Goal: Task Accomplishment & Management: Use online tool/utility

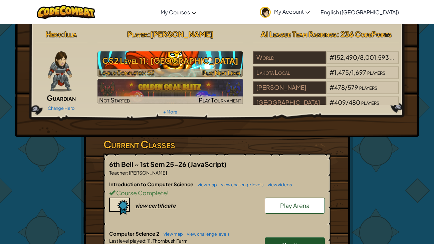
click at [217, 61] on h3 "CS2 Level 11: [GEOGRAPHIC_DATA]" at bounding box center [170, 60] width 146 height 15
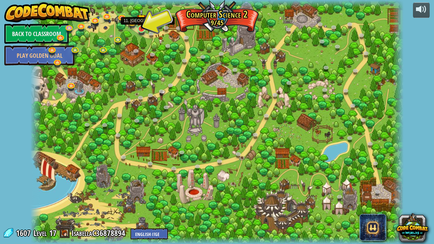
click at [140, 28] on img at bounding box center [141, 18] width 9 height 21
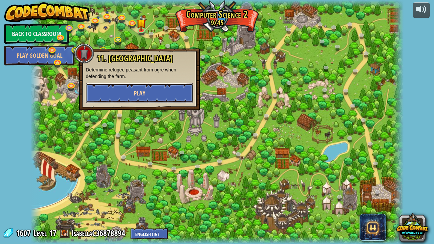
click at [145, 91] on span "Play" at bounding box center [139, 93] width 11 height 8
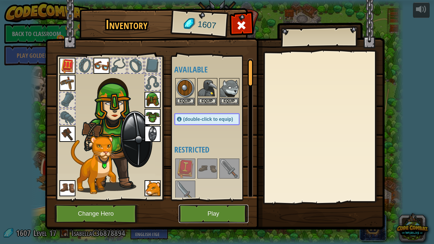
click at [210, 187] on button "Play" at bounding box center [214, 214] width 70 height 18
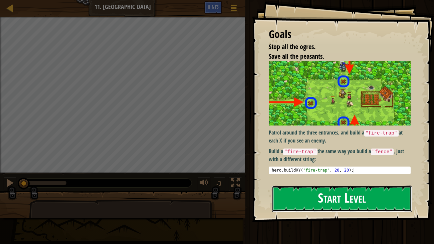
click at [322, 187] on button "Start Level" at bounding box center [342, 199] width 141 height 26
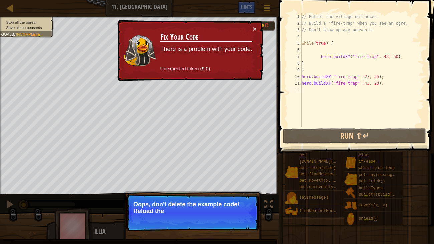
click at [304, 93] on div "// Patrol the village entrances. // Build a "fire-trap" when you see an ogre. /…" at bounding box center [361, 76] width 123 height 127
click at [392, 90] on div "// Patrol the village entrances. // Build a "fire-trap" when you see an ogre. /…" at bounding box center [361, 76] width 123 height 127
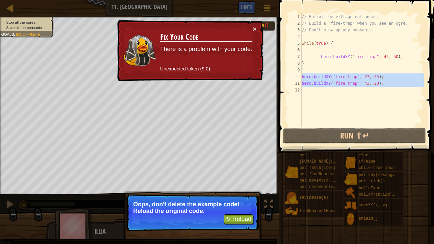
drag, startPoint x: 392, startPoint y: 90, endPoint x: 296, endPoint y: 76, distance: 96.8
click at [296, 76] on div "1 2 3 4 5 6 7 8 9 10 11 12 // Patrol the village entrances. // Build a "fire-tr…" at bounding box center [355, 69] width 137 height 113
click at [328, 79] on div "// Patrol the village entrances. // Build a "fire-trap" when you see an ogre. /…" at bounding box center [361, 69] width 123 height 113
drag, startPoint x: 388, startPoint y: 81, endPoint x: 294, endPoint y: 75, distance: 93.3
click at [294, 75] on div "hero.buildXY("fire trap", 27, 35); 1 2 3 4 5 6 7 8 9 10 11 12 // Patrol the vil…" at bounding box center [355, 69] width 137 height 113
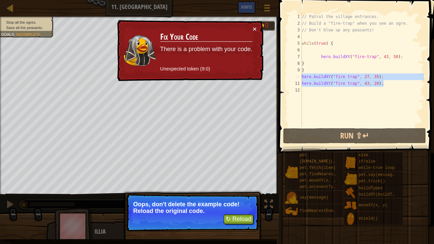
type textarea "hero.buildXY("fire trap", 27, 35); hero.buildXY("fire trap", 43, 20);"
click at [379, 89] on div "// Patrol the village entrances. // Build a "fire-trap" when you see an ogre. /…" at bounding box center [361, 76] width 123 height 127
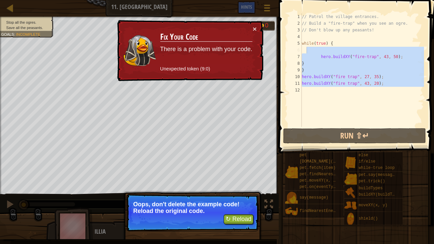
drag, startPoint x: 379, startPoint y: 89, endPoint x: 297, endPoint y: 26, distance: 104.0
click at [297, 26] on div "1 2 3 4 5 6 7 8 9 10 11 12 // Patrol the village entrances. // Build a "fire-tr…" at bounding box center [355, 69] width 137 height 113
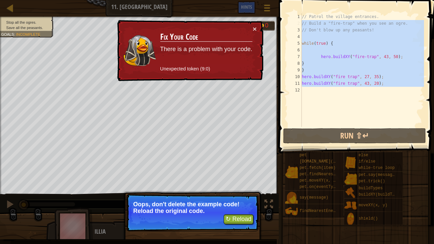
click at [388, 81] on div "// Patrol the village entrances. // Build a "fire-trap" when you see an ogre. /…" at bounding box center [361, 69] width 123 height 113
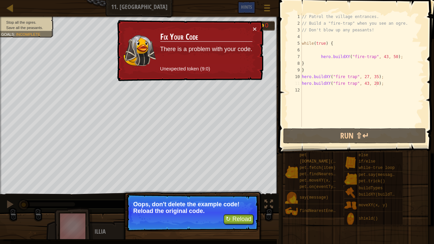
click at [377, 83] on div "// Patrol the village entrances. // Build a "fire-trap" when you see an ogre. /…" at bounding box center [361, 76] width 123 height 127
click at [317, 80] on div "// Patrol the village entrances. // Build a "fire-trap" when you see an ogre. /…" at bounding box center [361, 76] width 123 height 127
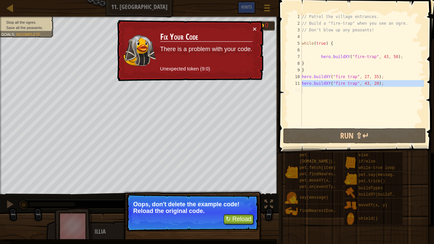
click at [317, 80] on div "// Patrol the village entrances. // Build a "fire-trap" when you see an ogre. /…" at bounding box center [361, 69] width 123 height 113
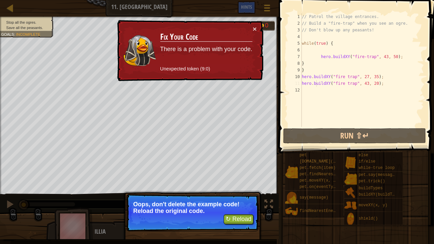
click at [317, 80] on div "// Patrol the village entrances. // Build a "fire-trap" when you see an ogre. /…" at bounding box center [361, 76] width 123 height 127
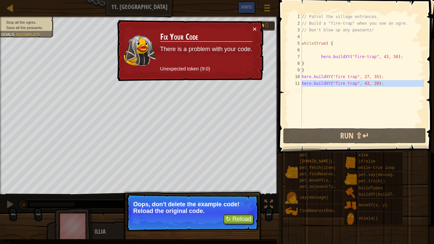
click at [317, 80] on div "// Patrol the village entrances. // Build a "fire-trap" when you see an ogre. /…" at bounding box center [361, 69] width 123 height 113
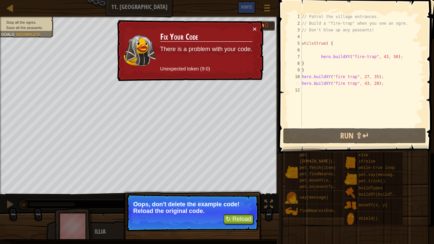
click at [317, 80] on div "// Patrol the village entrances. // Build a "fire-trap" when you see an ogre. /…" at bounding box center [361, 76] width 123 height 127
click at [317, 80] on div "// Patrol the village entrances. // Build a "fire-trap" when you see an ogre. /…" at bounding box center [361, 69] width 123 height 113
click at [254, 27] on button "×" at bounding box center [255, 28] width 4 height 7
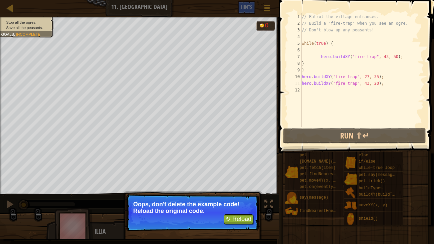
click at [338, 82] on div "// Patrol the village entrances. // Build a "fire-trap" when you see an ogre. /…" at bounding box center [361, 76] width 123 height 127
click at [338, 81] on div "// Patrol the village entrances. // Build a "fire-trap" when you see an ogre. /…" at bounding box center [361, 76] width 123 height 127
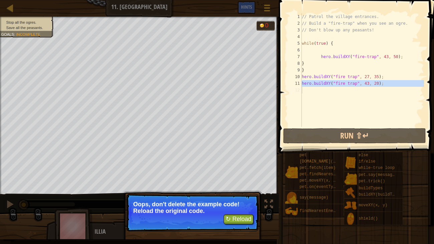
click at [338, 81] on div "// Patrol the village entrances. // Build a "fire-trap" when you see an ogre. /…" at bounding box center [361, 69] width 123 height 113
type textarea "hero.buildXY("fire trap", 43, 20);"
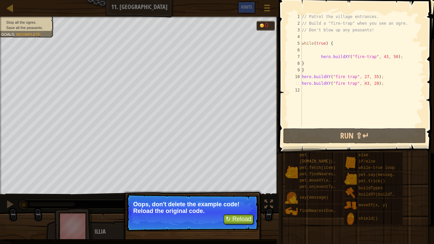
click at [363, 84] on div "// Patrol the village entrances. // Build a "fire-trap" when you see an ogre. /…" at bounding box center [361, 76] width 123 height 127
click at [358, 125] on div "// Patrol the village entrances. // Build a "fire-trap" when you see an ogre. /…" at bounding box center [361, 76] width 123 height 127
click at [237, 187] on button "↻ Reload" at bounding box center [239, 219] width 30 height 10
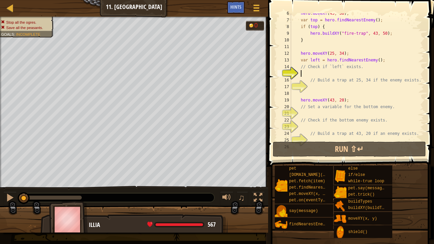
scroll to position [53, 0]
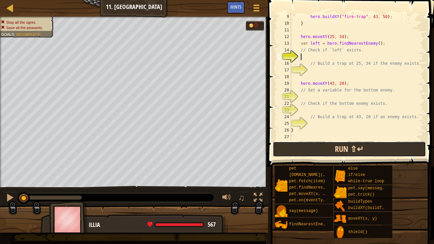
click at [312, 149] on button "Run ⇧↵" at bounding box center [349, 149] width 153 height 15
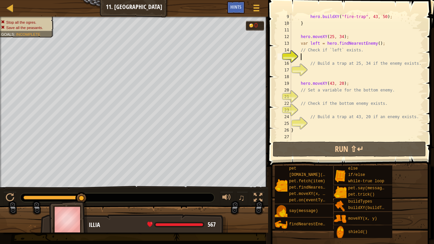
scroll to position [0, 0]
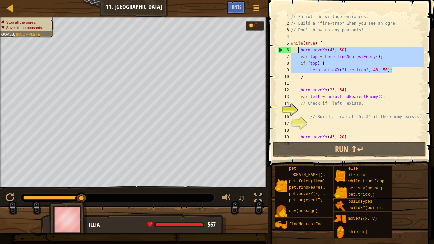
drag, startPoint x: 392, startPoint y: 70, endPoint x: 300, endPoint y: 49, distance: 94.8
click at [300, 49] on div "// Patrol the village entrances. // Build a "fire-trap" when you see an ogre. /…" at bounding box center [357, 83] width 134 height 140
click at [300, 49] on div "// Patrol the village entrances. // Build a "fire-trap" when you see an ogre. /…" at bounding box center [357, 76] width 134 height 127
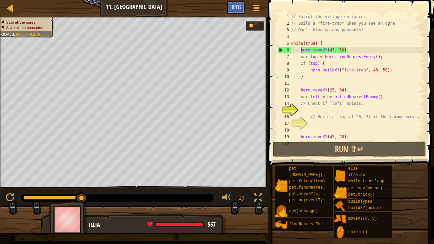
click at [392, 73] on div "// Patrol the village entrances. // Build a "fire-trap" when you see an ogre. /…" at bounding box center [357, 83] width 134 height 140
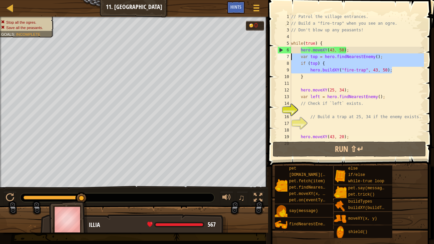
drag, startPoint x: 392, startPoint y: 73, endPoint x: 297, endPoint y: 58, distance: 95.9
click at [297, 58] on div "// Patrol the village entrances. // Build a "fire-trap" when you see an ogre. /…" at bounding box center [357, 83] width 134 height 140
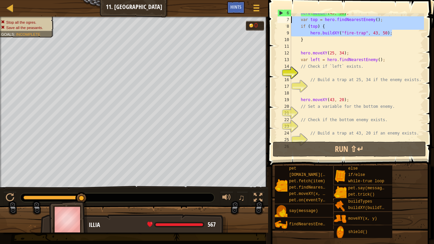
scroll to position [41, 0]
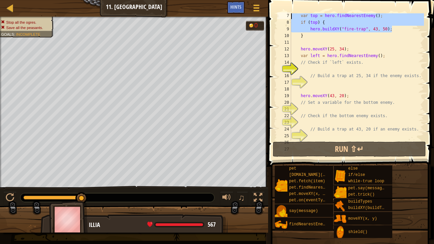
click at [372, 64] on div "var top = hero . findNearestEnemy ( ) ; if ( top ) { hero . buildXY ( "fire-tra…" at bounding box center [357, 82] width 134 height 140
type textarea "// Check if `left` exists."
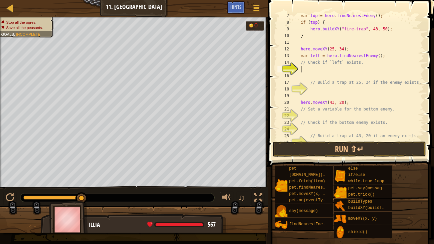
paste textarea "hero.buildXY("fire-trap", 43, 50);"
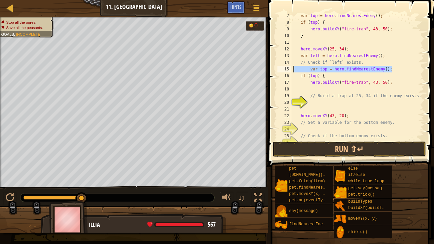
drag, startPoint x: 397, startPoint y: 69, endPoint x: 294, endPoint y: 68, distance: 102.8
click at [294, 68] on div "var top = hero . findNearestEnemy ( ) ; if ( top ) { hero . buildXY ( "fire-tra…" at bounding box center [357, 82] width 134 height 140
type textarea "var top = hero.findNearestEnemy();"
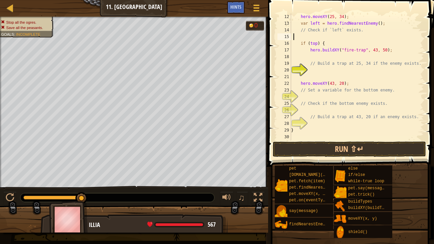
click at [385, 87] on div "hero . moveXY ( 25 , 34 ) ; var left = hero . findNearestEnemy ( ) ; // Check i…" at bounding box center [357, 83] width 134 height 140
click at [381, 83] on div "hero . moveXY ( 25 , 34 ) ; var left = hero . findNearestEnemy ( ) ; // Check i…" at bounding box center [357, 83] width 134 height 140
type textarea "hero.moveXY(43, 20);"
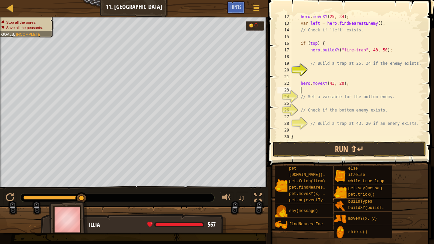
paste textarea "hero.buildXY("fire-trap", 43, 50);"
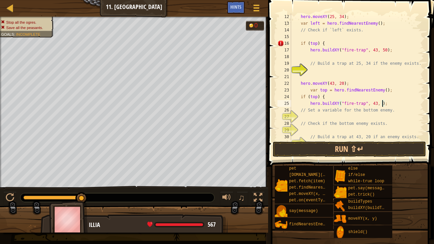
scroll to position [3, 8]
click at [378, 51] on div "hero . moveXY ( 25 , 34 ) ; var left = hero . findNearestEnemy ( ) ; // Check i…" at bounding box center [357, 83] width 134 height 140
type textarea "hero.buildXY("fire-trap", 25, 34);"
click at [372, 149] on button "Run ⇧↵" at bounding box center [349, 149] width 153 height 15
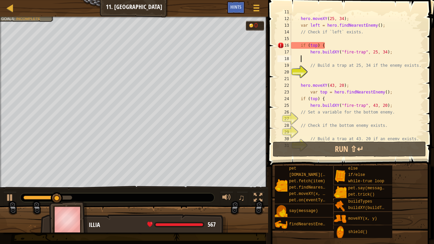
scroll to position [3, 0]
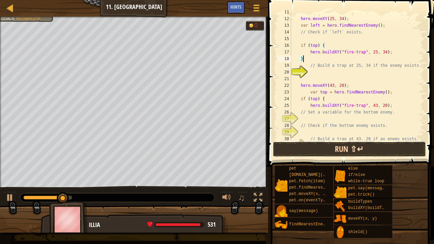
click at [364, 149] on button "Run ⇧↵" at bounding box center [349, 149] width 153 height 15
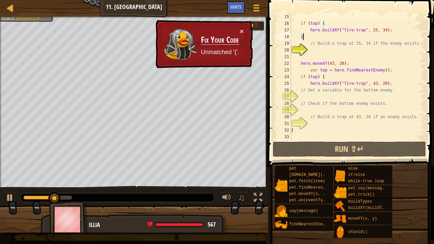
scroll to position [93, 0]
click at [404, 84] on div "if ( top ) { hero . buildXY ( "fire-trap" , 25 , 34 ) ; } // Build a trap at 25…" at bounding box center [357, 83] width 134 height 140
type textarea "hero.buildXY("fire-trap", 43, 20);"
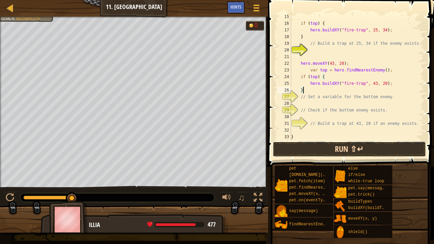
click at [368, 145] on button "Run ⇧↵" at bounding box center [349, 149] width 153 height 15
type textarea "}"
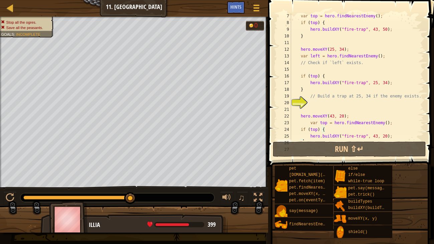
scroll to position [40, 0]
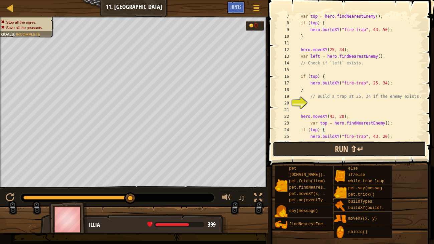
click at [306, 146] on button "Run ⇧↵" at bounding box center [349, 149] width 153 height 15
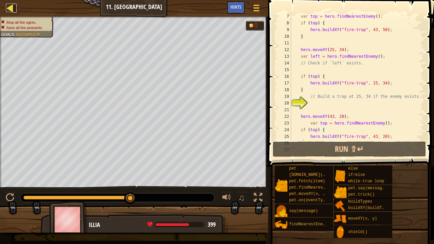
click at [10, 7] on div at bounding box center [10, 8] width 8 height 8
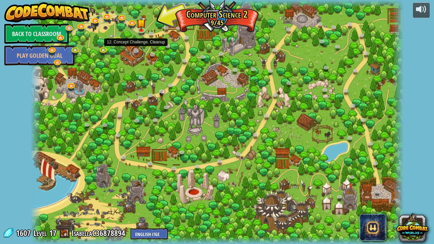
click at [135, 53] on link at bounding box center [137, 51] width 13 height 13
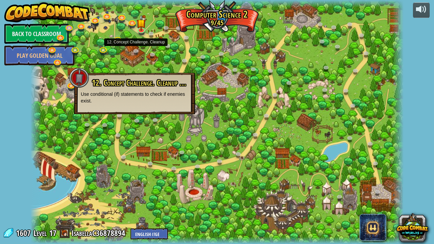
click at [164, 100] on p "Use conditional (if) statements to check if enemies exist." at bounding box center [134, 97] width 107 height 13
click at [136, 50] on link at bounding box center [137, 51] width 13 height 13
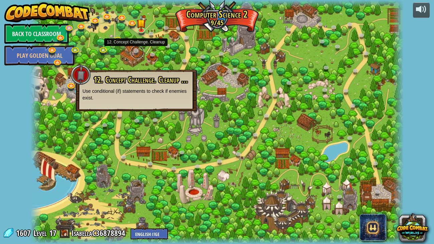
click at [136, 50] on link at bounding box center [137, 51] width 13 height 13
click at [140, 31] on link at bounding box center [141, 29] width 13 height 13
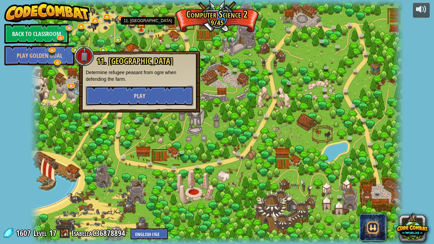
click at [133, 91] on button "Play" at bounding box center [139, 96] width 107 height 20
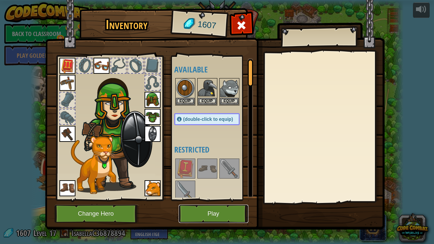
click at [211, 187] on button "Play" at bounding box center [214, 214] width 70 height 18
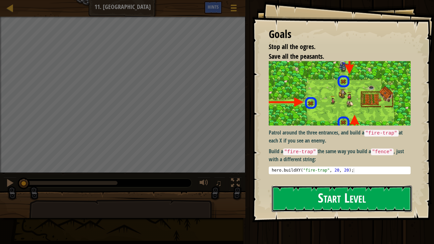
click at [314, 187] on button "Start Level" at bounding box center [342, 199] width 141 height 26
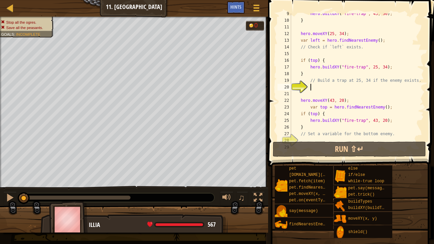
scroll to position [56, 0]
click at [316, 61] on div "hero . buildXY ( "fire-trap" , 43 , 50 ) ; } hero . moveXY ( 25 , 34 ) ; var le…" at bounding box center [357, 80] width 134 height 140
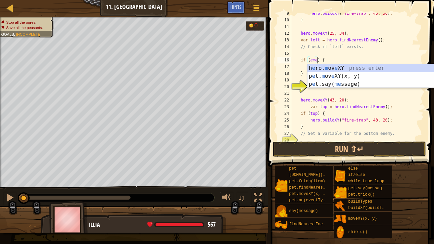
scroll to position [3, 2]
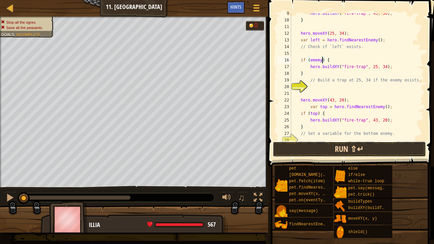
click at [394, 150] on button "Run ⇧↵" at bounding box center [349, 149] width 153 height 15
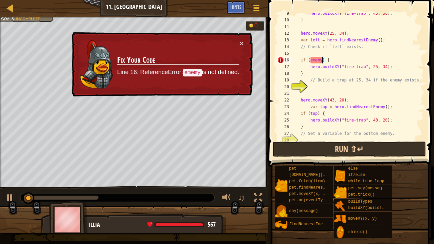
click at [316, 61] on div "hero . buildXY ( "fire-trap" , 43 , 50 ) ; } hero . moveXY ( 25 , 34 ) ; var le…" at bounding box center [357, 80] width 134 height 140
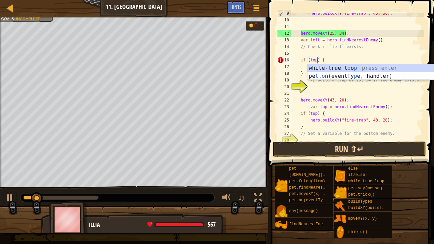
type textarea "if (top) {"
click at [350, 143] on button "Run ⇧↵" at bounding box center [349, 149] width 153 height 15
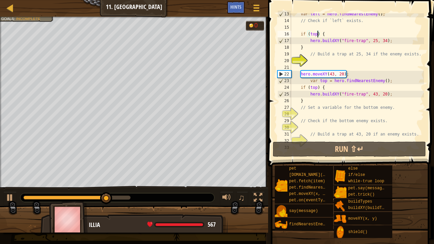
scroll to position [83, 0]
click at [5, 1] on div "Map Computer Science 2 11. Thornbush Farm Game Menu Done Hints" at bounding box center [134, 8] width 268 height 17
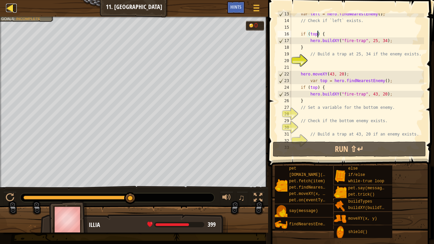
click at [11, 10] on div at bounding box center [10, 8] width 8 height 8
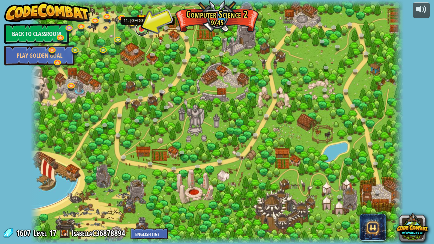
click at [139, 33] on link at bounding box center [141, 29] width 13 height 13
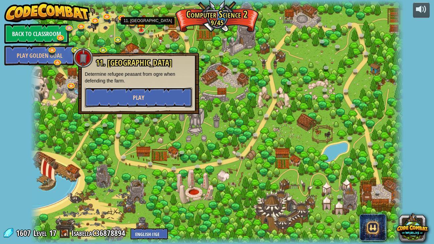
click at [164, 98] on button "Play" at bounding box center [138, 97] width 107 height 20
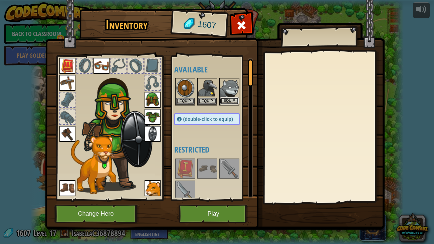
click at [231, 100] on button "Equip" at bounding box center [229, 100] width 19 height 7
click at [217, 100] on button "Equip" at bounding box center [207, 101] width 19 height 7
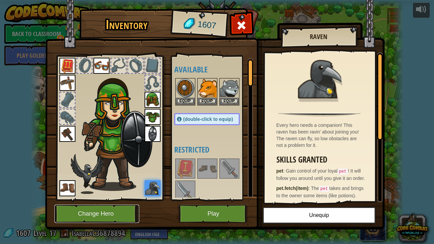
click at [130, 187] on button "Change Hero" at bounding box center [96, 214] width 85 height 18
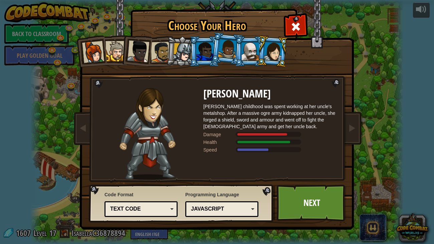
click at [97, 49] on div at bounding box center [93, 52] width 22 height 22
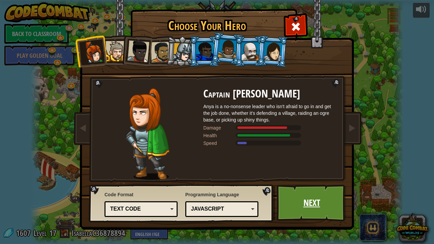
click at [320, 187] on link "Next" at bounding box center [312, 203] width 70 height 37
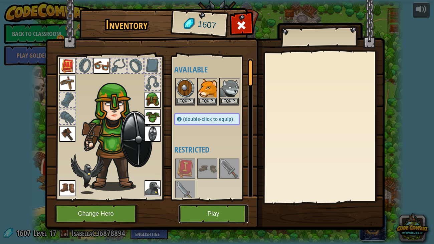
click at [236, 187] on button "Play" at bounding box center [214, 214] width 70 height 18
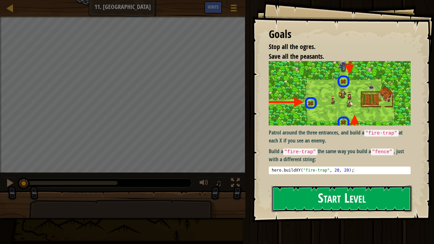
click at [308, 187] on button "Start Level" at bounding box center [342, 199] width 141 height 26
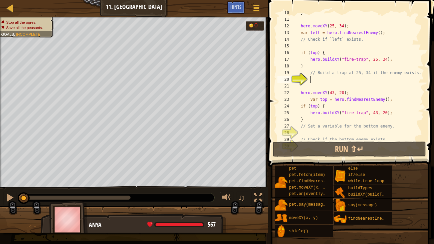
scroll to position [73, 0]
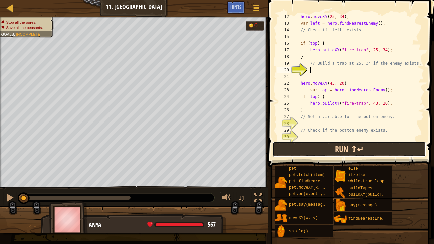
click at [307, 149] on button "Run ⇧↵" at bounding box center [349, 149] width 153 height 15
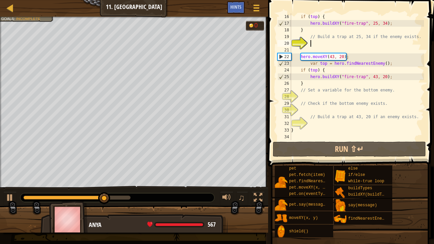
scroll to position [100, 0]
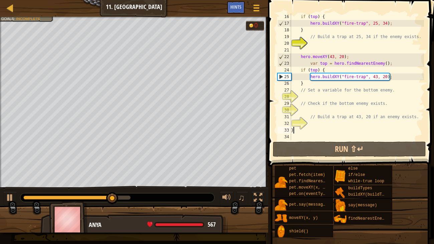
click at [297, 130] on div "if ( top ) { hero . buildXY ( "fire-trap" , 25 , 34 ) ; } // Build a trap at 25…" at bounding box center [357, 83] width 134 height 140
type textarea "}"
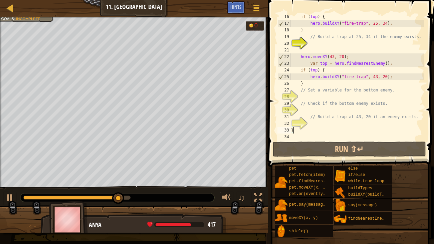
click at [297, 130] on div "if ( top ) { hero . buildXY ( "fire-trap" , 25 , 34 ) ; } // Build a trap at 25…" at bounding box center [357, 83] width 134 height 140
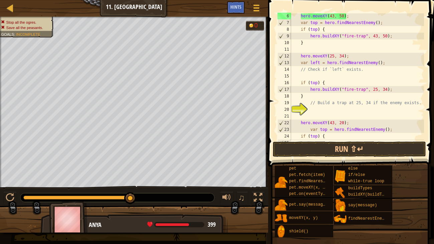
scroll to position [0, 0]
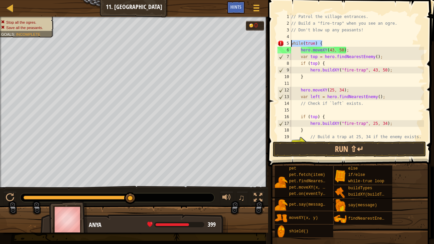
drag, startPoint x: 332, startPoint y: 41, endPoint x: 287, endPoint y: 41, distance: 44.4
click at [287, 41] on div "1 2 3 4 5 6 7 8 9 10 11 12 13 14 15 16 17 18 19 20 // Patrol the village entran…" at bounding box center [350, 76] width 148 height 127
type textarea "while(true) {"
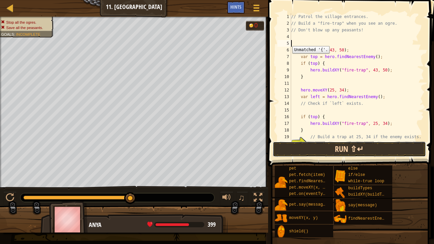
click at [366, 145] on button "Run ⇧↵" at bounding box center [349, 149] width 153 height 15
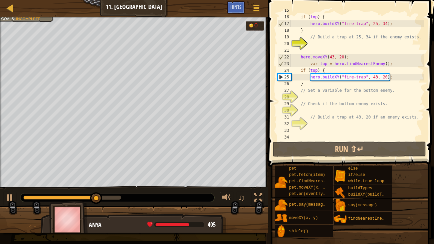
scroll to position [99, 0]
click at [325, 87] on div "if ( top ) { hero . buildXY ( "fire-trap" , 25 , 34 ) ; } // Build a trap at 25…" at bounding box center [357, 77] width 134 height 140
type textarea "// Set a variable for the bottom enemy."
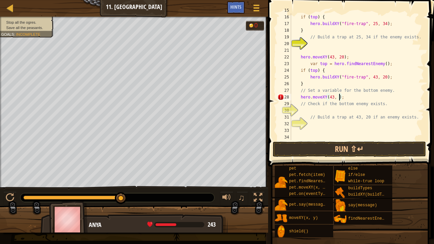
scroll to position [3, 4]
type textarea "// Check if the bottom enemy exists."
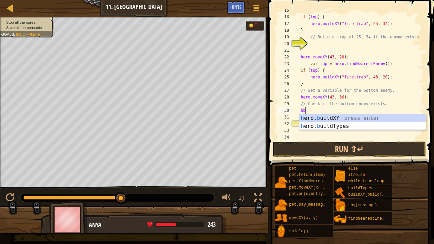
scroll to position [3, 1]
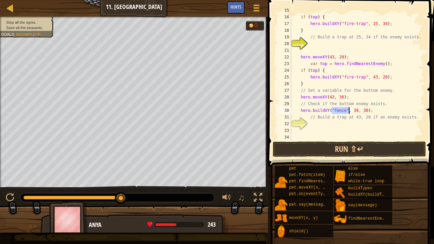
click at [358, 110] on div "if ( top ) { hero . buildXY ( "fire-trap" , 25 , 34 ) ; } // Build a trap at 25…" at bounding box center [357, 77] width 134 height 140
type textarea "hero.buildXY("fence", 25, 36);"
click at [396, 112] on div "if ( top ) { hero . buildXY ( "fire-trap" , 25 , 34 ) ; } // Build a trap at 25…" at bounding box center [357, 77] width 134 height 140
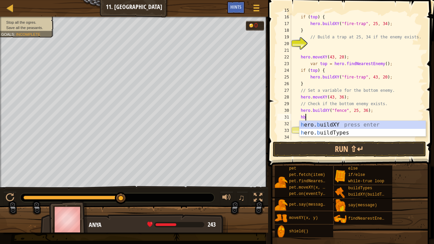
scroll to position [3, 1]
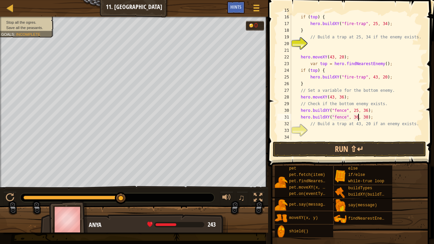
click at [357, 115] on div "if ( top ) { hero . buildXY ( "fire-trap" , 25 , 34 ) ; } // Build a trap at 25…" at bounding box center [357, 77] width 134 height 140
type textarea "// Build a trap at 43, 20 if an enemy exists."
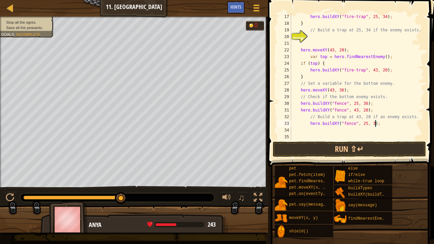
scroll to position [3, 7]
type textarea "hero.buildXY("fence", 25, 34);"
click at [380, 149] on button "Run ⇧↵" at bounding box center [349, 149] width 153 height 15
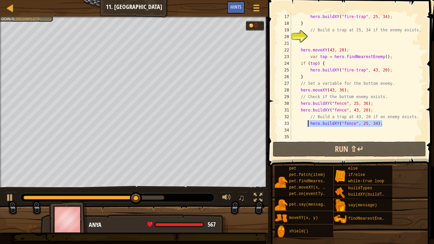
drag, startPoint x: 384, startPoint y: 125, endPoint x: 306, endPoint y: 123, distance: 78.1
click at [306, 123] on div "hero . buildXY ( "fire-trap" , 25 , 34 ) ; } // Build a trap at 25, 34 if the e…" at bounding box center [357, 83] width 134 height 140
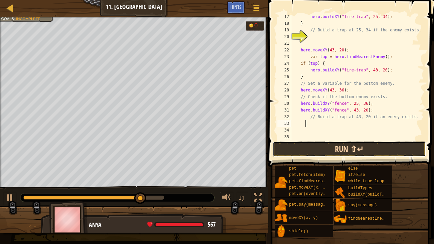
click at [356, 149] on button "Run ⇧↵" at bounding box center [349, 149] width 153 height 15
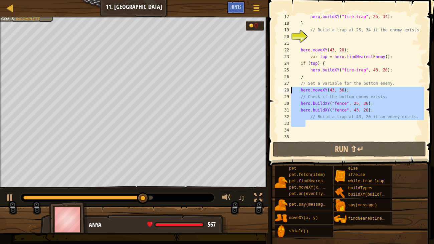
drag, startPoint x: 357, startPoint y: 125, endPoint x: 290, endPoint y: 91, distance: 75.1
click at [290, 91] on div "17 18 19 20 21 22 23 24 25 26 27 28 29 30 31 32 33 34 35 hero . buildXY ( "fire…" at bounding box center [350, 76] width 148 height 127
type textarea "hero.moveXY(43, 36); // Check if the bottom enemy exists."
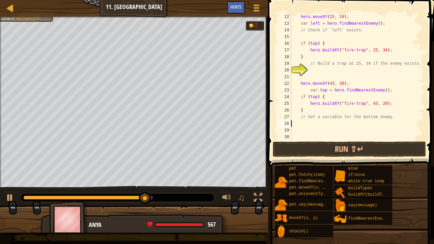
scroll to position [73, 0]
click at [368, 143] on button "Run ⇧↵" at bounding box center [349, 149] width 153 height 15
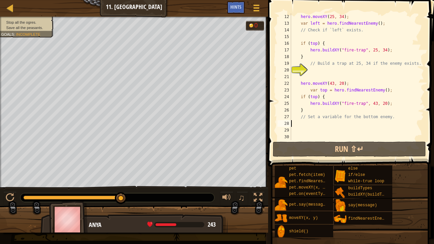
click at [313, 109] on div "hero . moveXY ( 25 , 34 ) ; var left = hero . findNearestEnemy ( ) ; // Check i…" at bounding box center [357, 83] width 134 height 140
type textarea "// Set a variable for the bottom enemy."
type textarea "}"
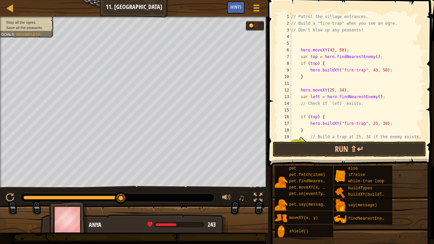
scroll to position [0, 0]
click at [298, 40] on div "// Patrol the village entrances. // Build a "fire-trap" when you see an ogre. /…" at bounding box center [357, 83] width 134 height 140
type textarea "h"
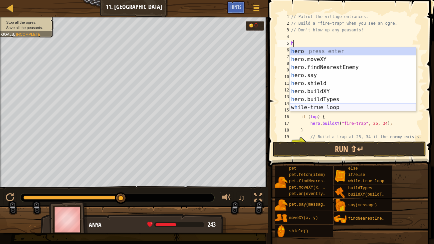
click at [315, 104] on div "h ero press enter h ero.moveXY press enter h ero.findNearestEnemy press enter h…" at bounding box center [353, 87] width 126 height 80
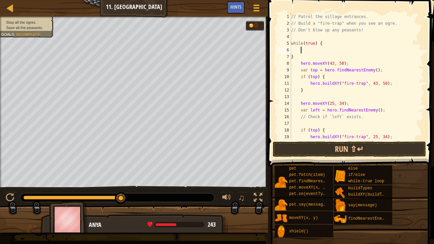
type textarea "}"
click at [389, 144] on button "Run ⇧↵" at bounding box center [349, 149] width 153 height 15
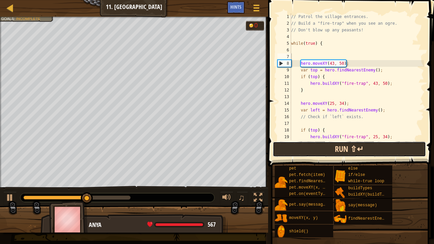
click at [297, 142] on button "Run ⇧↵" at bounding box center [349, 149] width 153 height 15
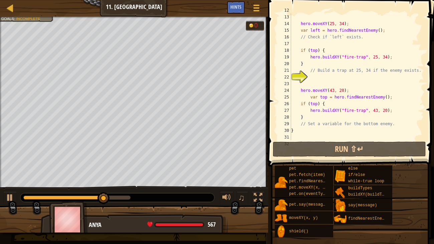
scroll to position [81, 0]
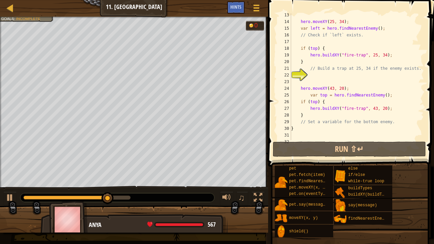
click at [314, 48] on div "hero . moveXY ( 25 , 34 ) ; var left = hero . findNearestEnemy ( ) ; // Check i…" at bounding box center [357, 82] width 134 height 140
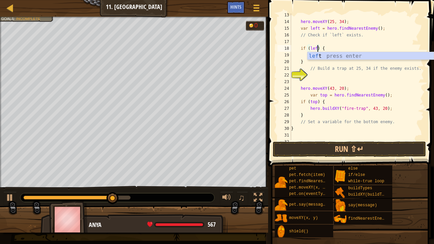
scroll to position [3, 2]
type textarea "if (left) {"
click at [346, 150] on button "Run ⇧↵" at bounding box center [349, 149] width 153 height 15
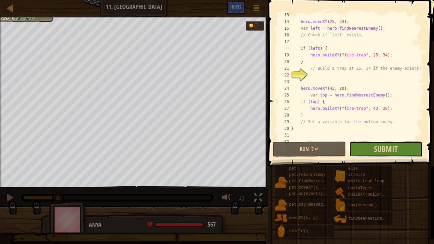
click at [404, 152] on button "Submit" at bounding box center [385, 149] width 73 height 15
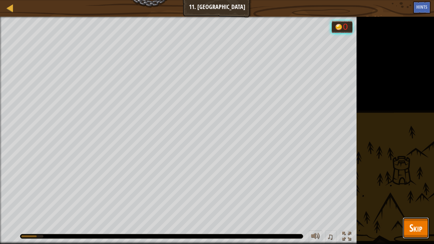
click at [418, 187] on span "Skip" at bounding box center [415, 228] width 13 height 14
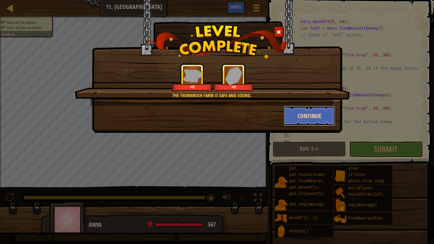
click at [313, 115] on button "Continue" at bounding box center [310, 116] width 52 height 20
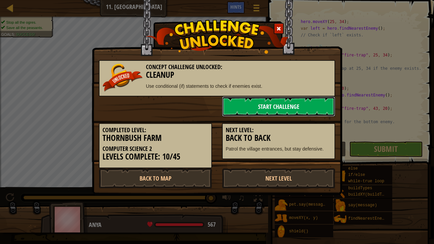
click at [297, 104] on link "Start Challenge" at bounding box center [278, 106] width 113 height 20
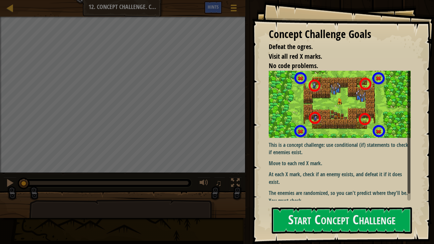
scroll to position [7, 0]
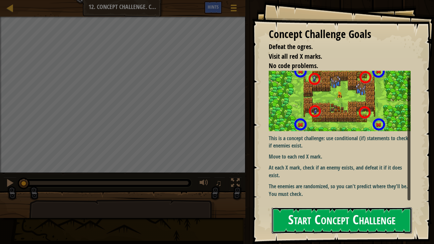
click at [329, 187] on button "Start Concept Challenge" at bounding box center [342, 220] width 141 height 26
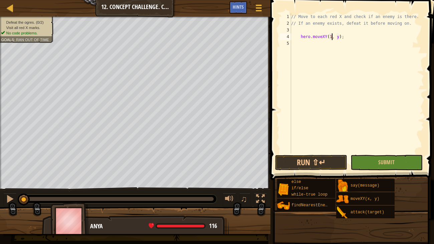
scroll to position [3, 3]
type textarea "hero.moveXY(18, 14);"
type textarea "hero.moveXY(62, 14);"
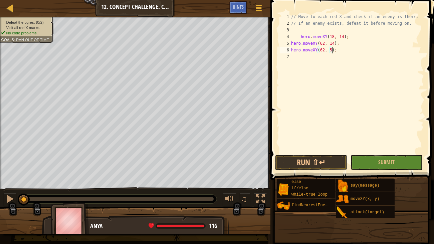
type textarea "hero.moveXY(62, 54);"
type textarea "h"
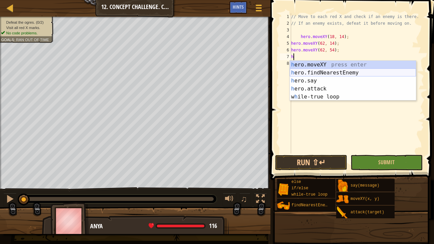
click at [313, 74] on div "h ero.moveXY press enter h ero.findNearestEnemy press enter h ero.say press ent…" at bounding box center [353, 89] width 126 height 56
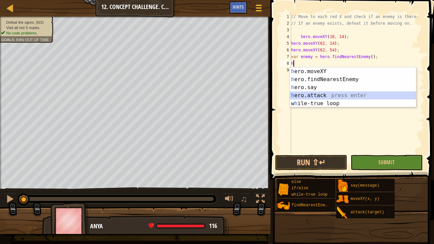
click at [310, 93] on div "h ero.moveXY press enter h ero.findNearestEnemy press enter h ero.say press ent…" at bounding box center [353, 95] width 126 height 56
type textarea "hero.attack(enemy);"
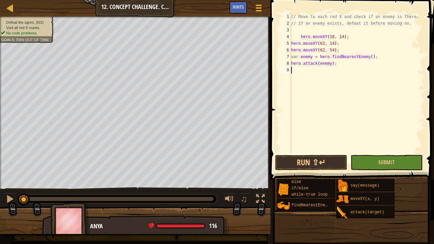
click at [302, 70] on div "// Move to each red X and check if an enemy is there. // If an enemy exists, de…" at bounding box center [357, 90] width 134 height 154
type textarea "hero.moveXY(18, 54);"
type textarea "h"
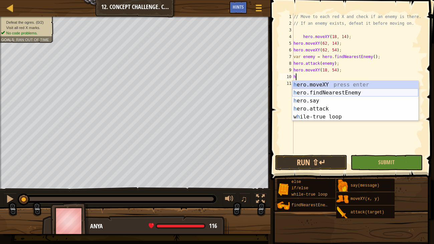
click at [328, 92] on div "h ero.moveXY press enter h ero.findNearestEnemy press enter h ero.say press ent…" at bounding box center [355, 109] width 126 height 56
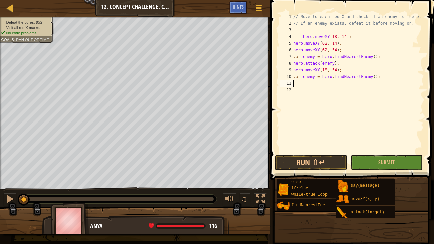
click at [314, 78] on div "// Move to each red X and check if an enemy is there. // If an enemy exists, de…" at bounding box center [358, 90] width 132 height 154
type textarea "var enemy1 = hero.findNearestEnemy();"
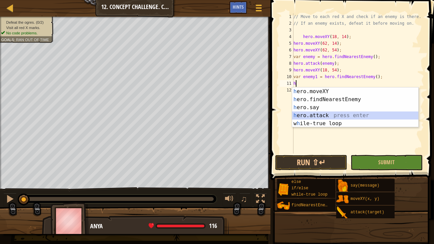
click at [325, 113] on div "h ero.moveXY press enter h ero.findNearestEnemy press enter h ero.say press ent…" at bounding box center [355, 115] width 126 height 56
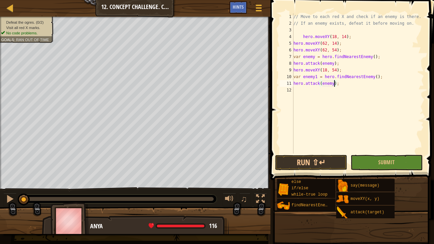
scroll to position [3, 3]
type textarea "hero.attack(enemy1);"
click at [314, 164] on button "Run ⇧↵" at bounding box center [311, 162] width 72 height 15
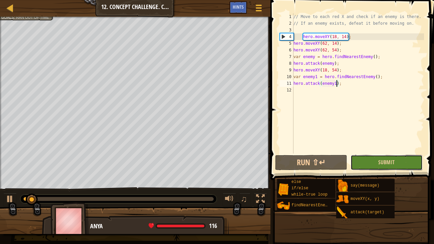
click at [403, 158] on button "Submit" at bounding box center [386, 162] width 72 height 15
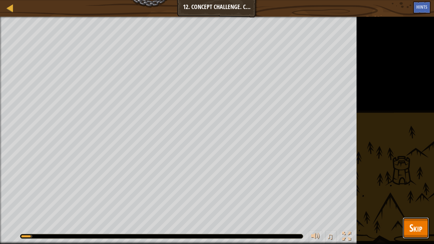
click at [417, 187] on span "Skip" at bounding box center [415, 228] width 13 height 14
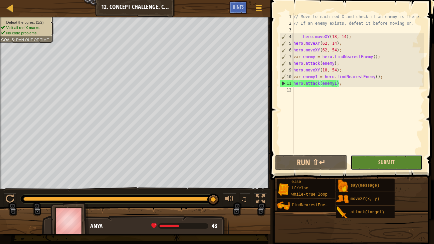
click at [393, 162] on span "Submit" at bounding box center [386, 162] width 16 height 7
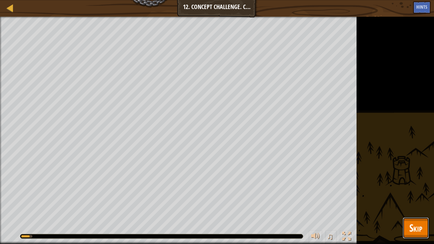
click at [416, 187] on span "Skip" at bounding box center [415, 228] width 13 height 14
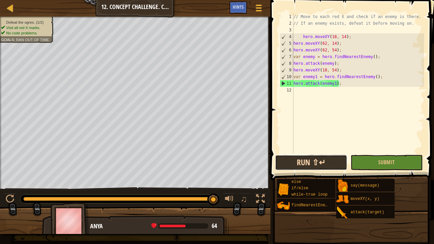
click at [317, 160] on button "Run ⇧↵" at bounding box center [311, 162] width 72 height 15
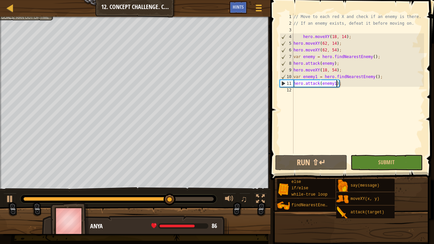
click at [324, 91] on div "// Move to each red X and check if an enemy is there. // If an enemy exists, de…" at bounding box center [358, 90] width 132 height 154
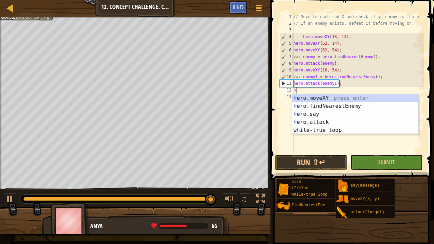
click at [322, 121] on div "h ero.moveXY press enter h ero.findNearestEnemy press enter h ero.say press ent…" at bounding box center [355, 122] width 126 height 56
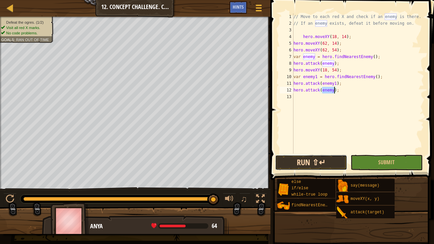
click at [332, 155] on button "Run ⇧↵" at bounding box center [311, 162] width 72 height 15
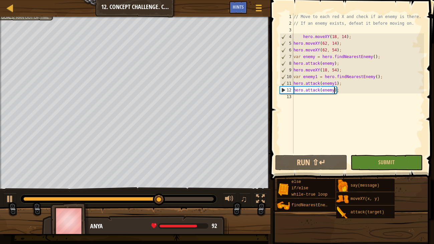
scroll to position [3, 3]
click at [314, 157] on button "Run ⇧↵" at bounding box center [311, 162] width 72 height 15
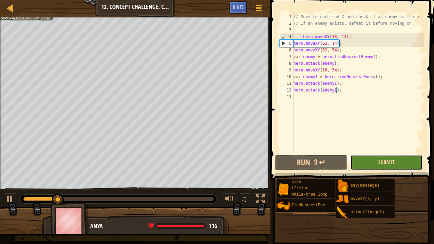
click at [393, 161] on span "Submit" at bounding box center [386, 162] width 16 height 7
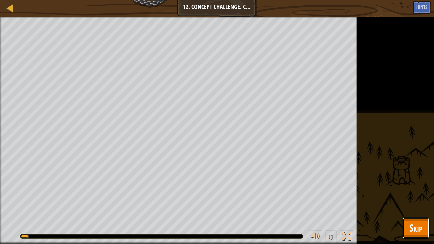
click at [415, 187] on span "Skip" at bounding box center [415, 228] width 13 height 14
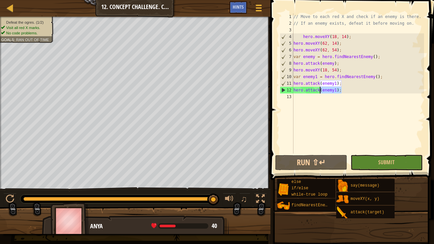
drag, startPoint x: 345, startPoint y: 93, endPoint x: 332, endPoint y: 88, distance: 13.5
click at [332, 88] on div "// Move to each red X and check if an enemy is there. // If an enemy exists, de…" at bounding box center [358, 90] width 132 height 154
click at [348, 64] on div "// Move to each red X and check if an enemy is there. // If an enemy exists, de…" at bounding box center [358, 90] width 132 height 154
type textarea "hero.attack(enemy);"
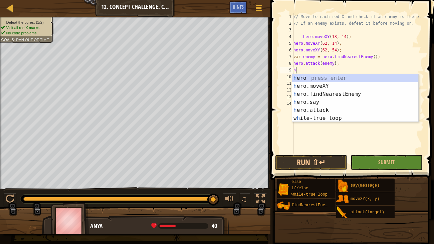
click at [325, 108] on div "h ero press enter h ero.moveXY press enter h ero.findNearestEnemy press enter h…" at bounding box center [355, 106] width 126 height 64
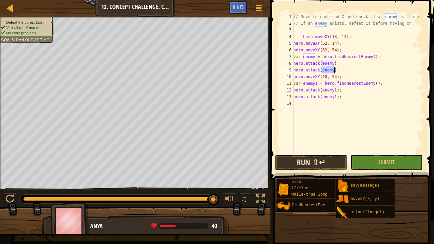
type textarea "hero.attack(enemy);"
click at [324, 157] on button "Run ⇧↵" at bounding box center [311, 162] width 72 height 15
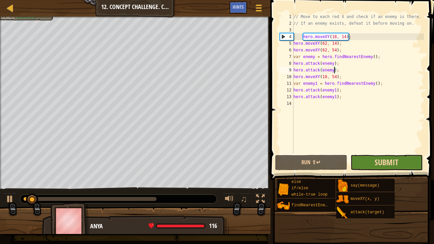
click at [395, 159] on span "Submit" at bounding box center [387, 162] width 24 height 11
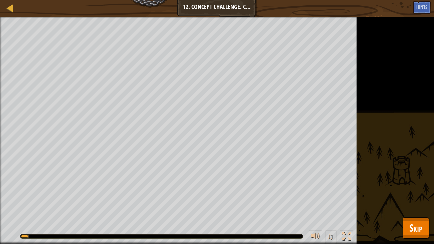
click at [413, 187] on span "Skip" at bounding box center [415, 228] width 13 height 14
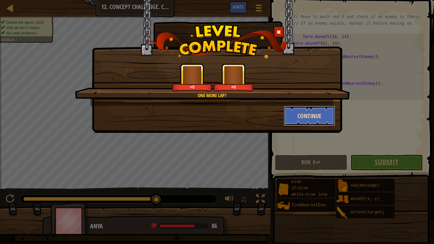
click at [312, 114] on button "Continue" at bounding box center [310, 116] width 52 height 20
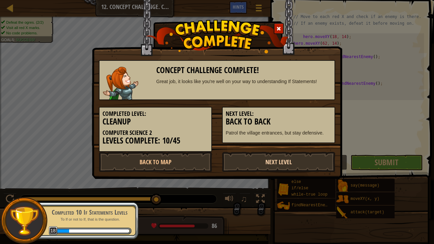
click at [253, 160] on link "Next Level" at bounding box center [278, 162] width 113 height 20
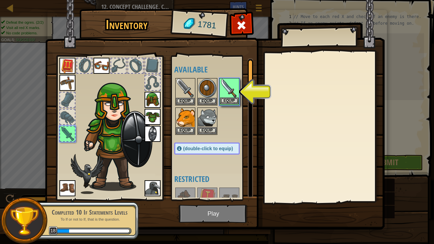
click at [231, 93] on img at bounding box center [229, 88] width 19 height 19
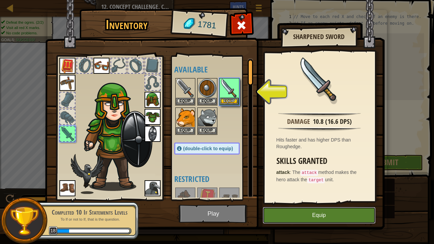
click at [299, 187] on button "Equip" at bounding box center [319, 215] width 113 height 17
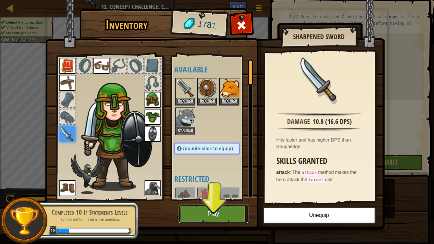
click at [216, 187] on button "Play" at bounding box center [214, 214] width 70 height 18
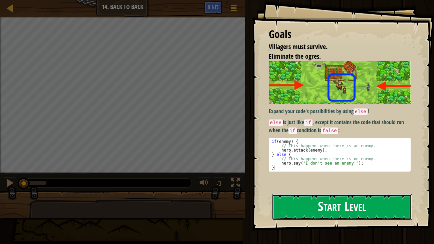
click at [302, 187] on button "Start Level" at bounding box center [342, 207] width 141 height 26
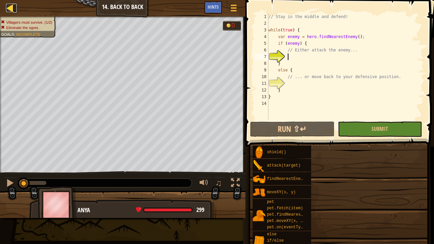
click at [15, 5] on link "Map" at bounding box center [14, 8] width 3 height 9
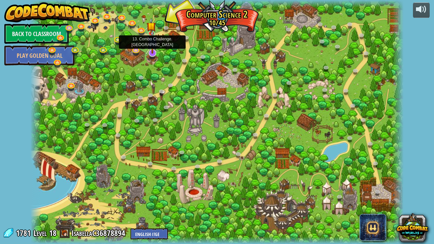
click at [150, 53] on img at bounding box center [152, 42] width 10 height 24
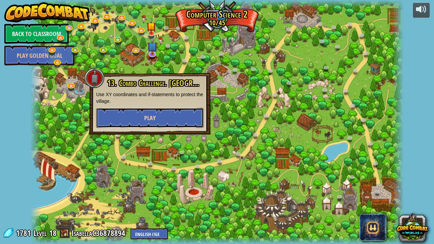
click at [147, 116] on span "Play" at bounding box center [149, 118] width 11 height 8
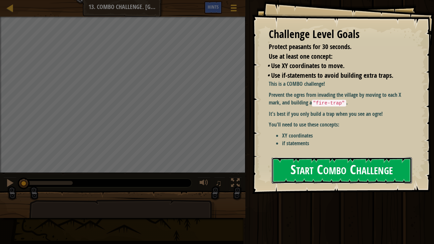
click at [294, 169] on button "Start Combo Challenge" at bounding box center [342, 170] width 141 height 26
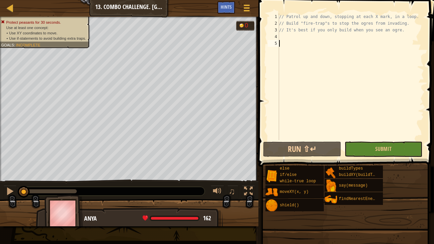
type textarea "h"
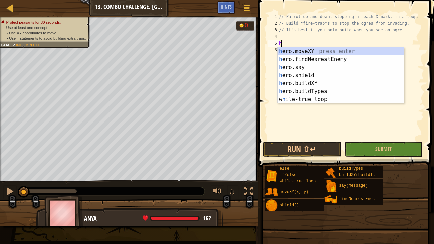
click at [313, 97] on div "h ero.moveXY press enter h ero.findNearestEnemy press enter h ero.say press ent…" at bounding box center [341, 83] width 126 height 72
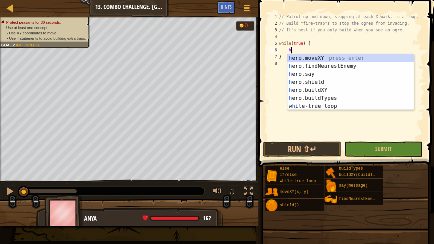
scroll to position [3, 0]
click at [328, 58] on div "h ero.moveXY press enter h ero.findNearestEnemy press enter h ero.say press ent…" at bounding box center [350, 90] width 126 height 72
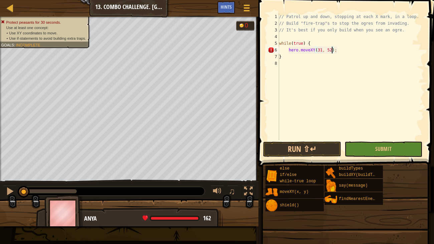
scroll to position [3, 0]
type textarea "hero.moveXY(31, 52);"
type textarea "hero.moveXY(32, 34);"
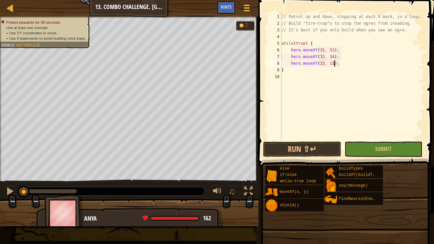
click at [346, 51] on div "// Patrol up and down, stopping at each X mark, in a loop. // Build "fire-trap"…" at bounding box center [352, 83] width 144 height 140
type textarea "hero.moveXY(31, 52);"
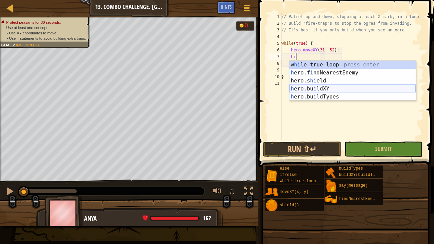
type textarea "h"
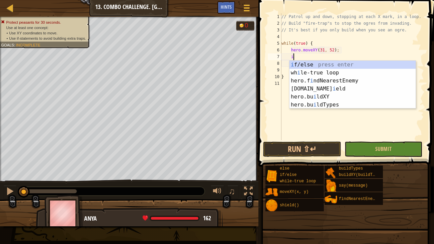
type textarea "if (enemy) {"
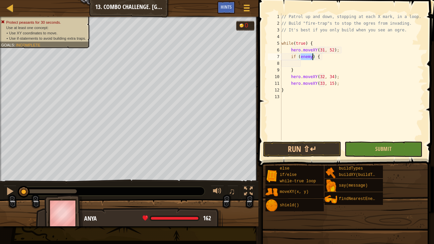
click at [306, 62] on div "// Patrol up and down, stopping at each X mark, in a loop. // Build "fire-trap"…" at bounding box center [352, 83] width 144 height 140
type textarea "h"
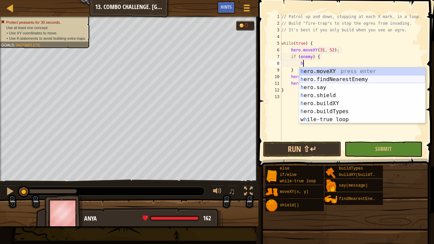
click at [324, 80] on div "h ero.moveXY press enter h ero.findNearestEnemy press enter h ero.say press ent…" at bounding box center [362, 103] width 126 height 72
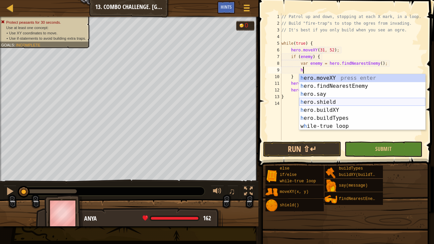
scroll to position [3, 1]
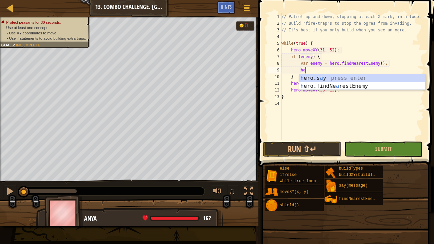
type textarea "h"
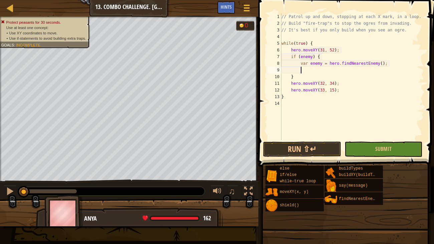
type textarea "a"
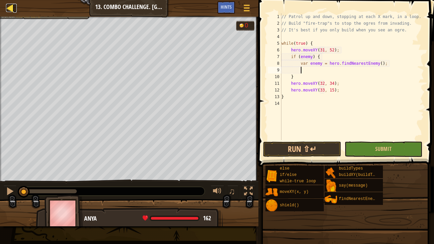
click at [8, 10] on div at bounding box center [10, 8] width 8 height 8
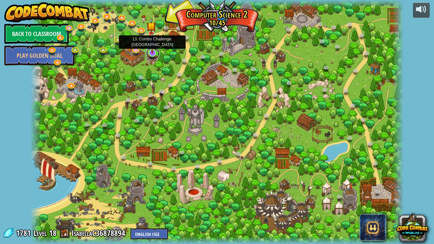
click at [152, 54] on link at bounding box center [152, 53] width 13 height 13
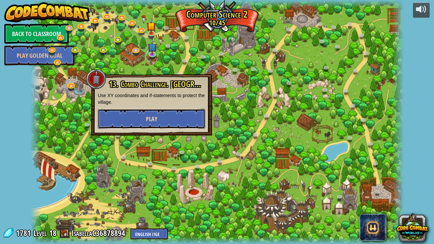
click at [160, 118] on button "Play" at bounding box center [151, 119] width 107 height 20
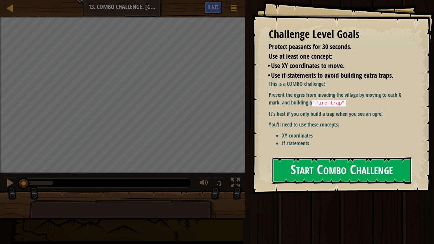
click at [302, 157] on button "Start Combo Challenge" at bounding box center [342, 170] width 141 height 26
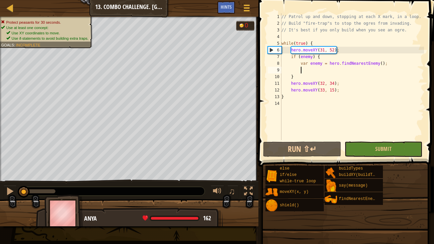
click at [317, 68] on div "// Patrol up and down, stopping at each X mark, in a loop. // Build "fire-trap"…" at bounding box center [352, 83] width 144 height 140
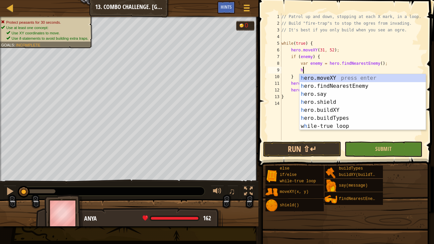
click at [310, 69] on div "// Patrol up and down, stopping at each X mark, in a loop. // Build "fire-trap"…" at bounding box center [352, 83] width 144 height 140
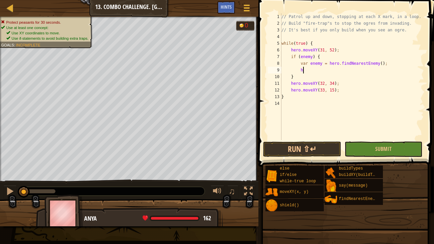
click at [302, 77] on div "// Patrol up and down, stopping at each X mark, in a loop. // Build "fire-trap"…" at bounding box center [352, 83] width 144 height 140
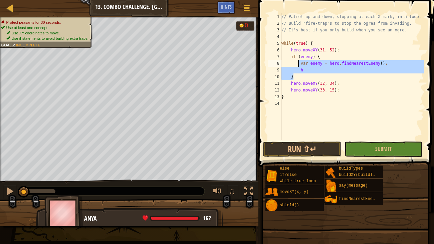
drag, startPoint x: 302, startPoint y: 77, endPoint x: 299, endPoint y: 65, distance: 11.7
click at [299, 65] on div "// Patrol up and down, stopping at each X mark, in a loop. // Build "fire-trap"…" at bounding box center [352, 83] width 144 height 140
click at [309, 76] on div "// Patrol up and down, stopping at each X mark, in a loop. // Build "fire-trap"…" at bounding box center [352, 76] width 144 height 127
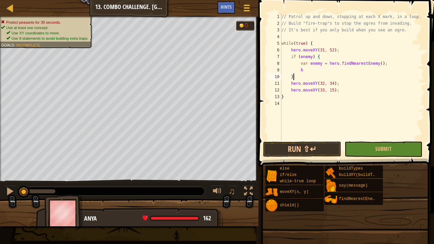
click at [311, 70] on div "// Patrol up and down, stopping at each X mark, in a loop. // Build "fire-trap"…" at bounding box center [352, 83] width 144 height 140
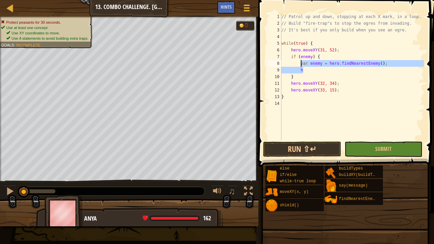
drag, startPoint x: 311, startPoint y: 70, endPoint x: 300, endPoint y: 63, distance: 13.3
click at [300, 63] on div "// Patrol up and down, stopping at each X mark, in a loop. // Build "fire-trap"…" at bounding box center [352, 83] width 144 height 140
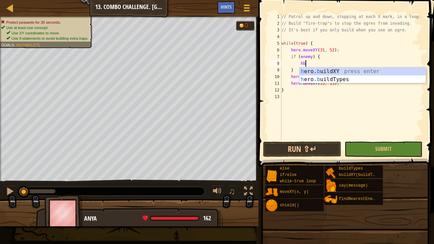
scroll to position [3, 1]
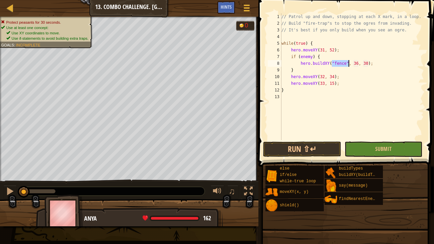
click at [359, 63] on div "// Patrol up and down, stopping at each X mark, in a loop. // Build "fire-trap"…" at bounding box center [352, 83] width 144 height 140
type textarea "hero.moveXY(32, 34);"
type textarea "h"
type textarea "if (enemy) {"
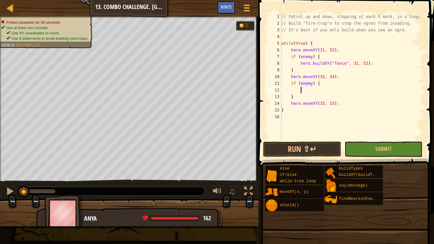
type textarea "h"
type textarea "hero.moveXY(33, 15);"
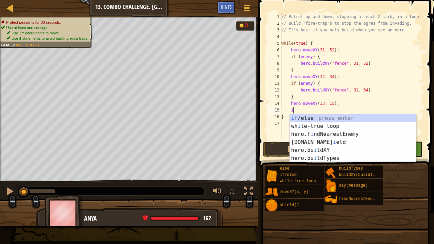
type textarea "if (enemy) {"
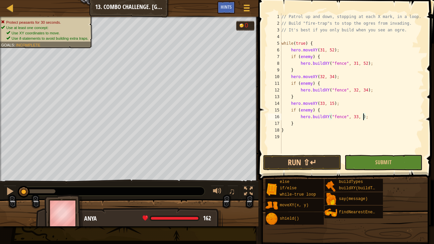
scroll to position [3, 7]
click at [312, 163] on button "Run ⇧↵" at bounding box center [302, 162] width 78 height 15
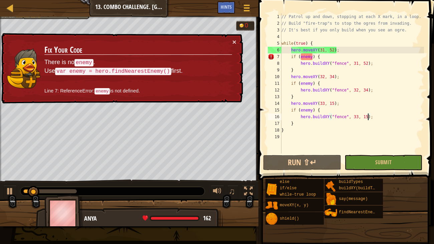
click at [307, 57] on div "// Patrol up and down, stopping at each X mark, in a loop. // Build "fire-trap"…" at bounding box center [352, 90] width 144 height 154
click at [312, 56] on div "// Patrol up and down, stopping at each X mark, in a loop. // Build "fire-trap"…" at bounding box center [352, 90] width 144 height 154
drag, startPoint x: 328, startPoint y: 57, endPoint x: 288, endPoint y: 56, distance: 39.4
click at [288, 56] on div "// Patrol up and down, stopping at each X mark, in a loop. // Build "fire-trap"…" at bounding box center [352, 90] width 144 height 154
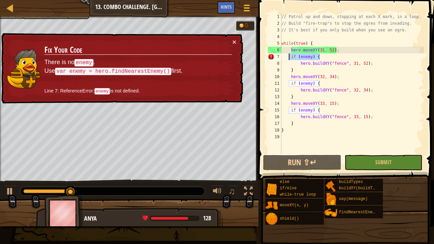
click at [341, 71] on div "// Patrol up and down, stopping at each X mark, in a loop. // Build "fire-trap"…" at bounding box center [352, 90] width 144 height 154
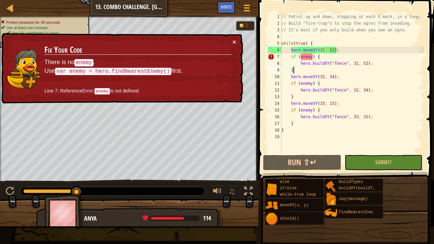
click at [341, 51] on div "// Patrol up and down, stopping at each X mark, in a loop. // Build "fire-trap"…" at bounding box center [352, 90] width 144 height 154
type textarea "hero.moveXY(31, 52);"
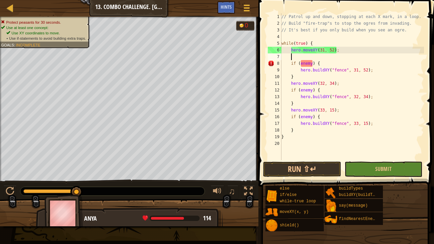
type textarea "h"
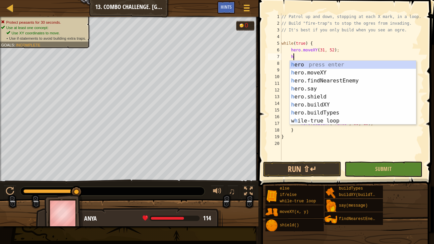
type textarea "f"
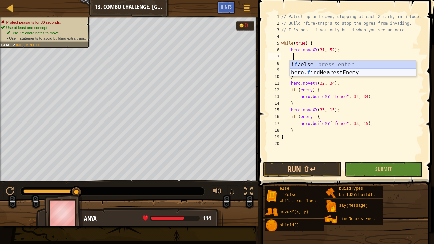
click at [347, 71] on div "i f /else press enter hero. f indNearestEnemy press enter" at bounding box center [353, 77] width 126 height 32
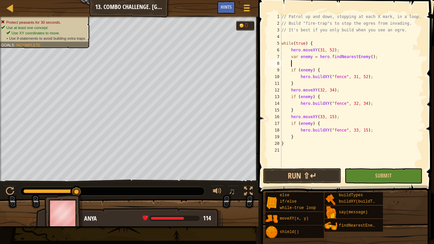
click at [328, 70] on div "// Patrol up and down, stopping at each X mark, in a loop. // Build "fire-trap"…" at bounding box center [352, 96] width 144 height 167
type textarea "if (enemy) {"
click at [315, 63] on div "// Patrol up and down, stopping at each X mark, in a loop. // Build "fire-trap"…" at bounding box center [352, 96] width 144 height 167
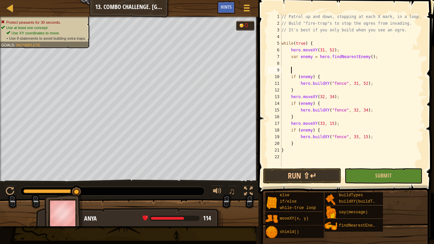
type textarea "h"
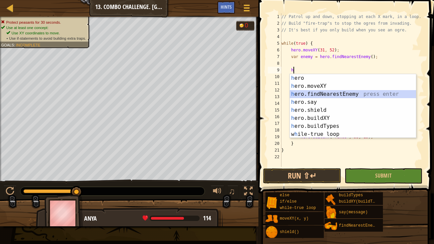
click at [333, 92] on div "h ero press enter h ero.moveXY press enter h ero.findNearestEnemy press enter h…" at bounding box center [353, 114] width 126 height 80
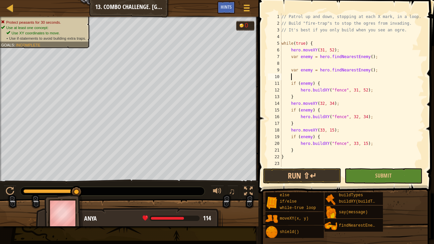
click at [341, 101] on div "// Patrol up and down, stopping at each X mark, in a loop. // Build "fire-trap"…" at bounding box center [352, 96] width 144 height 167
type textarea "hero.moveXY(32, 34);"
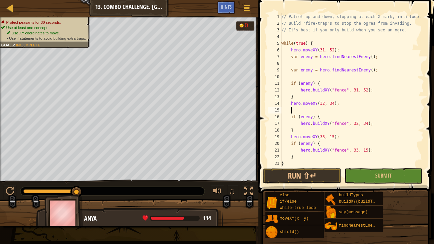
type textarea "h"
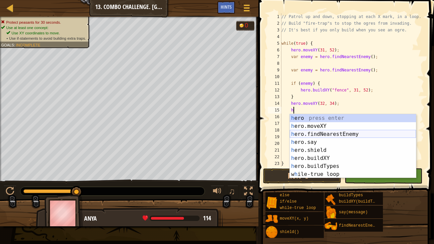
click at [336, 135] on div "h ero press enter h ero.moveXY press enter h ero.findNearestEnemy press enter h…" at bounding box center [353, 154] width 126 height 80
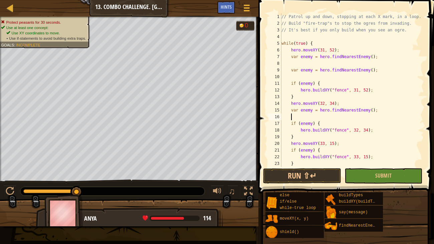
click at [346, 142] on div "// Patrol up and down, stopping at each X mark, in a loop. // Build "fire-trap"…" at bounding box center [352, 96] width 144 height 167
type textarea "hero.moveXY(33, 15);"
type textarea "h"
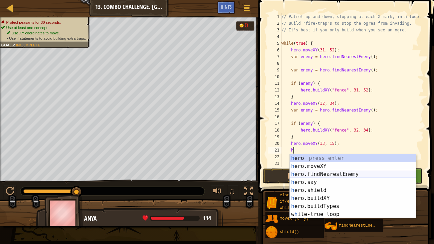
click at [335, 172] on div "h ero press enter h ero.moveXY press enter h ero.findNearestEnemy press enter h…" at bounding box center [353, 194] width 126 height 80
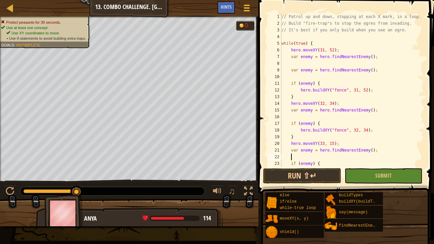
scroll to position [26, 0]
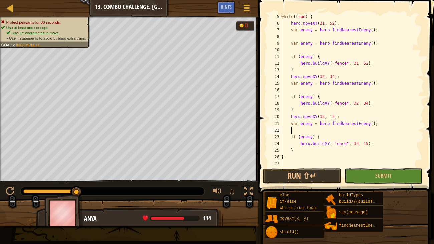
click at [340, 142] on div "while ( true ) { hero . moveXY ( 31 , 52 ) ; var enemy = hero . findNearestEnem…" at bounding box center [352, 96] width 144 height 167
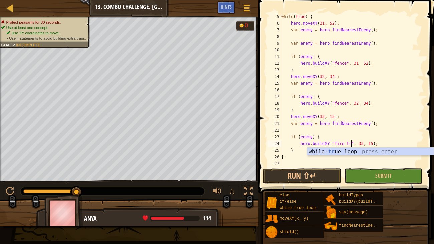
scroll to position [3, 6]
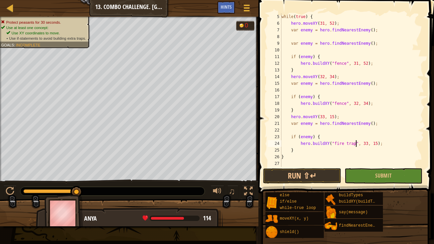
click at [335, 102] on div "while ( true ) { hero . moveXY ( 31 , 52 ) ; var enemy = hero . findNearestEnem…" at bounding box center [352, 96] width 144 height 167
click at [340, 63] on div "while ( true ) { hero . moveXY ( 31 , 52 ) ; var enemy = hero . findNearestEnem…" at bounding box center [352, 96] width 144 height 167
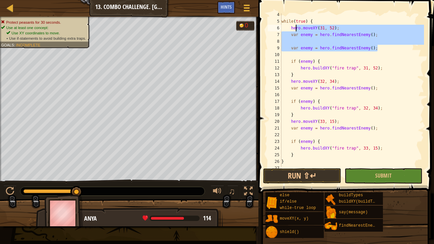
scroll to position [20, 0]
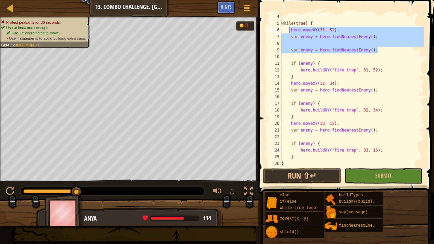
drag, startPoint x: 384, startPoint y: 49, endPoint x: 289, endPoint y: 32, distance: 96.3
click at [289, 32] on div "while ( true ) { hero . moveXY ( 31 , 52 ) ; var enemy = hero . findNearestEnem…" at bounding box center [352, 96] width 144 height 167
type textarea "hero.moveXY(31, 52); var enemy = hero.findNearestEnemy();"
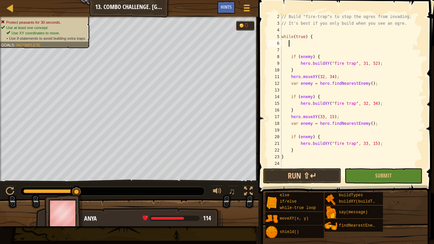
scroll to position [6, 0]
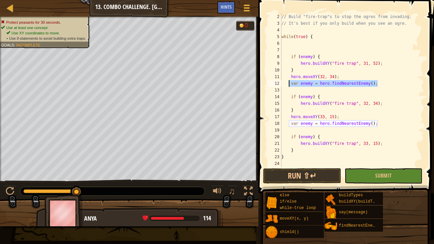
drag, startPoint x: 379, startPoint y: 84, endPoint x: 288, endPoint y: 83, distance: 90.8
click at [288, 83] on div "// Build "fire-trap"s to stop the ogres from invading. // It's best if you only…" at bounding box center [352, 96] width 144 height 167
type textarea "var enemy = hero.findNearestEnemy();"
click at [322, 48] on div "// Build "fire-trap"s to stop the ogres from invading. // It's best if you only…" at bounding box center [352, 96] width 144 height 167
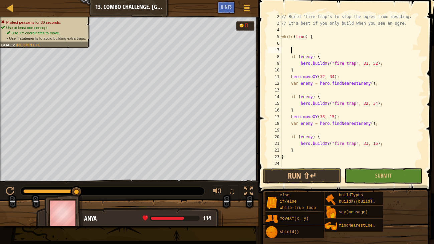
type textarea "h"
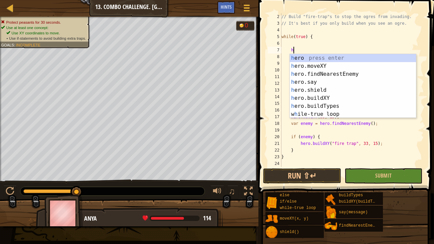
scroll to position [3, 0]
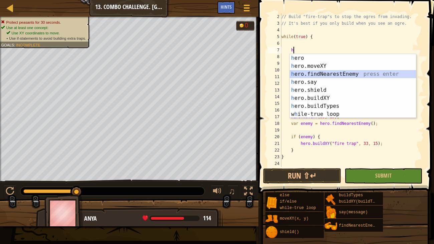
click at [320, 70] on div "h ero press enter h ero.moveXY press enter h ero.findNearestEnemy press enter h…" at bounding box center [353, 94] width 126 height 80
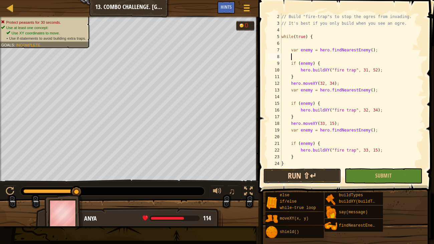
click at [308, 174] on button "Run ⇧↵" at bounding box center [302, 175] width 78 height 15
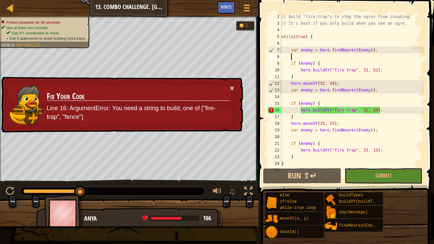
click at [234, 87] on button "×" at bounding box center [232, 87] width 4 height 7
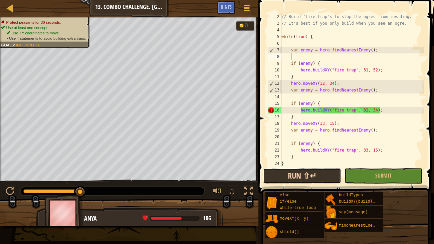
click at [310, 176] on button "Run ⇧↵" at bounding box center [302, 175] width 78 height 15
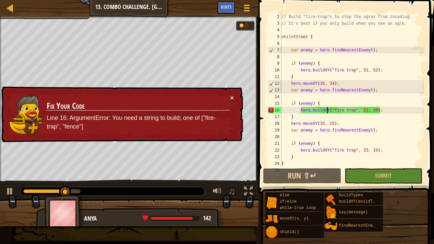
click at [328, 108] on div "// Build "fire-trap"s to stop the ogres from invading. // It's best if you only…" at bounding box center [352, 96] width 144 height 167
type textarea "hero.buildXY("fire trap", 32, 34);"
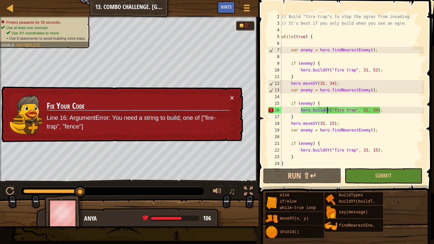
click at [304, 44] on div "// Build "fire-trap"s to stop the ogres from invading. // It's best if you only…" at bounding box center [352, 96] width 144 height 167
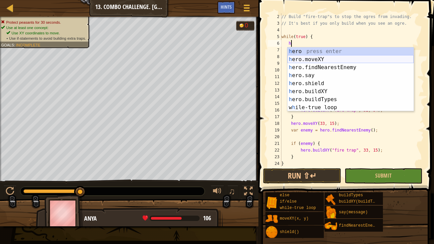
click at [312, 56] on div "h ero press enter h ero.moveXY press enter h ero.findNearestEnemy press enter h…" at bounding box center [350, 87] width 126 height 80
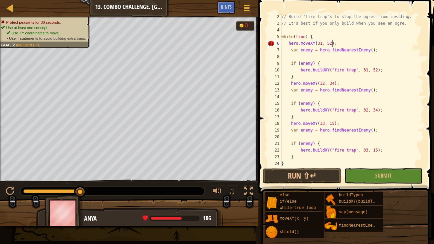
scroll to position [3, 4]
click at [321, 172] on button "Run ⇧↵" at bounding box center [302, 175] width 78 height 15
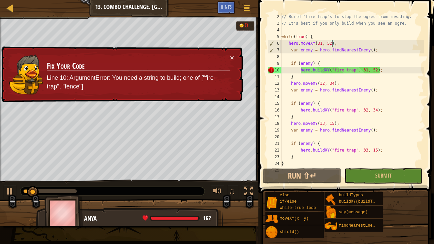
click at [383, 71] on div "// Build "fire-trap"s to stop the ogres from invading. // It's best if you only…" at bounding box center [352, 96] width 144 height 167
type textarea "hero.buildXY("fire trap", 31, 52);"
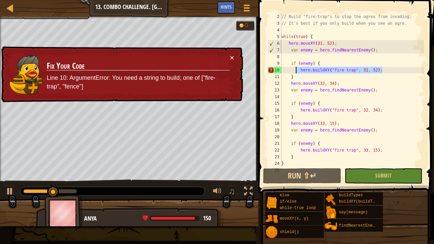
drag, startPoint x: 383, startPoint y: 71, endPoint x: 297, endPoint y: 69, distance: 86.1
click at [297, 69] on div "// Build "fire-trap"s to stop the ogres from invading. // It's best if you only…" at bounding box center [352, 96] width 144 height 167
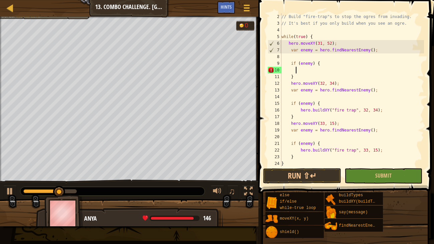
scroll to position [3, 1]
click at [306, 77] on div "// Build "fire-trap"s to stop the ogres from invading. // It's best if you only…" at bounding box center [352, 96] width 144 height 167
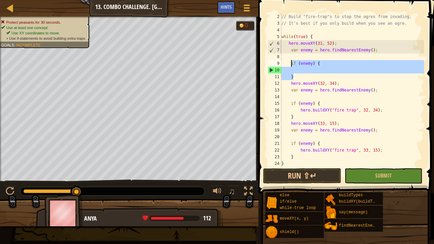
drag, startPoint x: 299, startPoint y: 76, endPoint x: 290, endPoint y: 64, distance: 15.0
click at [290, 64] on div "// Build "fire-trap"s to stop the ogres from invading. // It's best if you only…" at bounding box center [352, 96] width 144 height 167
type textarea "if (enemy) {"
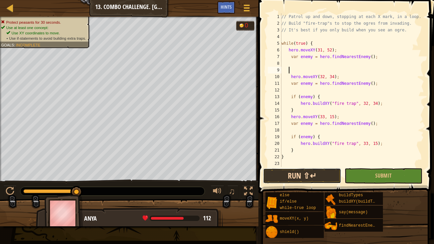
click at [303, 172] on button "Run ⇧↵" at bounding box center [302, 175] width 78 height 15
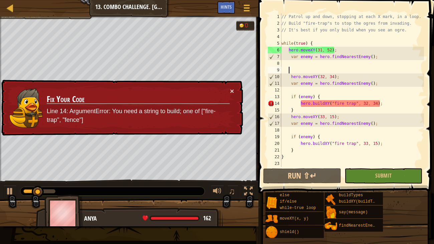
scroll to position [0, 0]
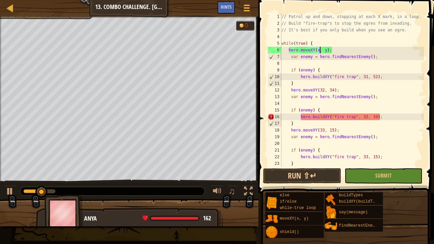
type textarea "h"
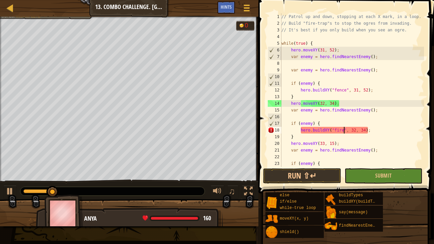
scroll to position [6, 0]
type textarea "h"
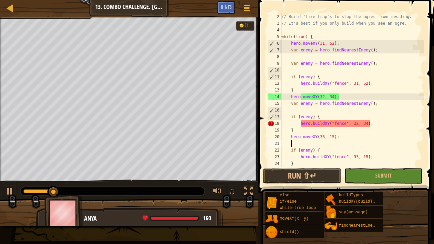
type textarea "h"
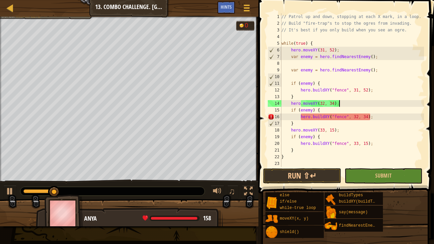
type textarea "h"
type textarea "f"
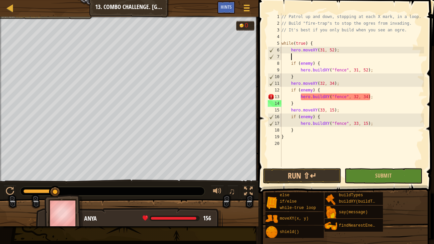
type textarea "h"
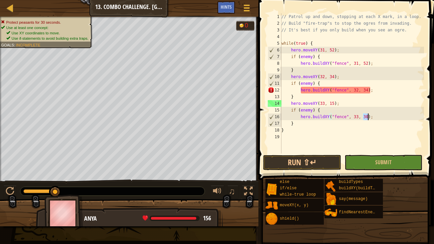
type textarea "b"
type textarea "i"
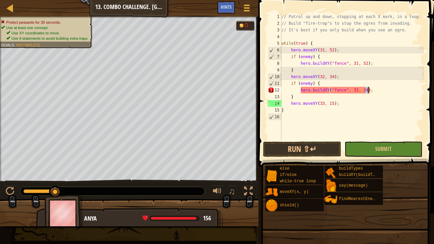
type textarea "b"
type textarea "h"
type textarea "i"
type textarea "h"
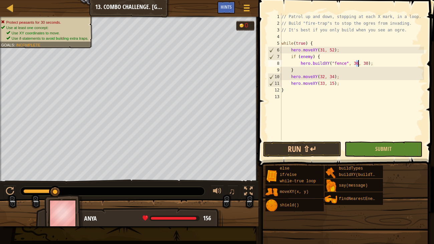
type textarea "var enemy = hero.findNearestEnemy(); h"
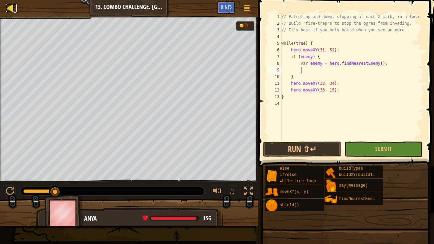
click at [11, 5] on div at bounding box center [10, 8] width 8 height 8
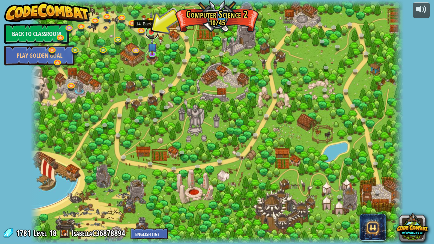
click at [155, 32] on link at bounding box center [151, 32] width 13 height 13
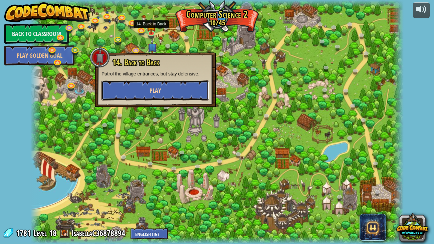
click at [161, 81] on button "Play" at bounding box center [154, 90] width 107 height 20
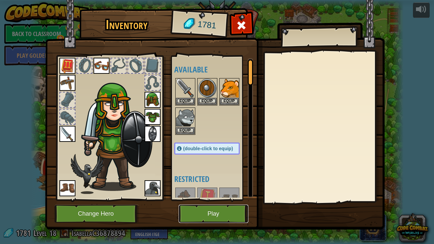
click at [204, 187] on button "Play" at bounding box center [214, 214] width 70 height 18
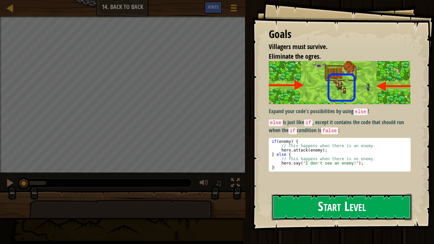
click at [278, 187] on button "Start Level" at bounding box center [342, 207] width 141 height 26
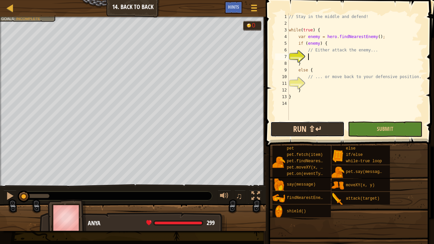
click at [286, 133] on button "Run ⇧↵" at bounding box center [307, 128] width 74 height 15
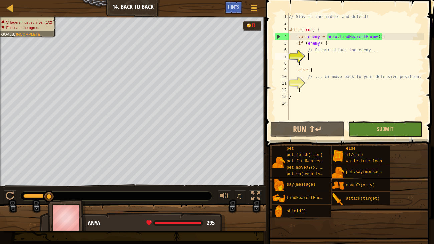
click at [335, 45] on div "// Stay in the middle and defend! while ( true ) { var enemy = hero . findNeare…" at bounding box center [355, 73] width 137 height 120
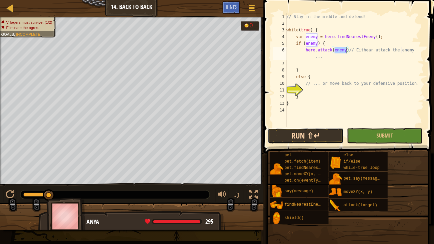
click at [311, 134] on button "Run ⇧↵" at bounding box center [305, 135] width 75 height 15
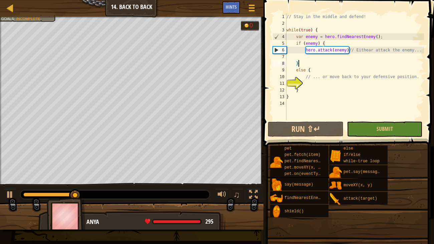
click at [315, 64] on div "// Stay in the middle and defend! while ( true ) { var enemy = hero . findNeare…" at bounding box center [354, 73] width 139 height 120
type textarea "}"
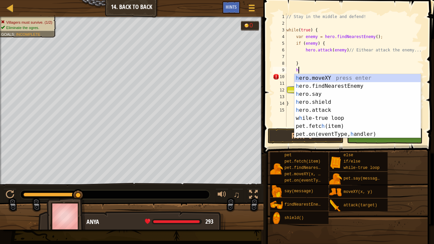
click at [341, 79] on div "h ero.moveXY press enter h ero.findNearestEnemy press enter h ero.say press ent…" at bounding box center [357, 114] width 126 height 80
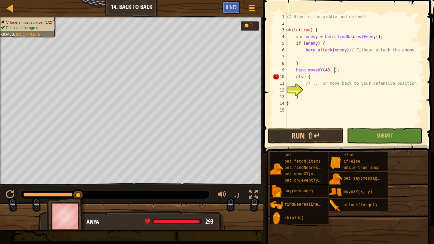
scroll to position [3, 4]
click at [296, 136] on button "Run ⇧↵" at bounding box center [305, 135] width 75 height 15
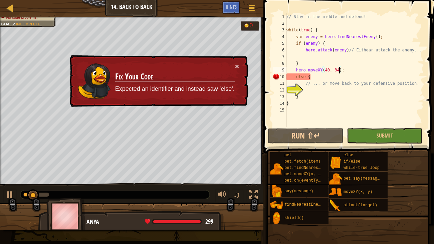
click at [353, 103] on div "// Stay in the middle and defend! while ( true ) { var enemy = hero . findNeare…" at bounding box center [354, 76] width 139 height 127
click at [308, 76] on div "// Stay in the middle and defend! while ( true ) { var enemy = hero . findNeare…" at bounding box center [354, 76] width 139 height 127
type textarea "else {"
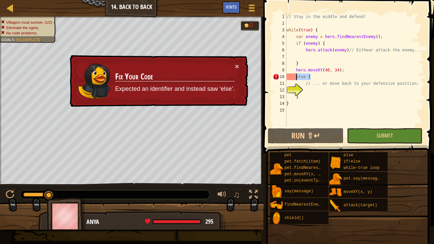
drag, startPoint x: 315, startPoint y: 77, endPoint x: 293, endPoint y: 76, distance: 22.1
click at [293, 76] on div "// Stay in the middle and defend! while ( true ) { var enemy = hero . findNeare…" at bounding box center [354, 76] width 139 height 127
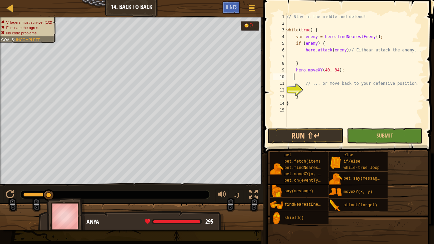
click at [304, 64] on div "// Stay in the middle and defend! while ( true ) { var enemy = hero . findNeare…" at bounding box center [354, 76] width 139 height 127
type textarea "}"
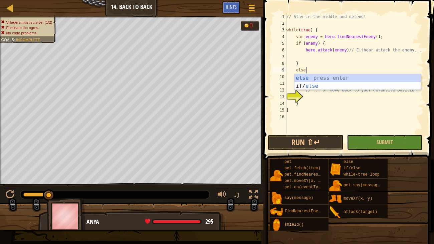
scroll to position [3, 1]
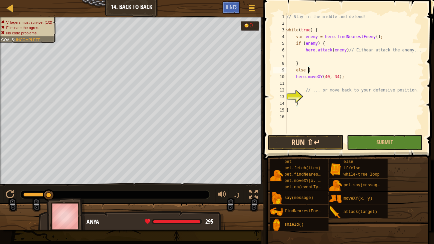
type textarea "else {"
click at [315, 140] on button "Run ⇧↵" at bounding box center [305, 142] width 75 height 15
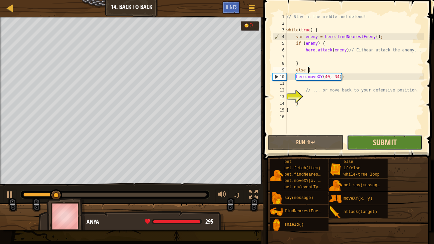
click at [396, 142] on span "Submit" at bounding box center [385, 142] width 24 height 11
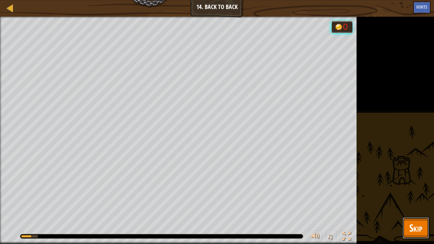
click at [411, 187] on span "Skip" at bounding box center [415, 228] width 13 height 14
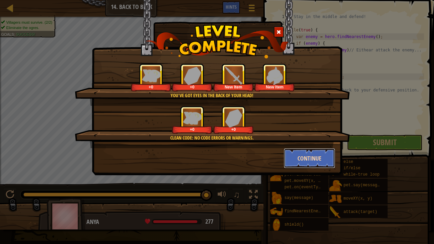
click at [312, 162] on button "Continue" at bounding box center [310, 158] width 52 height 20
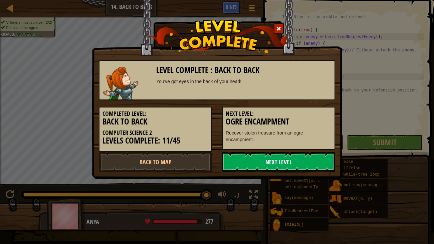
click at [306, 157] on link "Next Level" at bounding box center [278, 162] width 113 height 20
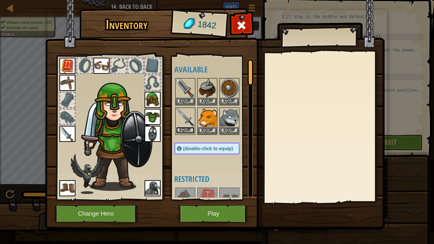
click at [178, 129] on button "Equip" at bounding box center [185, 130] width 19 height 7
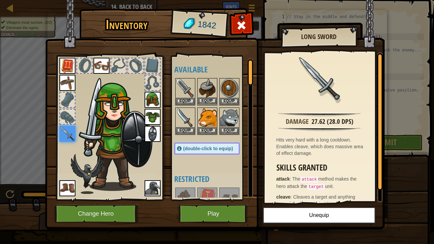
click at [207, 91] on img at bounding box center [207, 88] width 19 height 19
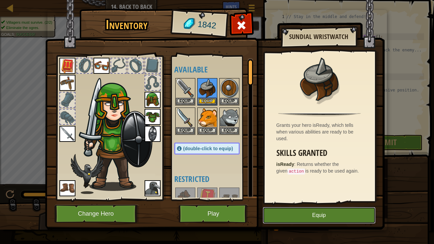
click at [318, 187] on button "Equip" at bounding box center [319, 215] width 113 height 17
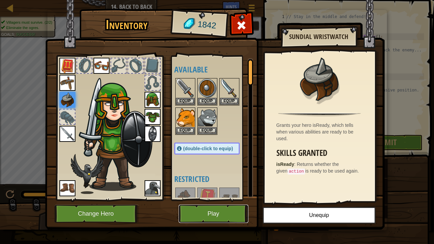
click at [225, 187] on button "Play" at bounding box center [214, 214] width 70 height 18
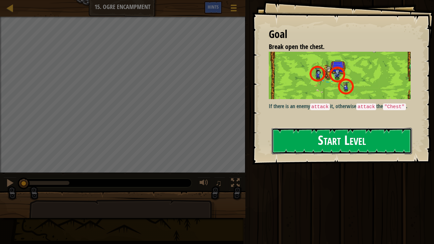
click at [327, 143] on button "Start Level" at bounding box center [342, 141] width 141 height 26
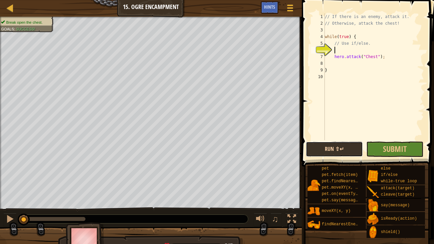
click at [346, 151] on button "Run ⇧↵" at bounding box center [334, 149] width 57 height 15
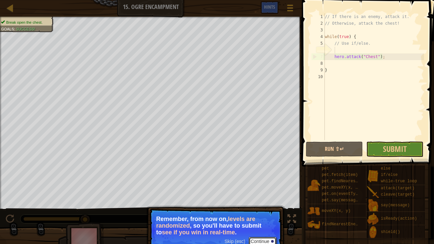
click at [261, 187] on button "Continue" at bounding box center [263, 241] width 28 height 9
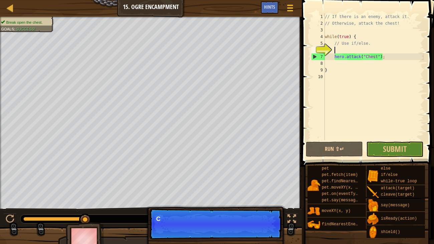
scroll to position [3, 0]
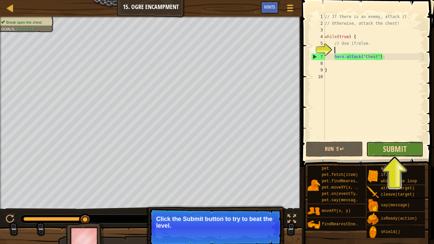
click at [388, 153] on span "Submit" at bounding box center [395, 149] width 24 height 11
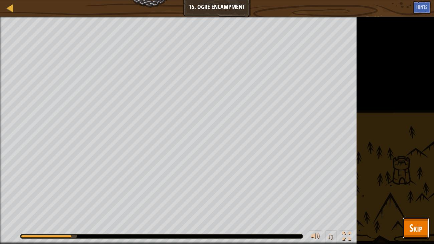
click at [411, 187] on button "Skip" at bounding box center [416, 227] width 26 height 21
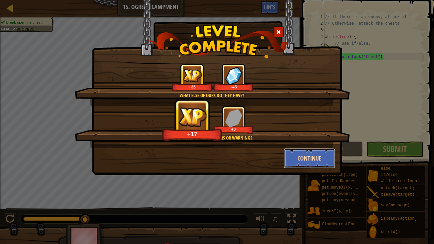
click at [318, 159] on button "Continue" at bounding box center [310, 158] width 52 height 20
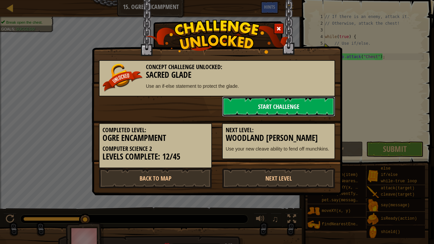
click at [308, 103] on link "Start Challenge" at bounding box center [278, 106] width 113 height 20
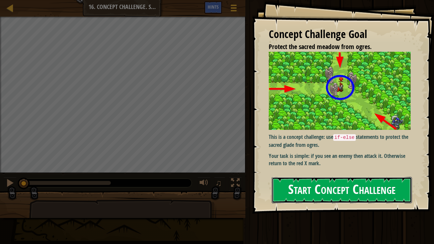
click at [378, 184] on button "Start Concept Challenge" at bounding box center [342, 190] width 141 height 26
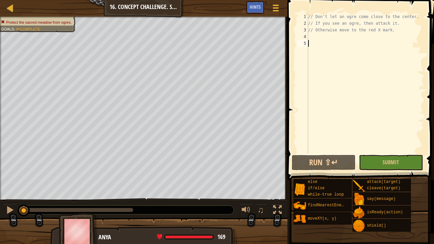
type textarea "h"
type textarea "w"
type textarea "h"
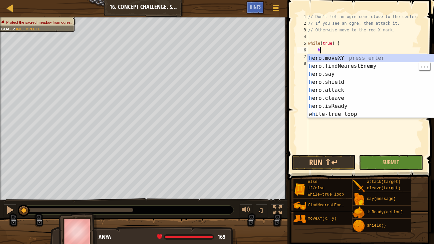
click at [365, 64] on div "h ero.moveXY press enter h ero.findNearestEnemy press enter h ero.say press ent…" at bounding box center [370, 94] width 126 height 80
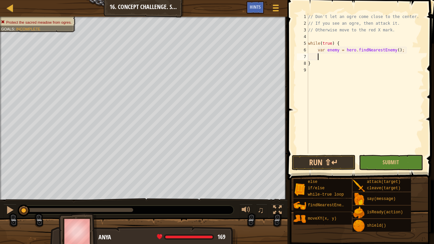
type textarea "h"
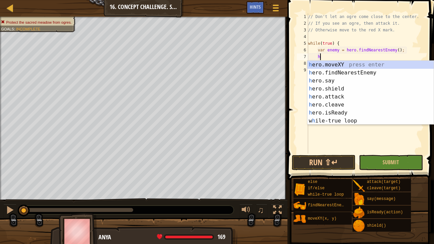
click at [343, 97] on div "h ero.moveXY press enter h ero.findNearestEnemy press enter h ero.say press ent…" at bounding box center [370, 101] width 126 height 80
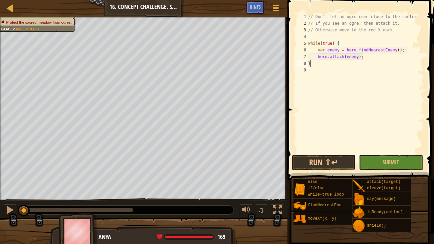
scroll to position [3, 0]
type textarea "hero.attack(enemy);"
type textarea "h"
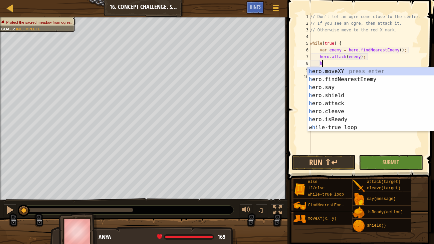
scroll to position [3, 0]
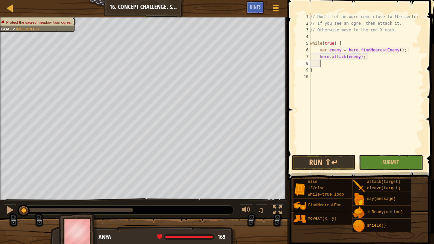
type textarea "e"
type textarea "}"
type textarea "w"
type textarea "e"
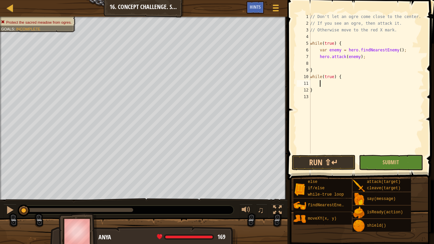
scroll to position [3, 0]
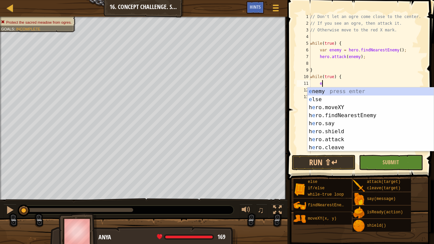
click at [325, 100] on div "e nemy press enter e lse press enter h e ro.moveXY press enter h e ro.findNeare…" at bounding box center [370, 127] width 126 height 80
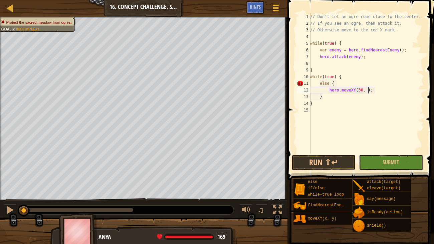
scroll to position [3, 5]
click at [385, 163] on span "Submit" at bounding box center [391, 162] width 16 height 7
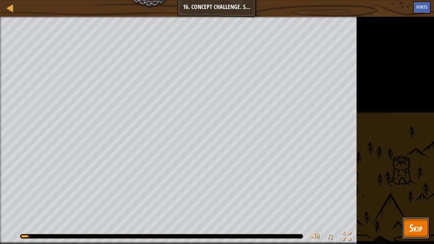
click at [414, 187] on span "Skip" at bounding box center [415, 228] width 13 height 14
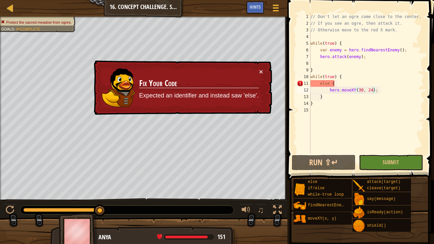
click at [327, 85] on div "// Don't let an ogre come close to the center. // If you see an ogre, then atta…" at bounding box center [366, 90] width 115 height 154
click at [323, 84] on div "// Don't let an ogre come close to the center. // If you see an ogre, then atta…" at bounding box center [366, 90] width 115 height 154
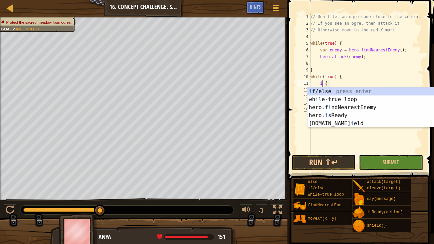
click at [338, 90] on div "i f/else press enter wh i le-true loop press enter hero.f i ndNearestEnemy pres…" at bounding box center [370, 115] width 126 height 56
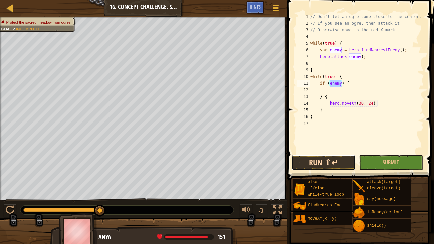
click at [335, 163] on button "Run ⇧↵" at bounding box center [324, 162] width 64 height 15
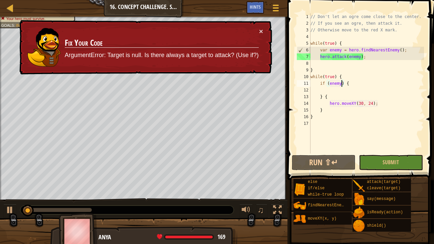
click at [334, 84] on div "// Don't let an ogre come close to the center. // If you see an ogre, then atta…" at bounding box center [366, 90] width 115 height 154
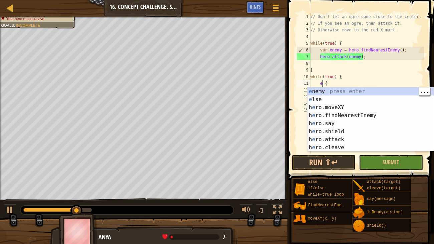
type textarea "else {"
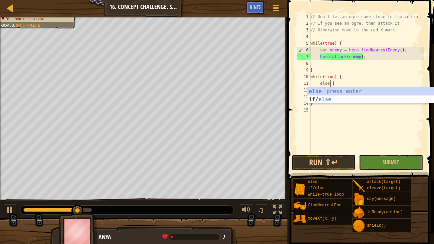
scroll to position [3, 1]
click at [341, 89] on div "else press enter if/ else press enter" at bounding box center [370, 103] width 126 height 32
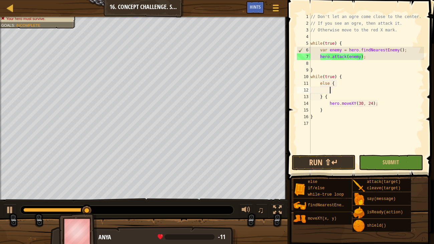
scroll to position [3, 1]
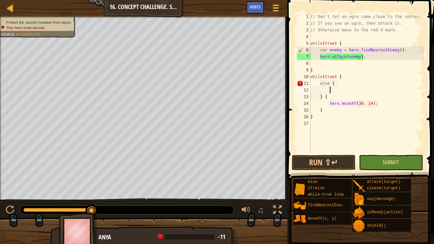
click at [323, 96] on div "// Don't let an ogre come close to the center. // If you see an ogre, then atta…" at bounding box center [366, 90] width 115 height 154
type textarea "{"
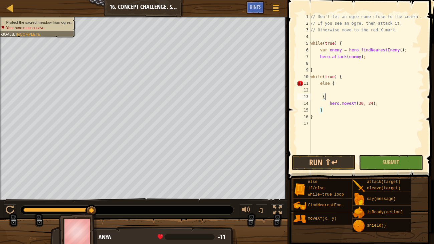
scroll to position [3, 0]
click at [326, 159] on button "Run ⇧↵" at bounding box center [324, 162] width 64 height 15
type textarea "}"
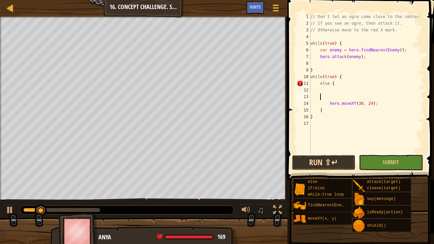
click at [338, 163] on button "Run ⇧↵" at bounding box center [324, 162] width 64 height 15
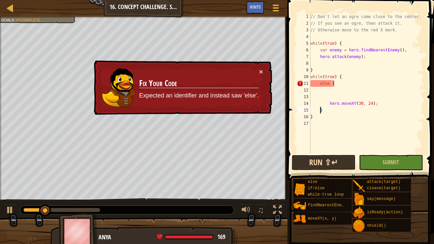
type textarea "hero.moveXY(30, 24);"
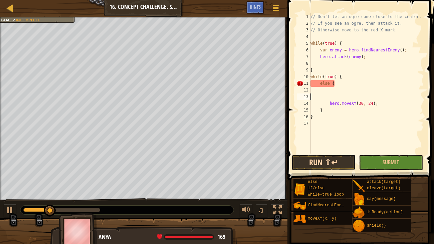
scroll to position [3, 0]
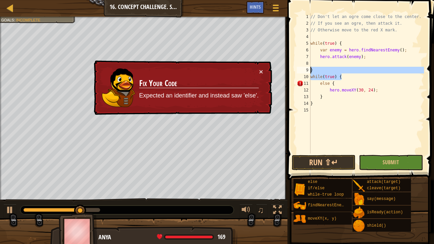
drag, startPoint x: 346, startPoint y: 77, endPoint x: 307, endPoint y: 71, distance: 39.6
click at [307, 71] on div "else { 1 2 3 4 5 6 7 8 9 10 11 12 13 14 15 // Don't let an ogre come close to t…" at bounding box center [359, 83] width 129 height 140
type textarea "} while(true) {"
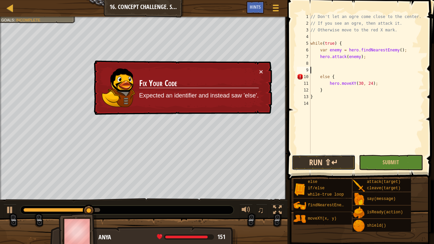
click at [336, 163] on button "Run ⇧↵" at bounding box center [324, 162] width 64 height 15
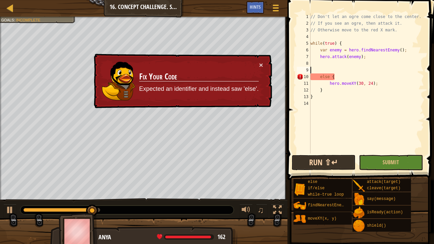
type textarea "} while(true) {"
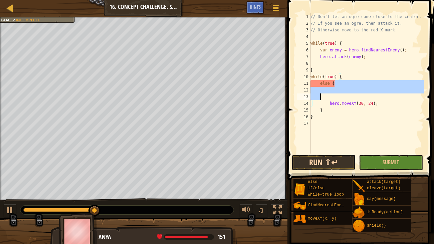
type textarea "}"
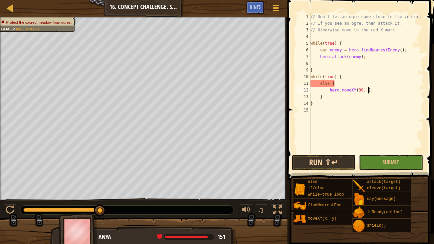
type textarea "h"
type textarea "e"
type textarea "w"
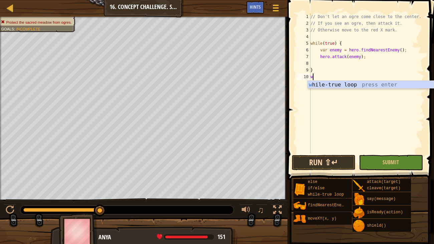
type textarea "e"
type textarea "h"
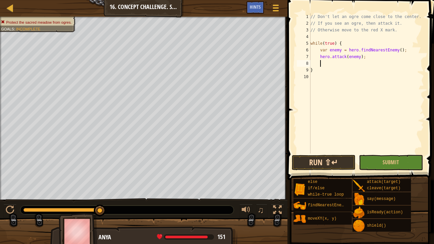
type textarea "h"
type textarea "w"
type textarea "h"
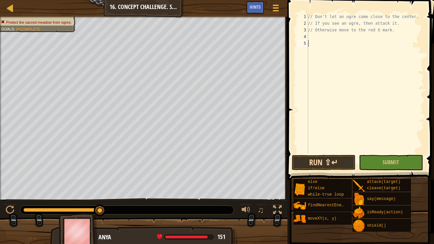
type textarea "h"
type textarea "w"
type textarea "h"
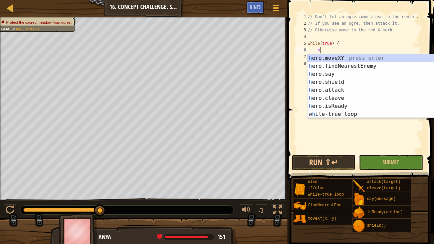
scroll to position [3, 0]
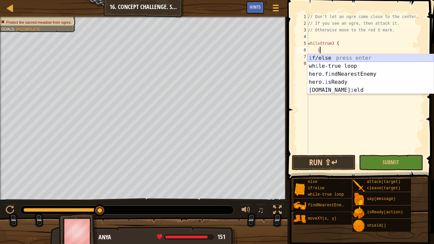
click at [340, 58] on div "i f/else press enter wh i le-true loop press enter hero.f i ndNearestEnemy pres…" at bounding box center [370, 82] width 126 height 56
type textarea "if (enemy) {"
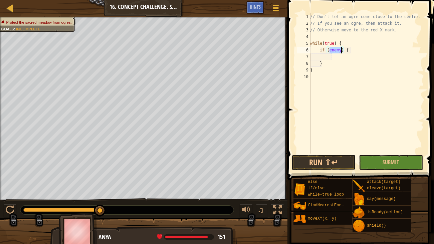
click at [340, 58] on div "// Don't let an ogre come close to the center. // If you see an ogre, then atta…" at bounding box center [366, 90] width 115 height 154
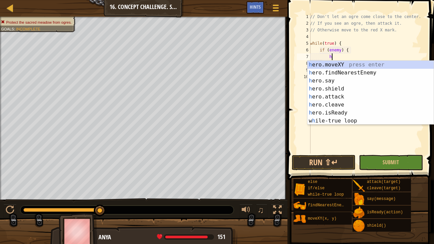
scroll to position [3, 1]
click at [347, 68] on div "h ero.moveXY press enter h ero.findNearestEnemy press enter h ero.say press ent…" at bounding box center [370, 101] width 126 height 80
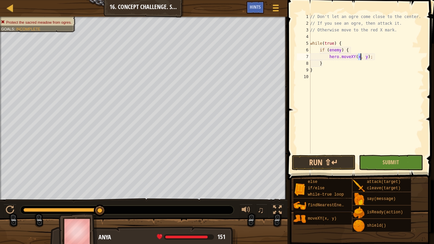
type textarea "h"
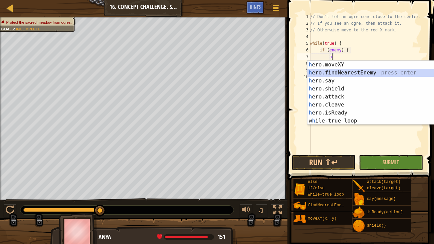
click at [348, 72] on div "h ero.moveXY press enter h ero.findNearestEnemy press enter h ero.say press ent…" at bounding box center [370, 101] width 126 height 80
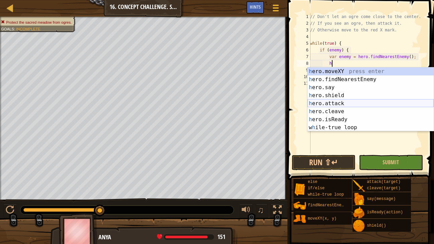
click at [346, 102] on div "h ero.moveXY press enter h ero.findNearestEnemy press enter h ero.say press ent…" at bounding box center [370, 107] width 126 height 80
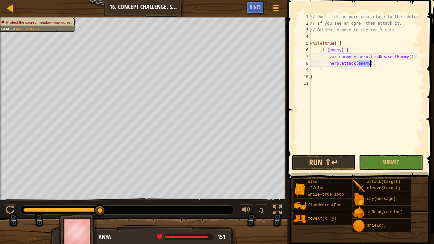
click at [332, 76] on div "// Don't let an ogre come close to the center. // If you see an ogre, then atta…" at bounding box center [366, 90] width 115 height 154
click at [388, 64] on div "// Don't let an ogre come close to the center. // If you see an ogre, then atta…" at bounding box center [366, 90] width 115 height 154
type textarea "}"
type textarea "h"
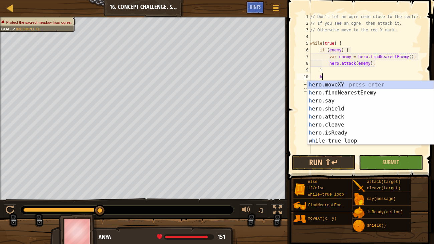
scroll to position [3, 0]
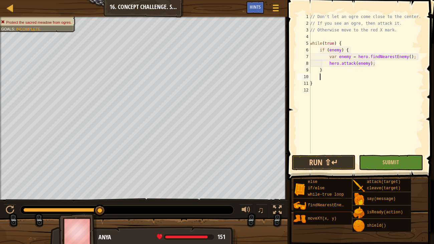
type textarea "i"
type textarea "s"
click at [318, 160] on button "Run ⇧↵" at bounding box center [324, 162] width 64 height 15
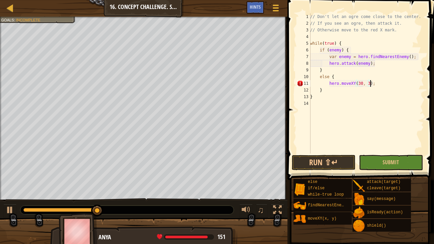
scroll to position [3, 5]
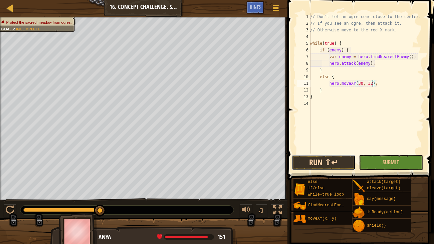
click at [338, 160] on button "Run ⇧↵" at bounding box center [324, 162] width 64 height 15
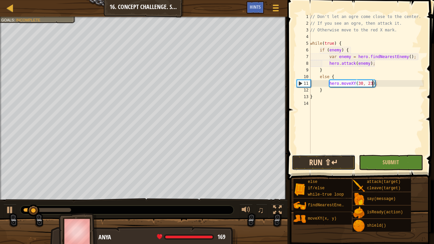
click at [329, 162] on button "Run ⇧↵" at bounding box center [324, 162] width 64 height 15
click at [324, 158] on button "Run ⇧↵" at bounding box center [324, 162] width 64 height 15
click at [391, 67] on div "// Don't let an ogre come close to the center. // If you see an ogre, then atta…" at bounding box center [366, 90] width 115 height 154
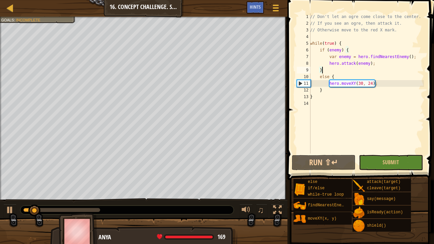
scroll to position [3, 0]
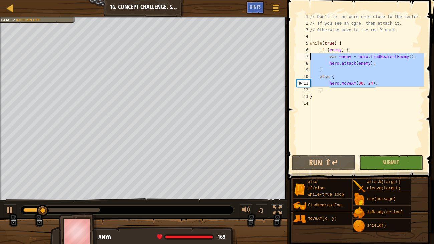
drag, startPoint x: 300, startPoint y: 83, endPoint x: 300, endPoint y: 57, distance: 25.7
type textarea "var enemy = hero.findNearestEnemy();"
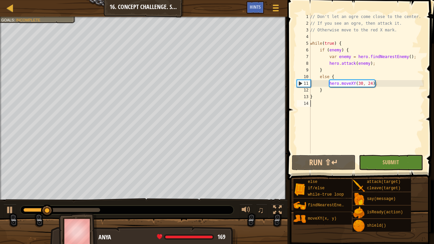
click at [355, 132] on div "// Don't let an ogre come close to the center. // If you see an ogre, then atta…" at bounding box center [366, 90] width 115 height 154
click at [323, 163] on button "Run ⇧↵" at bounding box center [324, 162] width 64 height 15
click at [342, 75] on div "// Don't let an ogre come close to the center. // If you see an ogre, then atta…" at bounding box center [366, 90] width 115 height 154
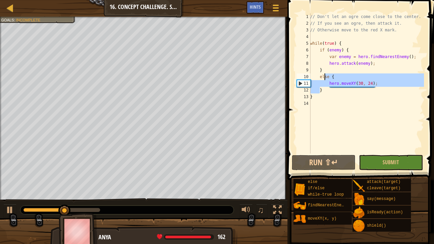
drag, startPoint x: 342, startPoint y: 75, endPoint x: 323, endPoint y: 74, distance: 19.1
click at [323, 74] on div "// Don't let an ogre come close to the center. // If you see an ogre, then atta…" at bounding box center [366, 90] width 115 height 154
click at [341, 75] on div "// Don't let an ogre come close to the center. // If you see an ogre, then atta…" at bounding box center [366, 83] width 115 height 140
type textarea "else {"
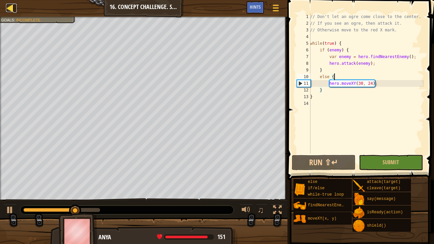
click at [7, 9] on div at bounding box center [10, 8] width 8 height 8
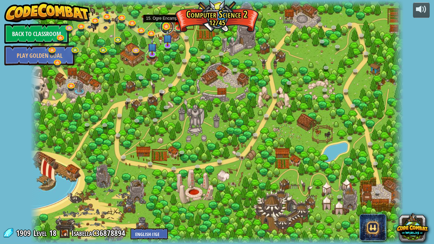
click at [169, 26] on link at bounding box center [166, 26] width 13 height 13
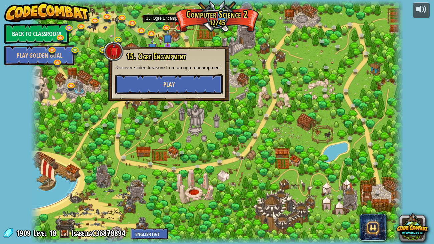
click at [180, 87] on button "Play" at bounding box center [168, 84] width 107 height 20
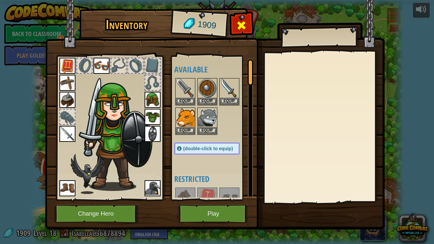
click at [242, 27] on span at bounding box center [241, 25] width 11 height 11
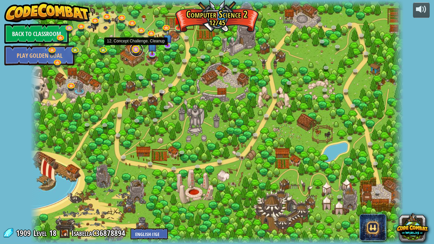
click at [135, 49] on link at bounding box center [136, 49] width 13 height 13
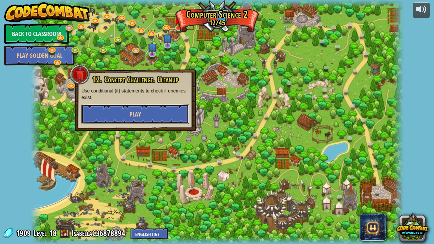
click at [152, 111] on button "Play" at bounding box center [134, 114] width 107 height 20
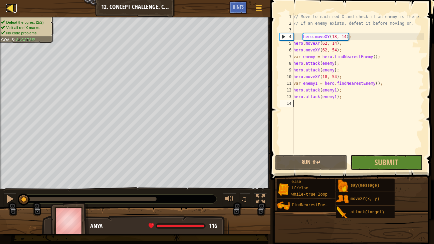
click at [16, 11] on link "Map" at bounding box center [14, 8] width 3 height 9
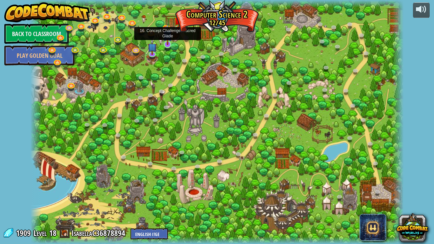
click at [167, 30] on img at bounding box center [167, 34] width 9 height 21
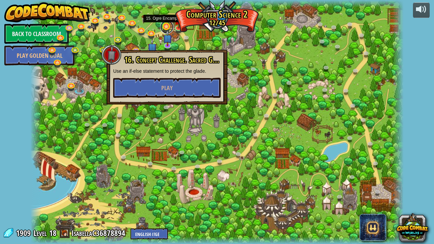
click at [166, 27] on link at bounding box center [166, 26] width 13 height 13
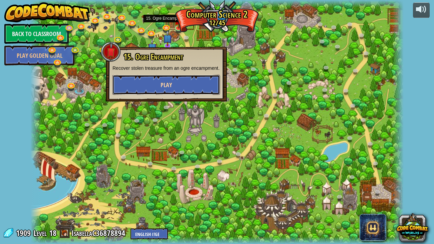
click at [184, 85] on button "Play" at bounding box center [165, 85] width 107 height 20
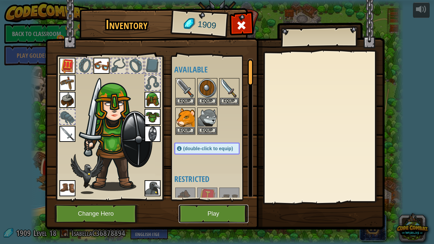
click at [200, 187] on button "Play" at bounding box center [214, 214] width 70 height 18
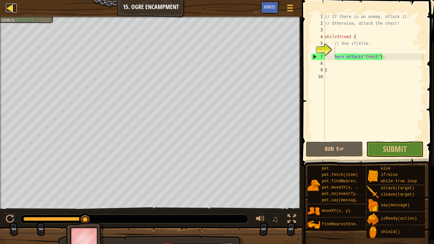
click at [8, 9] on div at bounding box center [10, 8] width 8 height 8
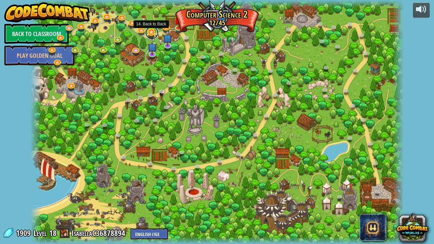
click at [152, 33] on link at bounding box center [151, 32] width 13 height 13
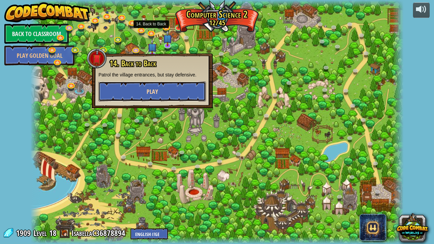
click at [157, 95] on span "Play" at bounding box center [152, 91] width 11 height 8
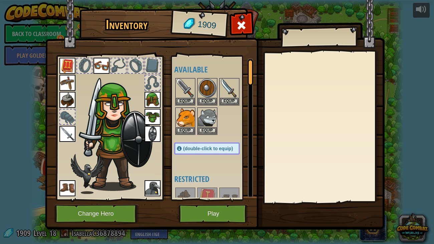
click at [218, 187] on img at bounding box center [214, 108] width 339 height 242
click at [227, 187] on button "Play" at bounding box center [214, 214] width 70 height 18
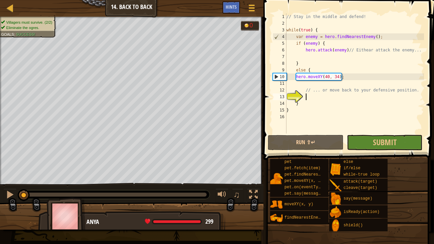
type textarea "}"
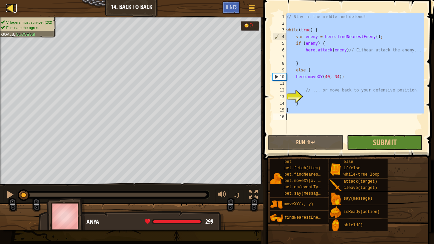
click at [8, 9] on div at bounding box center [10, 8] width 8 height 8
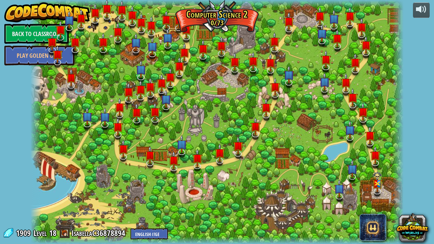
click at [8, 6] on img at bounding box center [46, 12] width 85 height 20
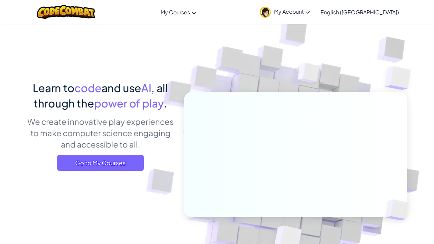
click at [312, 15] on link "My Account" at bounding box center [284, 11] width 57 height 21
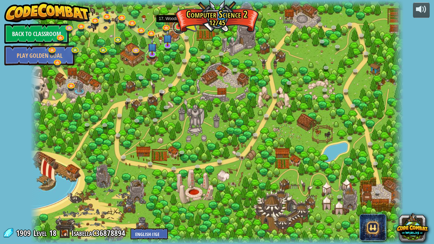
click at [179, 28] on link at bounding box center [179, 27] width 13 height 13
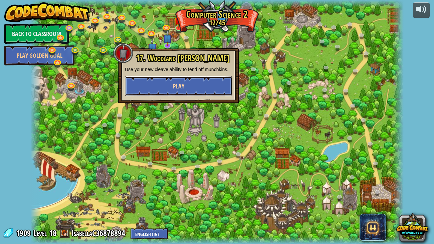
click at [182, 89] on span "Play" at bounding box center [178, 86] width 11 height 8
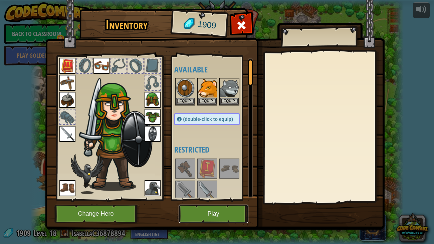
click at [226, 187] on button "Play" at bounding box center [214, 214] width 70 height 18
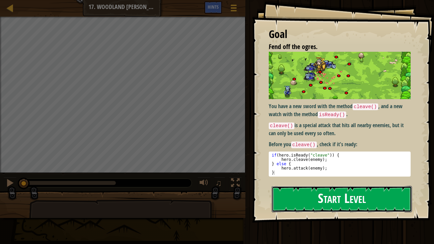
click at [371, 187] on button "Start Level" at bounding box center [342, 199] width 141 height 26
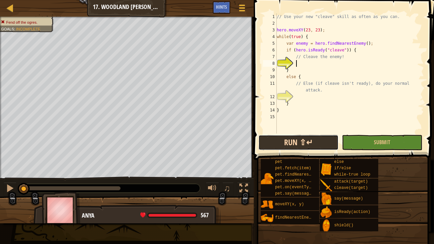
click at [312, 143] on button "Run ⇧↵" at bounding box center [298, 142] width 80 height 15
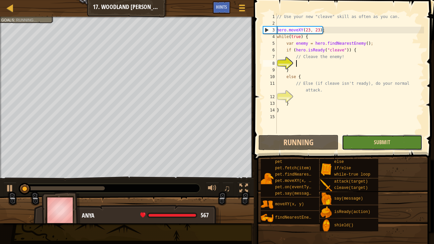
click at [387, 145] on span "Submit" at bounding box center [382, 142] width 16 height 7
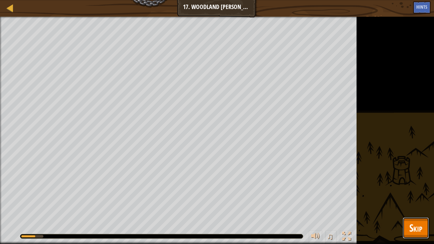
click at [421, 187] on span "Skip" at bounding box center [415, 228] width 13 height 14
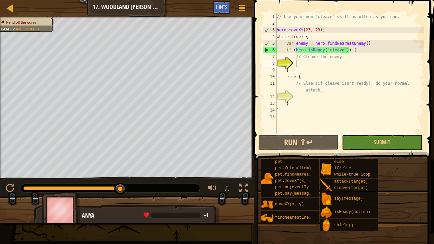
click at [304, 63] on div "// Use your new "cleave" skill as often as you can. hero . moveXY ( 23 , 23 ) ;…" at bounding box center [349, 80] width 149 height 134
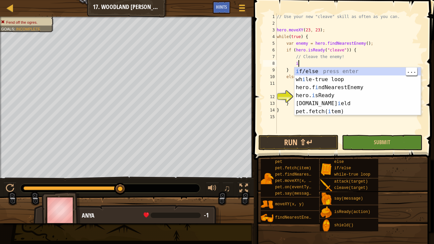
click at [315, 71] on div "i f/else press enter wh i le-true loop press enter hero.f i ndNearestEnemy pres…" at bounding box center [357, 99] width 126 height 64
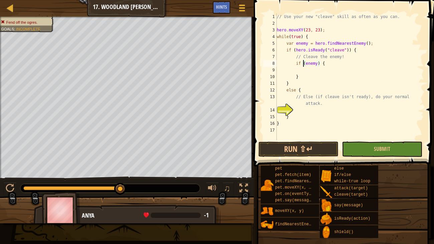
type textarea "if e(enemy) {"
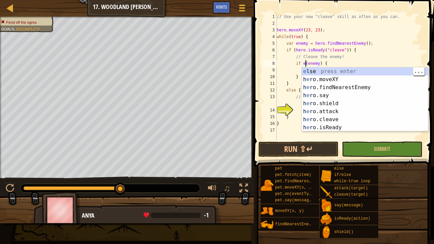
scroll to position [3, 2]
click at [316, 70] on div "e lse press enter h e ro.moveXY press enter h e ro.findNearestEnemy press enter…" at bounding box center [365, 107] width 126 height 80
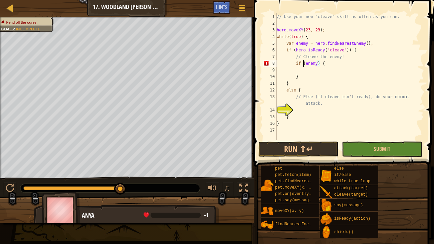
scroll to position [3, 1]
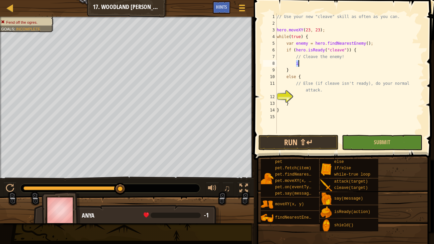
type textarea "e"
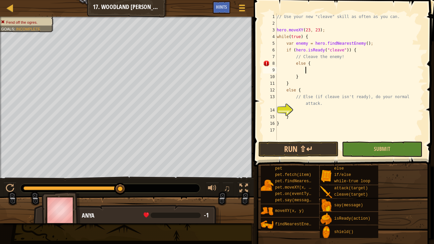
type textarea "h"
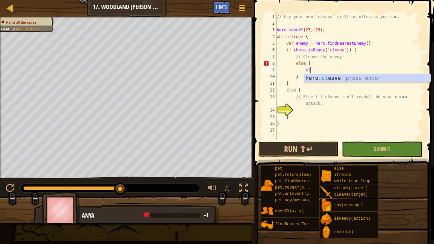
click at [333, 78] on div "hero. cl eave press enter" at bounding box center [367, 86] width 126 height 24
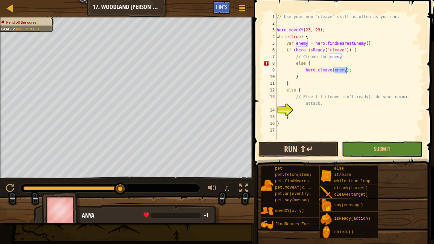
type textarea "hero.cleave(enemy);"
click at [315, 149] on button "Run ⇧↵" at bounding box center [298, 149] width 80 height 15
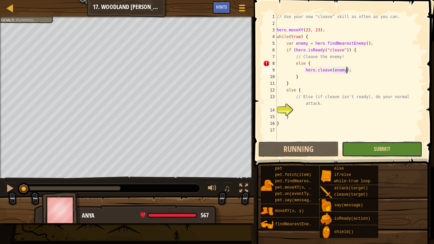
click at [386, 150] on span "Submit" at bounding box center [382, 148] width 16 height 7
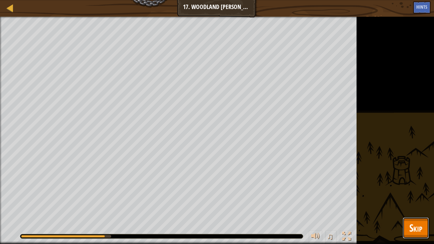
click at [419, 187] on span "Skip" at bounding box center [415, 228] width 13 height 14
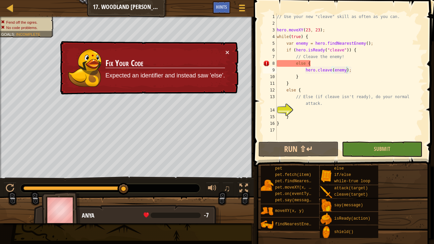
click at [17, 11] on div "Map Computer Science 2 17. Woodland [PERSON_NAME] Game Menu Done Hints" at bounding box center [127, 8] width 254 height 17
click at [12, 10] on div at bounding box center [10, 8] width 8 height 8
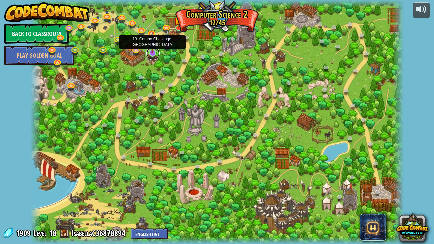
click at [153, 53] on link at bounding box center [152, 53] width 13 height 13
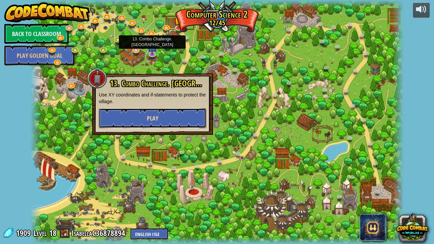
click at [170, 126] on button "Play" at bounding box center [152, 118] width 107 height 20
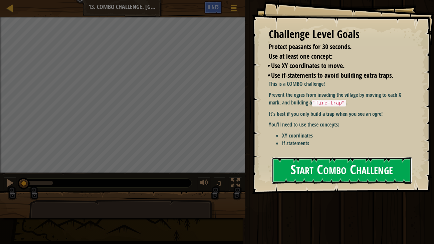
click at [354, 166] on button "Start Combo Challenge" at bounding box center [342, 170] width 141 height 26
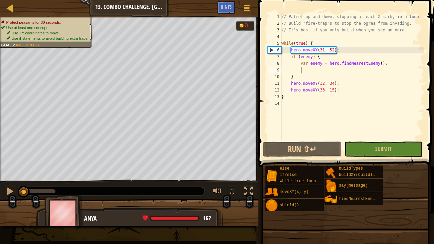
click at [318, 72] on div "// Patrol up and down, stopping at each X mark, in a loop. // Build "fire-trap"…" at bounding box center [352, 83] width 144 height 140
type textarea "m"
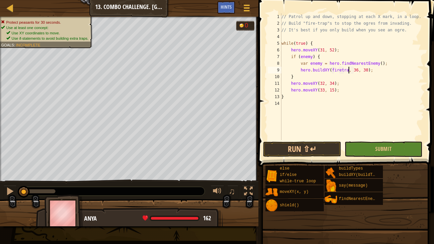
scroll to position [3, 6]
click at [362, 70] on div "// Patrol up and down, stopping at each X mark, in a loop. // Build "fire-trap"…" at bounding box center [352, 83] width 144 height 140
click at [372, 82] on div "// Patrol up and down, stopping at each X mark, in a loop. // Build "fire-trap"…" at bounding box center [352, 83] width 144 height 140
type textarea "hero.moveXY(32, 34);"
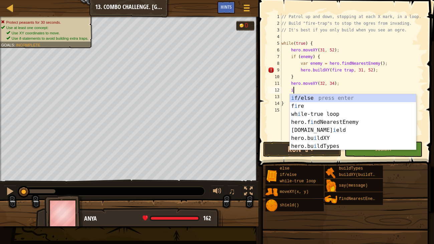
type textarea "if (enemy) {"
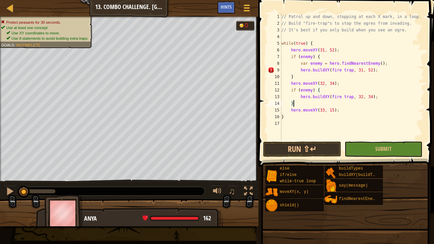
type textarea "hero.moveXY(33, 15);"
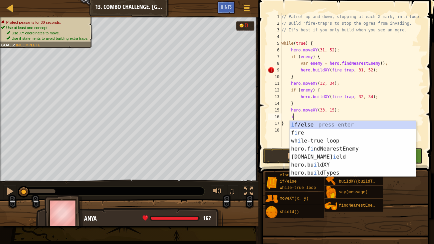
type textarea "if (enemy) {"
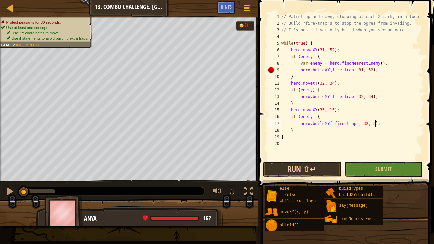
scroll to position [3, 8]
click at [316, 166] on button "Run ⇧↵" at bounding box center [302, 169] width 78 height 15
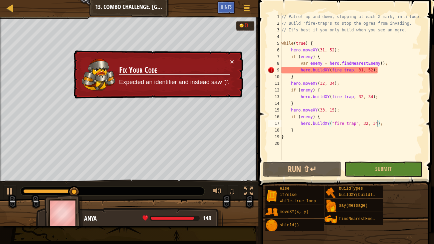
click at [354, 70] on div "// Patrol up and down, stopping at each X mark, in a loop. // Build "fire-trap"…" at bounding box center [352, 93] width 144 height 160
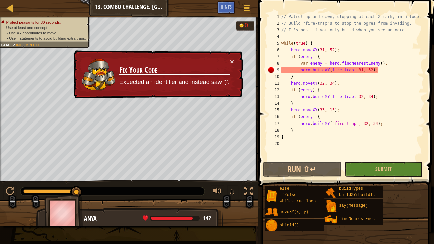
scroll to position [3, 6]
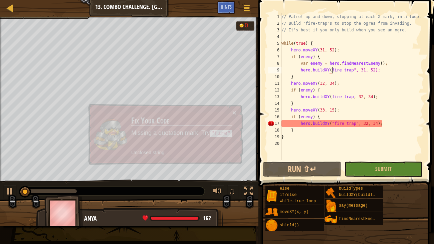
click at [308, 161] on span at bounding box center [346, 84] width 181 height 206
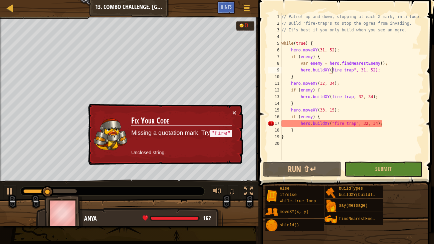
scroll to position [3, 4]
click at [323, 174] on button "Run ⇧↵" at bounding box center [302, 169] width 78 height 15
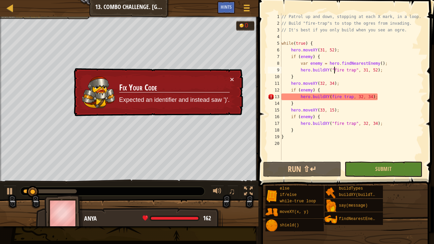
click at [353, 97] on div "// Patrol up and down, stopping at each X mark, in a loop. // Build "fire-trap"…" at bounding box center [352, 93] width 144 height 160
type textarea "hero.buildXY("fire trap", 32, 34);"
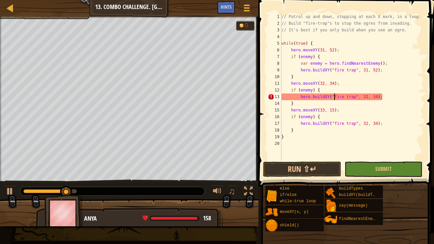
click at [323, 160] on div "// Patrol up and down, stopping at each X mark, in a loop. // Build "fire-trap"…" at bounding box center [352, 93] width 144 height 160
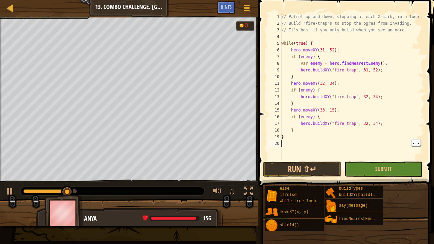
scroll to position [3, 0]
click at [322, 165] on button "Run ⇧↵" at bounding box center [302, 169] width 78 height 15
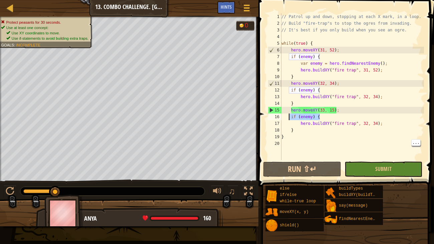
drag, startPoint x: 320, startPoint y: 117, endPoint x: 288, endPoint y: 117, distance: 32.4
click at [288, 117] on div "// Patrol up and down, stopping at each X mark, in a loop. // Build "fire-trap"…" at bounding box center [352, 93] width 144 height 160
type textarea "if (enemy) {"
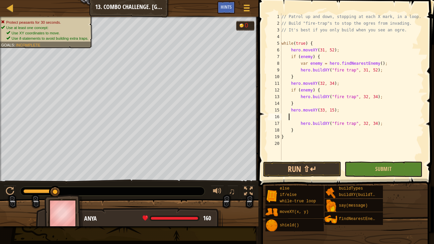
click at [297, 129] on div "// Patrol up and down, stopping at each X mark, in a loop. // Build "fire-trap"…" at bounding box center [352, 93] width 144 height 160
type textarea "}"
click at [296, 105] on div "// Patrol up and down, stopping at each X mark, in a loop. // Build "fire-trap"…" at bounding box center [352, 93] width 144 height 160
type textarea "}"
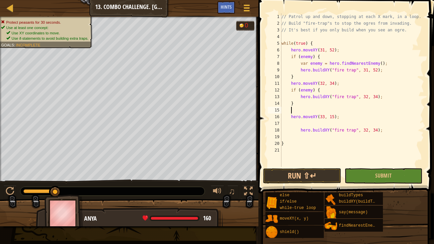
scroll to position [3, 0]
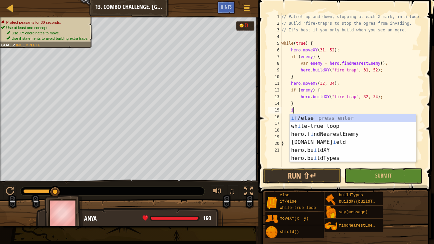
click at [314, 118] on div "i f/else press enter wh i le-true loop press enter hero.f i ndNearestEnemy pres…" at bounding box center [353, 146] width 126 height 64
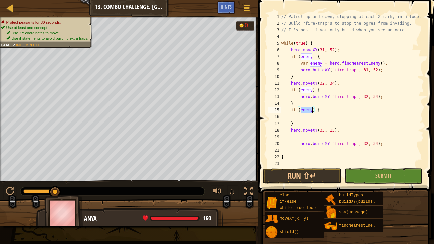
click at [324, 91] on div "// Patrol up and down, stopping at each X mark, in a loop. // Build "fire-trap"…" at bounding box center [352, 96] width 144 height 167
click at [297, 107] on div "// Patrol up and down, stopping at each X mark, in a loop. // Build "fire-trap"…" at bounding box center [352, 96] width 144 height 167
click at [298, 104] on div "// Patrol up and down, stopping at each X mark, in a loop. // Build "fire-trap"…" at bounding box center [352, 96] width 144 height 167
type textarea "}"
click at [297, 125] on div "// Patrol up and down, stopping at each X mark, in a loop. // Build "fire-trap"…" at bounding box center [352, 96] width 144 height 167
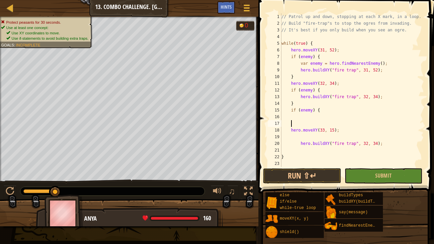
type textarea "hero.moveXY(33, 15);"
type textarea "hero.buildXY("fire trap", 32, 34);"
drag, startPoint x: 340, startPoint y: 83, endPoint x: 292, endPoint y: 83, distance: 48.1
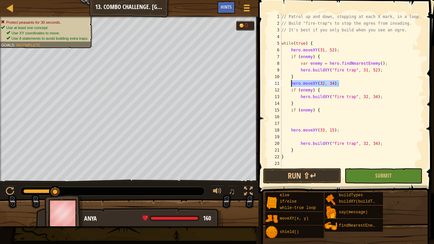
click at [292, 83] on div "// Patrol up and down, stopping at each X mark, in a loop. // Build "fire-trap"…" at bounding box center [352, 96] width 144 height 167
type textarea "hero.moveXY(32, 34);"
click at [322, 89] on div "// Patrol up and down, stopping at each X mark, in a loop. // Build "fire-trap"…" at bounding box center [352, 96] width 144 height 167
type textarea "if (enemy) {"
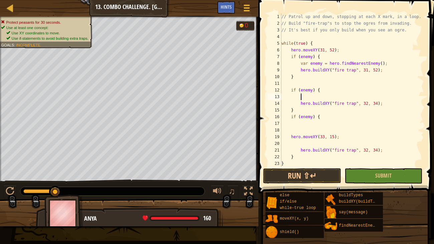
paste textarea "hero.moveXY(32, 34);"
drag, startPoint x: 338, startPoint y: 50, endPoint x: 332, endPoint y: 50, distance: 5.7
click at [332, 50] on div "// Patrol up and down, stopping at each X mark, in a loop. // Build "fire-trap"…" at bounding box center [352, 96] width 144 height 167
type textarea "hero.moveXY(31, 52);"
click at [340, 50] on div "// Patrol up and down, stopping at each X mark, in a loop. // Build "fire-trap"…" at bounding box center [352, 96] width 144 height 167
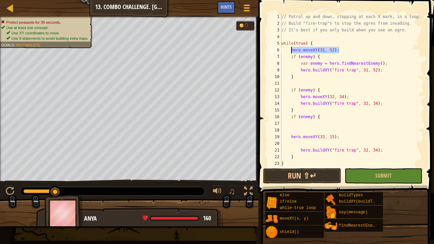
drag, startPoint x: 340, startPoint y: 50, endPoint x: 291, endPoint y: 51, distance: 48.4
click at [291, 51] on div "// Patrol up and down, stopping at each X mark, in a loop. // Build "fire-trap"…" at bounding box center [352, 96] width 144 height 167
click at [324, 57] on div "// Patrol up and down, stopping at each X mark, in a loop. // Build "fire-trap"…" at bounding box center [352, 96] width 144 height 167
type textarea "if (enemy) {"
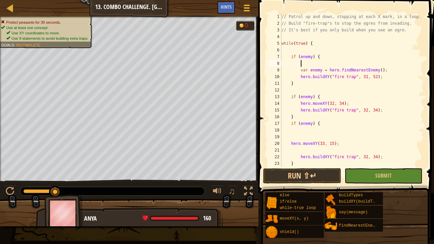
paste textarea "hero.moveXY(31, 52);"
click at [308, 171] on button "Run ⇧↵" at bounding box center [302, 175] width 78 height 15
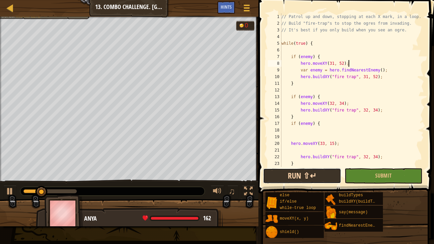
click at [321, 172] on button "Run ⇧↵" at bounding box center [302, 175] width 78 height 15
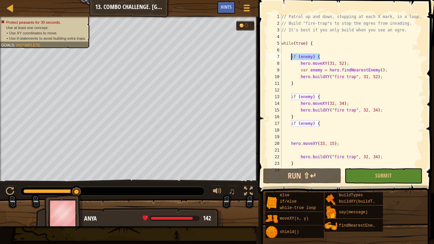
drag, startPoint x: 320, startPoint y: 55, endPoint x: 290, endPoint y: 54, distance: 30.7
click at [290, 54] on div "// Patrol up and down, stopping at each X mark, in a loop. // Build "fire-trap"…" at bounding box center [352, 96] width 144 height 167
type textarea "if (enemy) {"
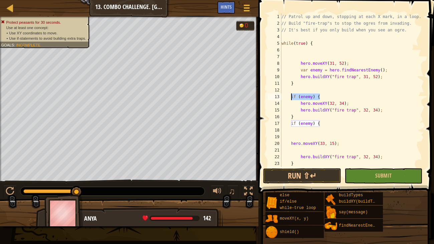
drag, startPoint x: 323, startPoint y: 96, endPoint x: 288, endPoint y: 97, distance: 35.0
click at [288, 97] on div "// Patrol up and down, stopping at each X mark, in a loop. // Build "fire-trap"…" at bounding box center [352, 96] width 144 height 167
type textarea "if (enemy) {"
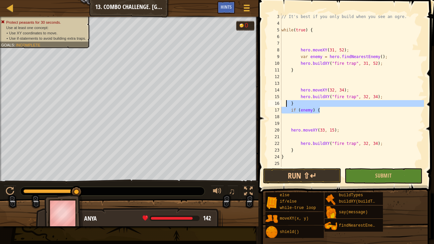
drag, startPoint x: 321, startPoint y: 110, endPoint x: 286, endPoint y: 103, distance: 36.0
click at [286, 103] on div "// It's best if you only build when you see an ogre. while ( true ) { hero . mo…" at bounding box center [352, 96] width 144 height 167
type textarea "} if (enemy) {"
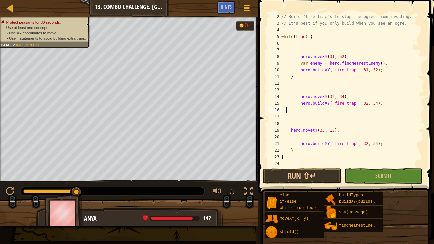
click at [301, 78] on div "// Build "fire-trap"s to stop the ogres from invading. // It's best if you only…" at bounding box center [352, 96] width 144 height 167
type textarea "}"
click at [302, 151] on div "// Build "fire-trap"s to stop the ogres from invading. // It's best if you only…" at bounding box center [352, 96] width 144 height 167
type textarea "}"
drag, startPoint x: 389, startPoint y: 63, endPoint x: 285, endPoint y: 64, distance: 103.1
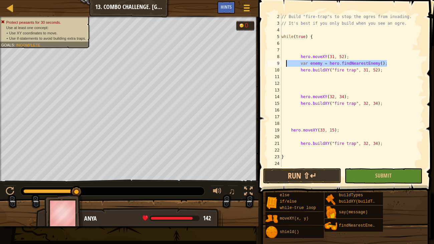
click at [285, 64] on div "// Build "fire-trap"s to stop the ogres from invading. // It's best if you only…" at bounding box center [352, 96] width 144 height 167
type textarea "var enemy = hero.findNearestEnemy();"
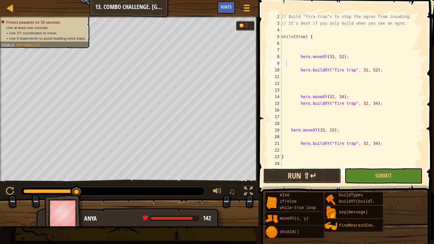
click at [307, 177] on button "Run ⇧↵" at bounding box center [302, 175] width 78 height 15
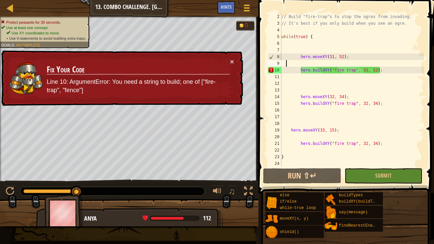
click at [302, 70] on div "// Build "fire-trap"s to stop the ogres from invading. // It's best if you only…" at bounding box center [352, 96] width 144 height 167
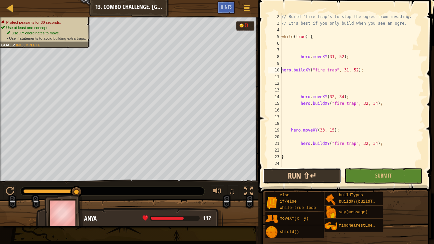
click at [317, 180] on button "Run ⇧↵" at bounding box center [302, 175] width 78 height 15
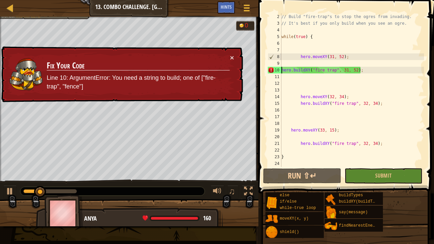
click at [300, 57] on div "// Build "fire-trap"s to stop the ogres from invading. // It's best if you only…" at bounding box center [352, 96] width 144 height 167
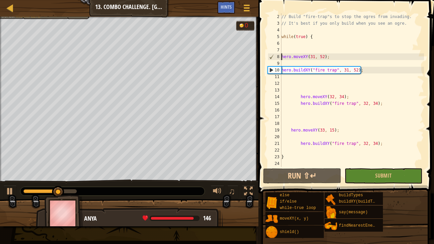
click at [294, 95] on div "// Build "fire-trap"s to stop the ogres from invading. // It's best if you only…" at bounding box center [352, 96] width 144 height 167
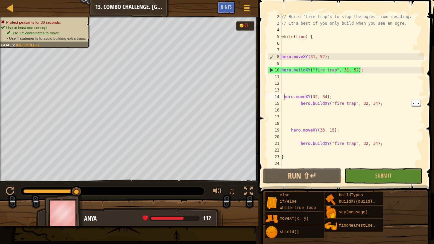
click at [299, 100] on div "// Build "fire-trap"s to stop the ogres from invading. // It's best if you only…" at bounding box center [352, 96] width 144 height 167
click at [290, 130] on div "// Build "fire-trap"s to stop the ogres from invading. // It's best if you only…" at bounding box center [352, 96] width 144 height 167
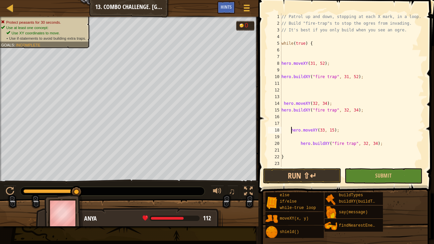
scroll to position [0, 0]
click at [300, 145] on div "// Patrol up and down, stopping at each X mark, in a loop. // Build "fire-trap"…" at bounding box center [352, 96] width 144 height 167
click at [316, 173] on button "Run ⇧↵" at bounding box center [302, 175] width 78 height 15
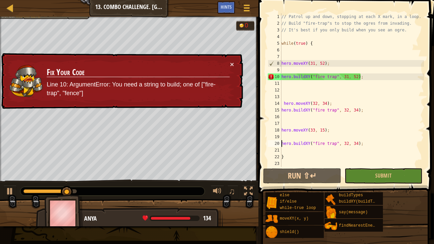
click at [328, 78] on div "// Patrol up and down, stopping at each X mark, in a loop. // Build "fire-trap"…" at bounding box center [352, 96] width 144 height 167
type textarea "hero.buildXY("fire trap", 31, 52);"
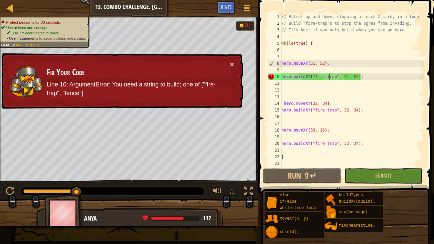
click at [337, 70] on div "// Patrol up and down, stopping at each X mark, in a loop. // Build "fire-trap"…" at bounding box center [352, 96] width 144 height 167
click at [281, 172] on button "Run ⇧↵" at bounding box center [302, 175] width 78 height 15
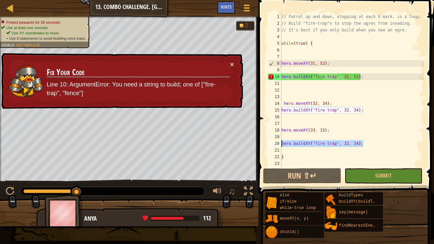
drag, startPoint x: 368, startPoint y: 144, endPoint x: 274, endPoint y: 142, distance: 93.5
click at [274, 142] on div "1 2 3 4 5 6 7 8 9 10 11 12 13 14 15 16 17 18 19 20 21 22 23 // Patrol up and do…" at bounding box center [345, 90] width 158 height 154
type textarea "hero.buildXY("fire trap", 32, 34);"
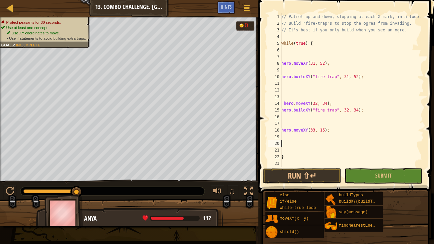
click at [368, 112] on div "// Patrol up and down, stopping at each X mark, in a loop. // Build "fire-trap"…" at bounding box center [352, 96] width 144 height 167
drag, startPoint x: 368, startPoint y: 112, endPoint x: 280, endPoint y: 106, distance: 88.3
click at [280, 106] on div "hero.buildXY("fire trap", 32, 34); 1 2 3 4 5 6 7 8 9 10 11 12 13 14 15 16 17 18…" at bounding box center [345, 90] width 158 height 154
type textarea "hero.moveXY(32, 34); hero.buildXY("fire trap", 32, 34);"
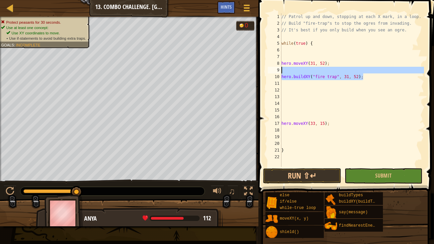
drag, startPoint x: 369, startPoint y: 77, endPoint x: 272, endPoint y: 72, distance: 97.6
click at [272, 72] on div "1 2 3 4 5 6 7 8 9 10 11 12 13 14 15 16 17 18 19 20 21 22 // Patrol up and down,…" at bounding box center [345, 90] width 158 height 154
type textarea "hero.buildXY("fire trap", 31, 52);"
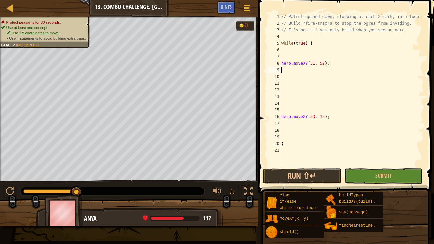
click at [283, 88] on div "// Patrol up and down, stopping at each X mark, in a loop. // Build "fire-trap"…" at bounding box center [352, 96] width 144 height 167
type textarea "hero.moveXY(32, 33);"
type textarea "hero.moveXY(33, 15);"
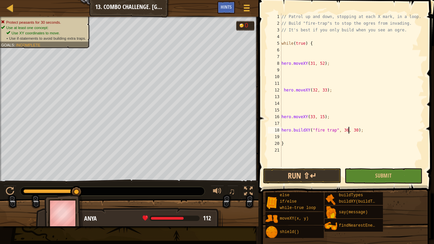
scroll to position [3, 5]
type textarea "hero.buildXY("fire trap", 31, 52);"
type textarea "hero.buildXY("fire trap", 32, 33);"
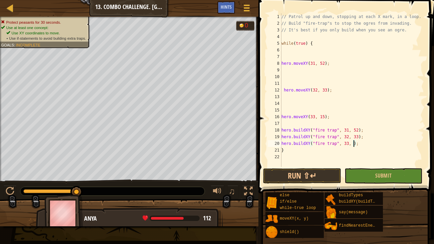
type textarea "hero.buildXY("fire trap", 33, 15);"
click at [287, 125] on div "// Patrol up and down, stopping at each X mark, in a loop. // Build "fire-trap"…" at bounding box center [352, 96] width 144 height 167
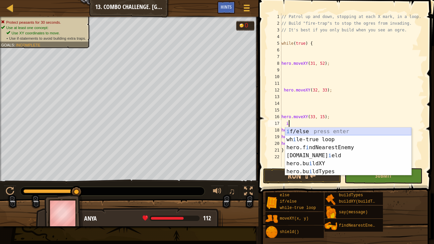
click at [291, 130] on div "i f/else press enter wh i le-true loop press enter hero.f i ndNearestEnemy pres…" at bounding box center [348, 160] width 126 height 64
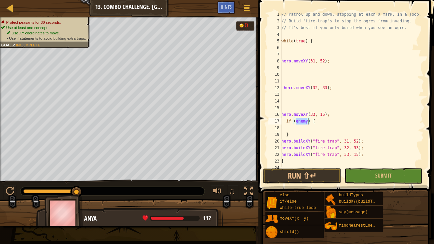
scroll to position [6, 0]
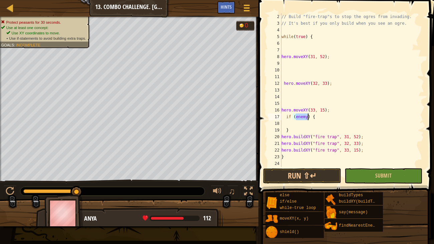
click at [291, 156] on div "// Build "fire-trap"s to stop the ogres from invading. // It's best if you only…" at bounding box center [352, 96] width 144 height 167
type textarea "}"
click at [311, 174] on button "Run ⇧↵" at bounding box center [302, 175] width 78 height 15
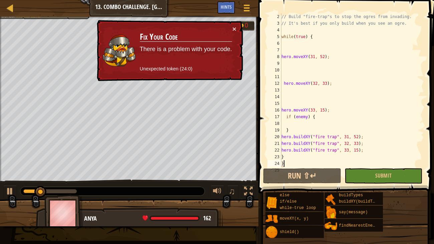
click at [297, 101] on div "// Build "fire-trap"s to stop the ogres from invading. // It's best if you only…" at bounding box center [352, 96] width 144 height 167
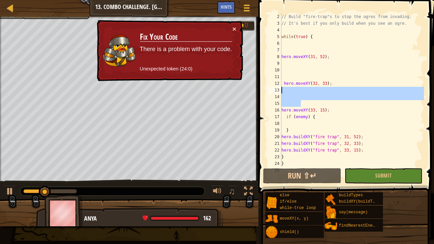
drag, startPoint x: 297, startPoint y: 101, endPoint x: 280, endPoint y: 91, distance: 19.4
click at [280, 91] on div "2 3 4 5 6 7 8 9 10 11 12 13 14 15 16 17 18 19 20 21 22 23 24 25 // Build "fire-…" at bounding box center [345, 90] width 158 height 154
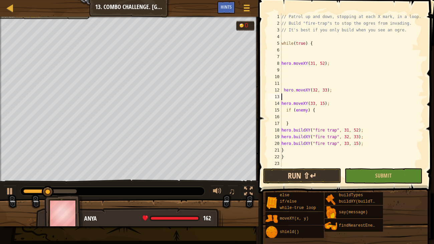
click at [318, 178] on button "Run ⇧↵" at bounding box center [302, 175] width 78 height 15
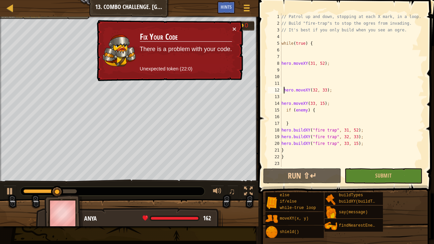
click at [284, 90] on div "// Patrol up and down, stopping at each X mark, in a loop. // Build "fire-trap"…" at bounding box center [352, 96] width 144 height 167
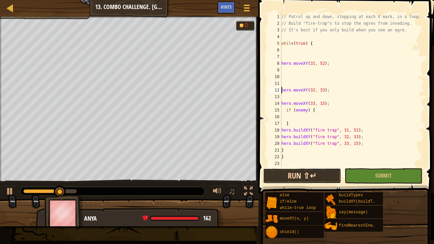
click at [308, 172] on button "Run ⇧↵" at bounding box center [302, 175] width 78 height 15
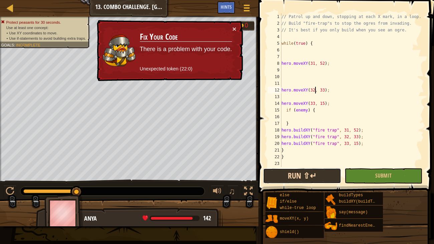
click at [307, 180] on button "Run ⇧↵" at bounding box center [302, 175] width 78 height 15
click at [292, 123] on div "// Patrol up and down, stopping at each X mark, in a loop. // Build "fire-trap"…" at bounding box center [352, 96] width 144 height 167
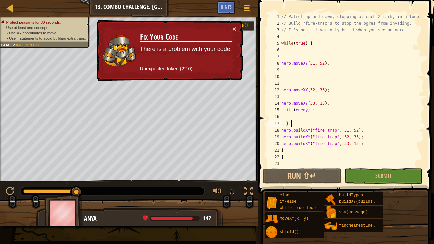
type textarea "}"
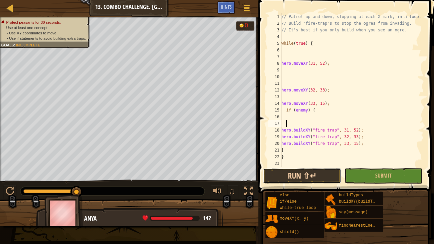
click at [319, 171] on button "Run ⇧↵" at bounding box center [302, 175] width 78 height 15
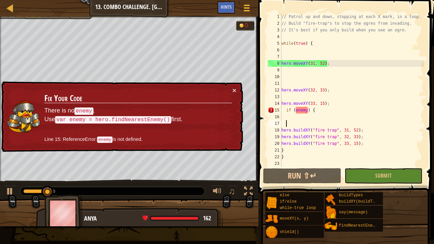
click at [299, 117] on div "// Patrol up and down, stopping at each X mark, in a loop. // Build "fire-trap"…" at bounding box center [352, 96] width 144 height 167
click at [331, 103] on div "// Patrol up and down, stopping at each X mark, in a loop. // Build "fire-trap"…" at bounding box center [352, 96] width 144 height 167
type textarea "hero.moveXY(33, 15);"
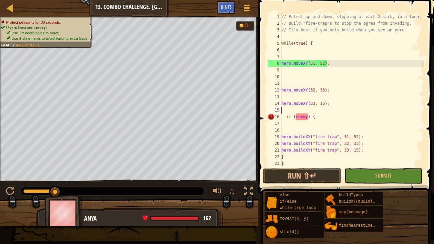
type textarea "f"
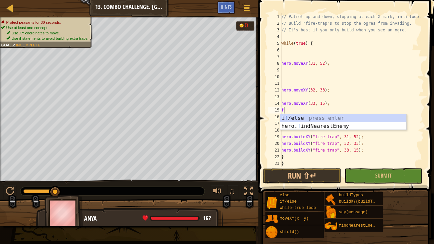
click at [360, 125] on div "i f /else press enter hero. f indNearestEnemy press enter" at bounding box center [343, 130] width 126 height 32
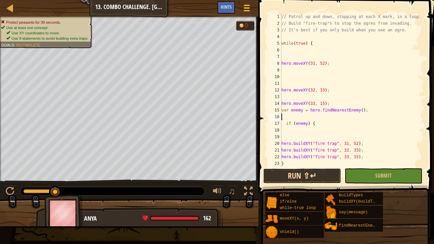
click at [304, 171] on button "Run ⇧↵" at bounding box center [302, 175] width 78 height 15
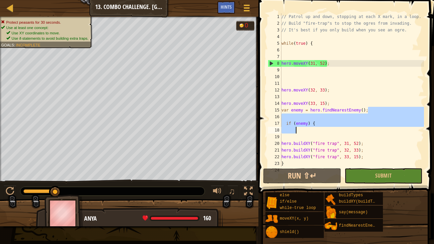
drag, startPoint x: 368, startPoint y: 110, endPoint x: 316, endPoint y: 128, distance: 54.8
click at [316, 128] on div "// Patrol up and down, stopping at each X mark, in a loop. // Build "fire-trap"…" at bounding box center [352, 96] width 144 height 167
type textarea "var enemy = hero.findNearestEnemy();"
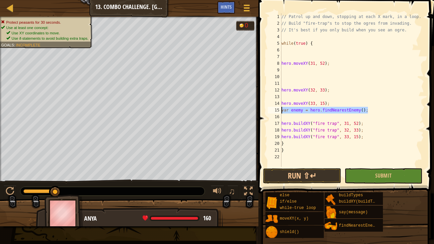
drag, startPoint x: 375, startPoint y: 109, endPoint x: 274, endPoint y: 108, distance: 101.5
click at [274, 108] on div "var enemy = hero.findNearestEnemy(); 1 2 3 4 5 6 7 8 9 10 11 12 13 14 15 16 17 …" at bounding box center [345, 90] width 158 height 154
click at [283, 35] on div "// Patrol up and down, stopping at each X mark, in a loop. // Build "fire-trap"…" at bounding box center [352, 96] width 144 height 167
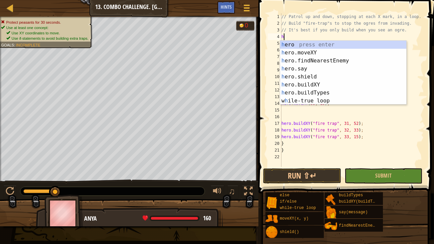
type textarea "hf"
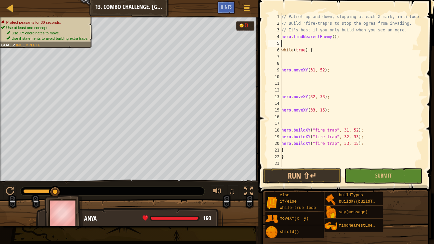
type textarea "h"
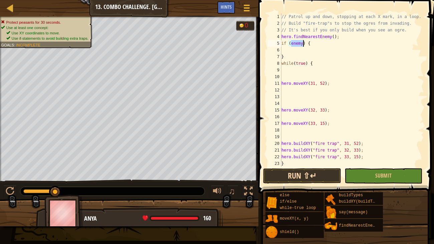
type textarea "if (enemy) {"
click at [305, 173] on button "Run ⇧↵" at bounding box center [302, 175] width 78 height 15
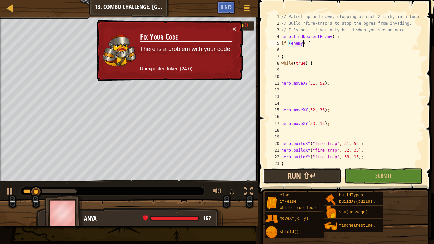
click at [312, 177] on button "Run ⇧↵" at bounding box center [302, 175] width 78 height 15
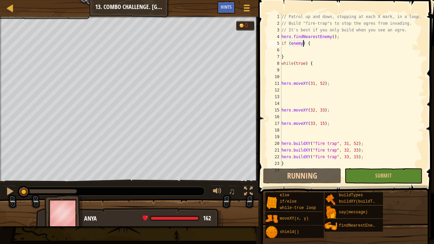
click at [321, 94] on div "// Patrol up and down, stopping at each X mark, in a loop. // Build "fire-trap"…" at bounding box center [352, 96] width 144 height 167
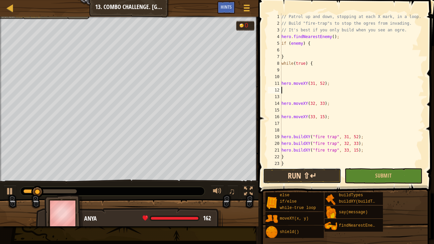
click at [323, 173] on button "Run ⇧↵" at bounding box center [302, 175] width 78 height 15
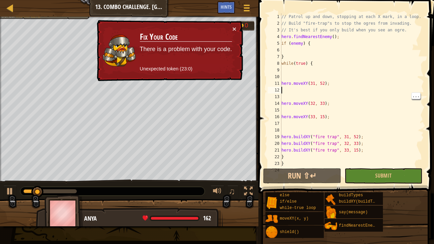
click at [344, 97] on div "// Patrol up and down, stopping at each X mark, in a loop. // Build "fire-trap"…" at bounding box center [352, 96] width 144 height 167
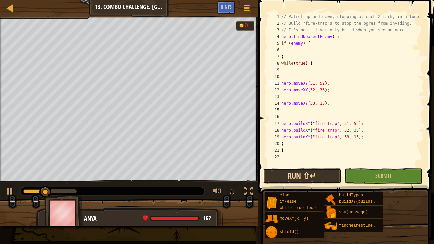
click at [321, 170] on button "Run ⇧↵" at bounding box center [302, 175] width 78 height 15
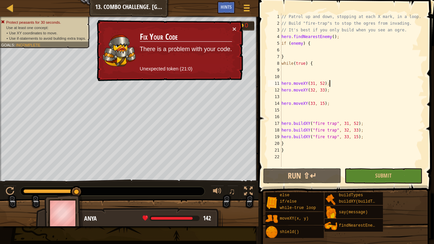
scroll to position [3, 4]
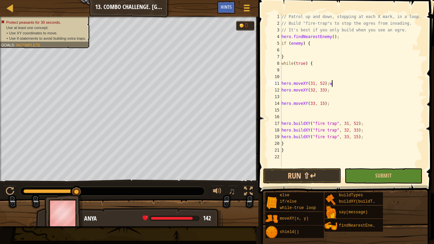
type textarea "hero.moveXY(31, 52);"
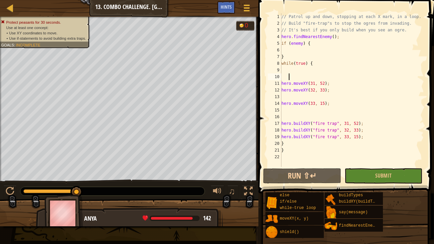
scroll to position [3, 0]
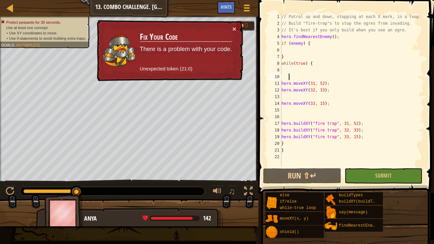
type textarea "w"
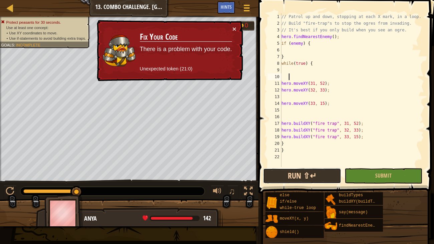
click at [318, 171] on button "Run ⇧↵" at bounding box center [302, 175] width 78 height 15
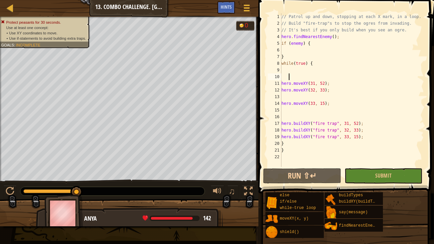
click at [304, 95] on div "// Patrol up and down, stopping at each X mark, in a loop. // Build "fire-trap"…" at bounding box center [352, 96] width 144 height 167
type textarea "hero.moveXY(32, 33);"
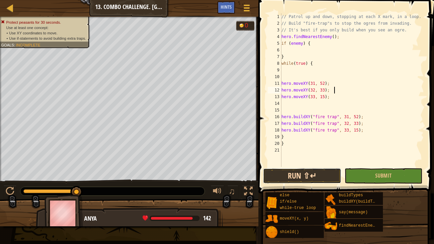
click at [317, 171] on button "Run ⇧↵" at bounding box center [302, 175] width 78 height 15
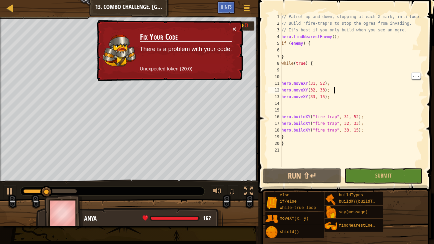
click at [335, 79] on div "// Patrol up and down, stopping at each X mark, in a loop. // Build "fire-trap"…" at bounding box center [352, 96] width 144 height 167
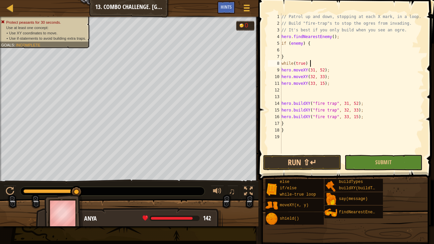
scroll to position [3, 2]
type textarea "while(true) {"
click at [304, 159] on button "Run ⇧↵" at bounding box center [302, 162] width 78 height 15
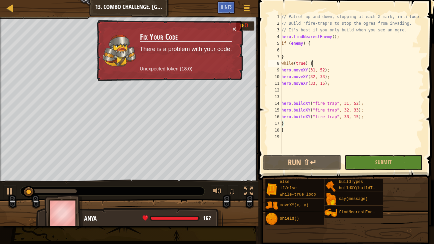
click at [315, 92] on div "// Patrol up and down, stopping at each X mark, in a loop. // Build "fire-trap"…" at bounding box center [352, 90] width 144 height 154
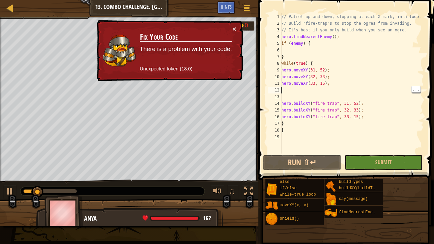
type textarea "hero.moveXY(33, 15);"
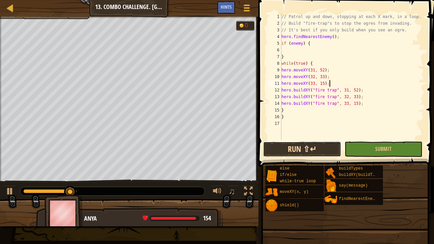
click at [320, 153] on button "Run ⇧↵" at bounding box center [302, 149] width 78 height 15
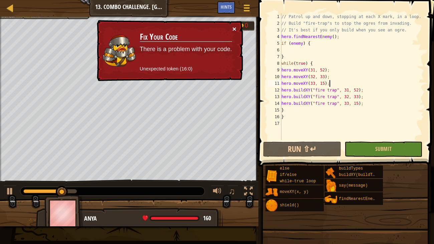
click at [232, 29] on button "×" at bounding box center [234, 28] width 4 height 7
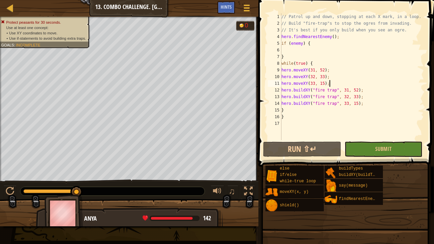
click at [322, 75] on div "// Patrol up and down, stopping at each X mark, in a loop. // Build "fire-trap"…" at bounding box center [352, 83] width 144 height 140
click at [341, 69] on div "// Patrol up and down, stopping at each X mark, in a loop. // Build "fire-trap"…" at bounding box center [352, 83] width 144 height 140
drag, startPoint x: 317, startPoint y: 63, endPoint x: 280, endPoint y: 63, distance: 37.4
click at [280, 63] on div "hero.moveXY(31, 52); 1 2 3 4 5 6 7 8 9 10 11 12 13 14 15 16 17 // Patrol up and…" at bounding box center [345, 76] width 158 height 127
type textarea "while(true) {"
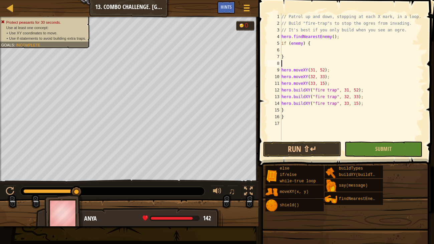
type textarea "}"
type textarea "hero.findNearestEnemy();"
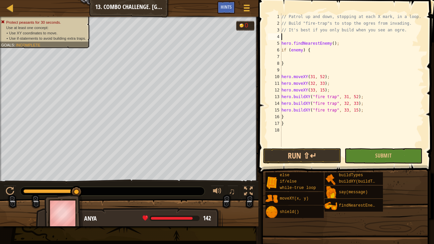
type textarea "w"
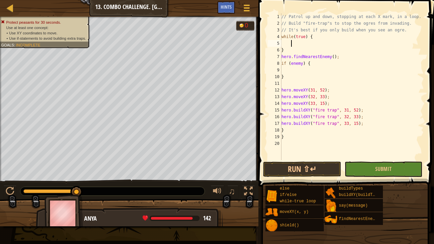
type textarea "}"
click at [312, 168] on button "Run ⇧↵" at bounding box center [302, 169] width 78 height 15
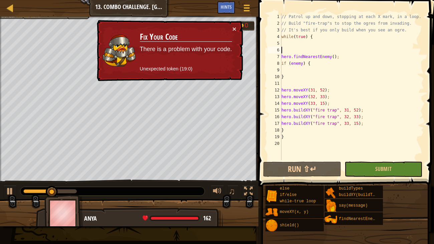
click at [292, 78] on div "// Patrol up and down, stopping at each X mark, in a loop. // Build "fire-trap"…" at bounding box center [352, 93] width 144 height 160
type textarea "}"
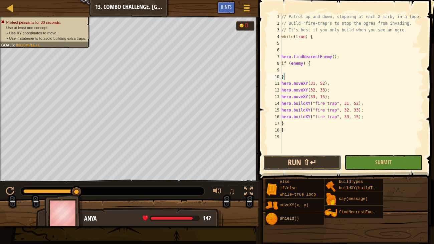
click at [327, 162] on button "Run ⇧↵" at bounding box center [302, 162] width 78 height 15
click at [319, 162] on button "Run ⇧↵" at bounding box center [302, 162] width 78 height 15
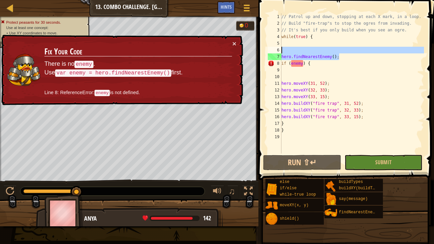
drag, startPoint x: 340, startPoint y: 57, endPoint x: 269, endPoint y: 51, distance: 72.0
click at [269, 51] on div "hero.buildXY("fire trap", 33, 15); 1 2 3 4 5 6 7 8 9 10 11 12 13 14 15 16 17 18…" at bounding box center [345, 83] width 158 height 140
type textarea "hero.findNearestEnemy();"
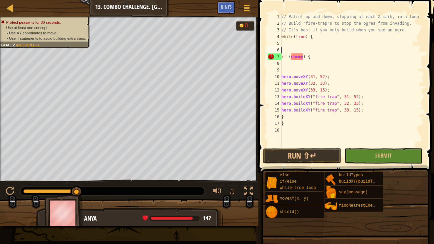
type textarea "if (enemy) {"
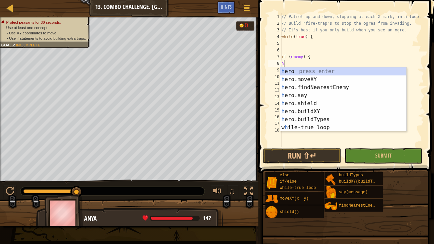
type textarea "hf"
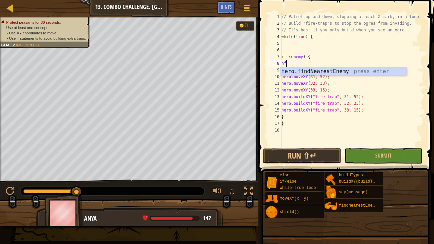
scroll to position [3, 0]
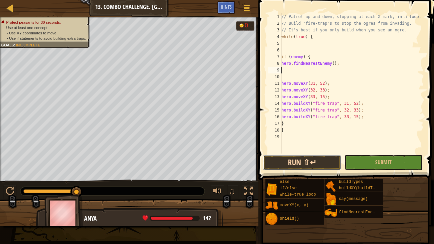
click at [301, 158] on button "Run ⇧↵" at bounding box center [302, 162] width 78 height 15
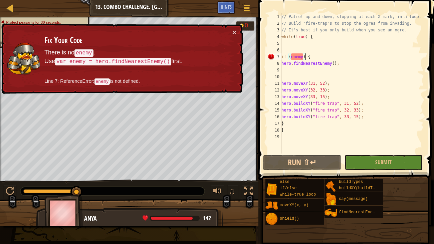
click at [304, 54] on div "// Patrol up and down, stopping at each X mark, in a loop. // Build "fire-trap"…" at bounding box center [352, 90] width 144 height 154
click at [312, 64] on div "// Patrol up and down, stopping at each X mark, in a loop. // Build "fire-trap"…" at bounding box center [352, 90] width 144 height 154
type textarea "hero.findNearestEnemy();"
click at [312, 64] on div "// Patrol up and down, stopping at each X mark, in a loop. // Build "fire-trap"…" at bounding box center [352, 90] width 144 height 154
click at [315, 66] on div "// Patrol up and down, stopping at each X mark, in a loop. // Build "fire-trap"…" at bounding box center [352, 90] width 144 height 154
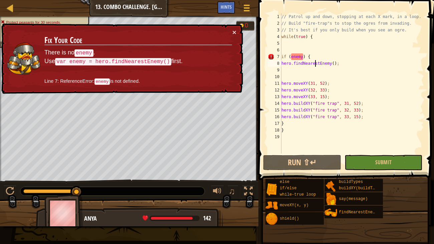
click at [329, 71] on div "// Patrol up and down, stopping at each X mark, in a loop. // Build "fire-trap"…" at bounding box center [352, 90] width 144 height 154
drag, startPoint x: 340, startPoint y: 63, endPoint x: 271, endPoint y: 61, distance: 69.8
click at [271, 61] on div "if (enemy) { 1 2 3 4 5 6 7 8 9 10 11 12 13 14 15 16 17 18 19 // Patrol up and d…" at bounding box center [345, 83] width 158 height 140
type textarea "hero.findNearestEnemy();"
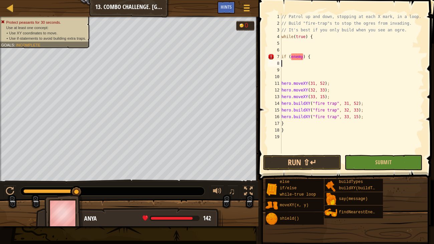
type textarea "if (enemy) {"
type textarea "h"
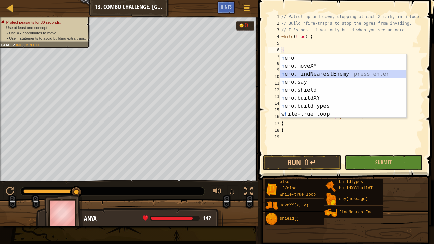
click at [283, 73] on div "h ero press enter h ero.moveXY press enter h ero.findNearestEnemy press enter h…" at bounding box center [343, 94] width 126 height 80
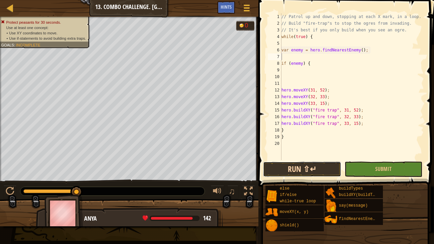
click at [289, 168] on button "Run ⇧↵" at bounding box center [302, 169] width 78 height 15
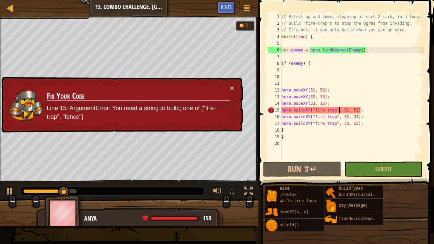
click at [339, 108] on div "// Patrol up and down, stopping at each X mark, in a loop. // Build "fire-trap"…" at bounding box center [352, 93] width 144 height 160
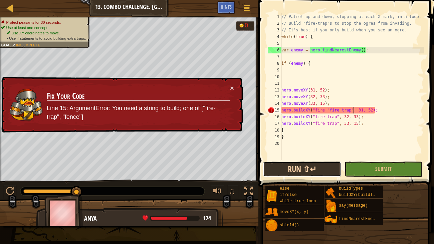
click at [308, 171] on button "Run ⇧↵" at bounding box center [302, 169] width 78 height 15
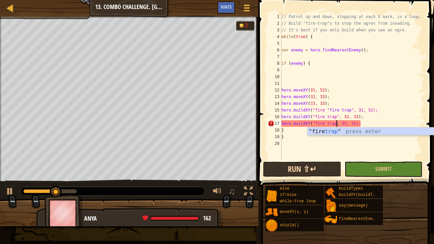
scroll to position [3, 5]
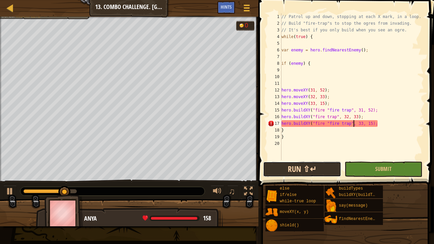
click at [319, 167] on button "Run ⇧↵" at bounding box center [302, 169] width 78 height 15
click at [322, 165] on button "Run ⇧↵" at bounding box center [302, 169] width 78 height 15
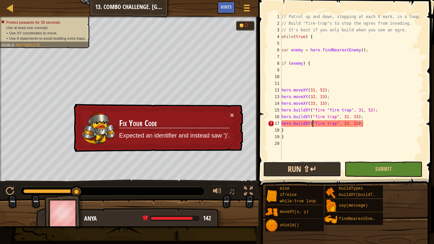
click at [317, 167] on button "Run ⇧↵" at bounding box center [302, 169] width 78 height 15
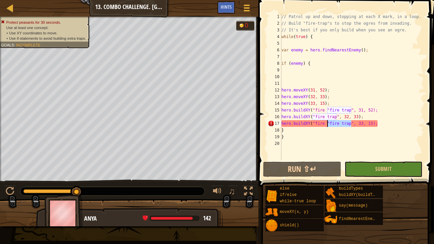
drag, startPoint x: 351, startPoint y: 123, endPoint x: 327, endPoint y: 123, distance: 24.7
click at [327, 123] on div "// Patrol up and down, stopping at each X mark, in a loop. // Build "fire-trap"…" at bounding box center [352, 93] width 144 height 160
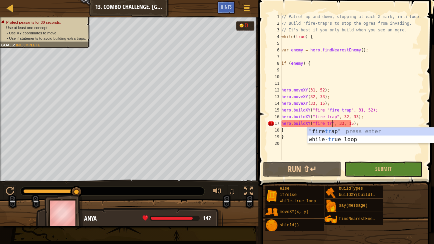
scroll to position [3, 4]
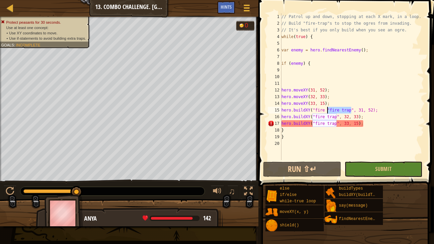
drag, startPoint x: 350, startPoint y: 111, endPoint x: 326, endPoint y: 110, distance: 24.4
click at [326, 110] on div "// Patrol up and down, stopping at each X mark, in a loop. // Build "fire-trap"…" at bounding box center [352, 93] width 144 height 160
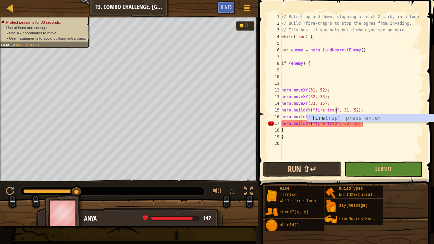
type textarea "hero.buildXY("fire trap", 31, 52);"
click at [319, 168] on button "Run ⇧↵" at bounding box center [302, 169] width 78 height 15
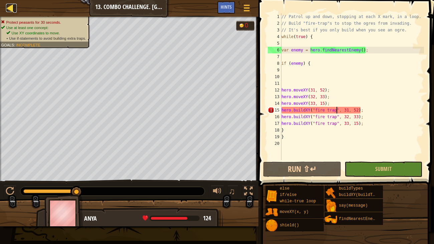
click at [10, 7] on div at bounding box center [10, 8] width 8 height 8
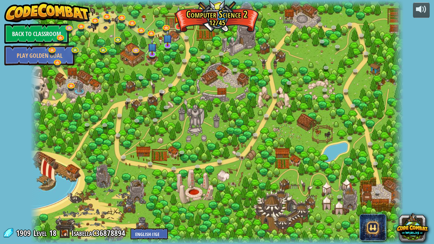
click at [179, 25] on img at bounding box center [178, 16] width 9 height 21
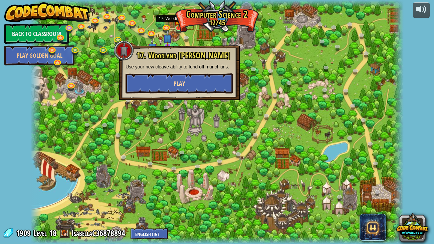
click at [174, 82] on span "Play" at bounding box center [179, 83] width 11 height 8
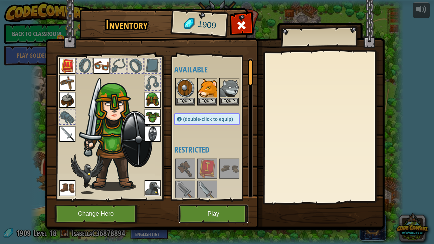
click at [217, 187] on button "Play" at bounding box center [214, 214] width 70 height 18
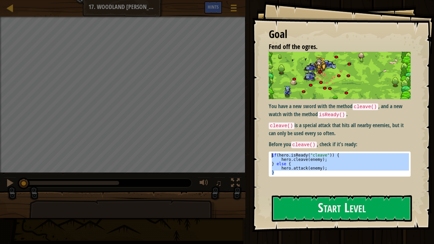
drag, startPoint x: 333, startPoint y: 173, endPoint x: 267, endPoint y: 154, distance: 68.2
click at [267, 154] on div "Goal Fend off the ogres. You have a new sword with the method cleave() , and a …" at bounding box center [343, 116] width 182 height 232
type textarea "if(hero.isReady("cleave")) { hero.cleave(enemy);"
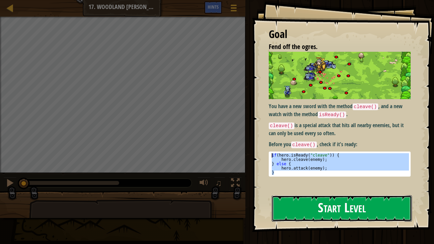
click at [352, 187] on button "Start Level" at bounding box center [342, 208] width 141 height 26
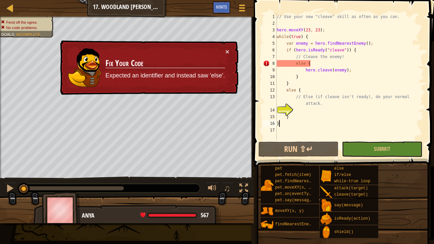
click at [308, 123] on div "// Use your new "cleave" skill as often as you can. hero . moveXY ( 23 , 23 ) ;…" at bounding box center [349, 83] width 149 height 140
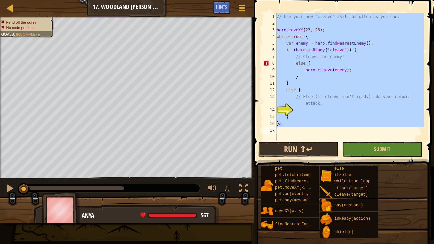
paste textarea
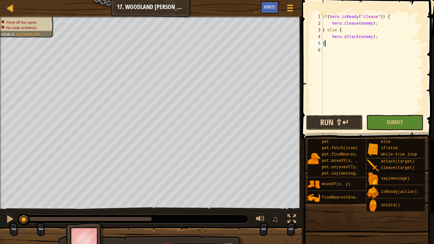
click at [335, 121] on button "Run ⇧↵" at bounding box center [334, 122] width 57 height 15
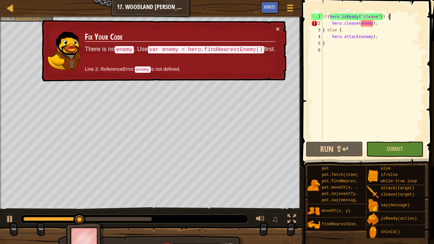
click at [396, 16] on div "if ( hero . isReady ( "cleave" )) { hero . cleave ( enemy ) ; } else { hero . a…" at bounding box center [372, 83] width 103 height 140
type textarea "if(hero.isReady("cleave")) {"
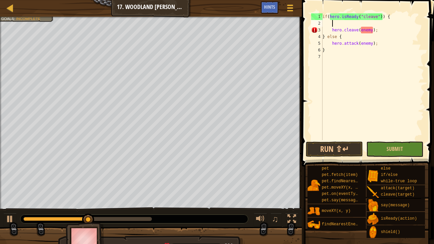
type textarea "h"
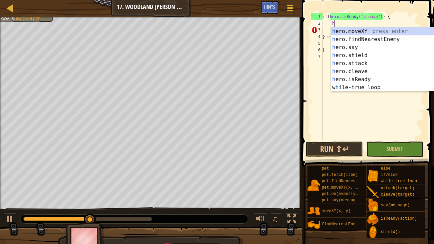
scroll to position [3, 0]
click at [377, 40] on div "h ero.moveXY press enter h ero.findNearestEnemy press enter h ero.say press ent…" at bounding box center [394, 67] width 126 height 80
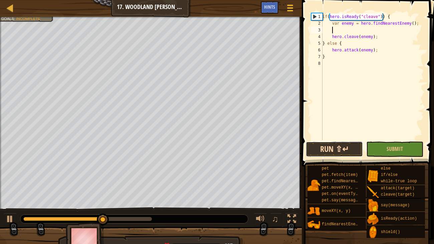
click at [332, 146] on button "Run ⇧↵" at bounding box center [334, 149] width 57 height 15
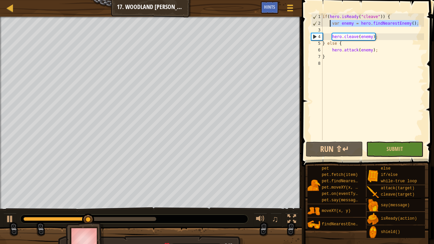
drag, startPoint x: 420, startPoint y: 23, endPoint x: 328, endPoint y: 21, distance: 91.8
click at [328, 21] on div "if ( hero . isReady ( "cleave" )) { var enemy = hero . findNearestEnemy ( ) ; h…" at bounding box center [372, 83] width 103 height 140
type textarea "var enemy = hero.findNearestEnemy();"
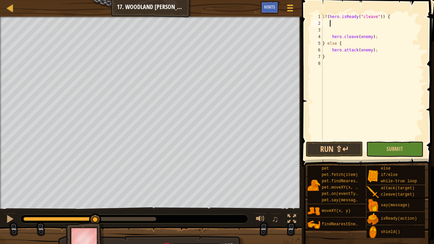
click at [324, 16] on div "if ( hero . isReady ( "cleave" )) { hero . cleave ( enemy ) ; } else { hero . a…" at bounding box center [372, 83] width 103 height 140
type textarea "if(hero.isReady("cleave")) {"
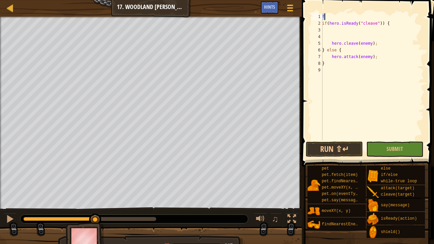
type textarea "in"
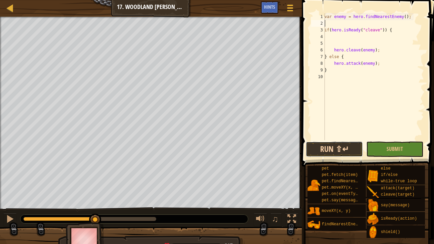
click at [344, 147] on button "Run ⇧↵" at bounding box center [334, 149] width 57 height 15
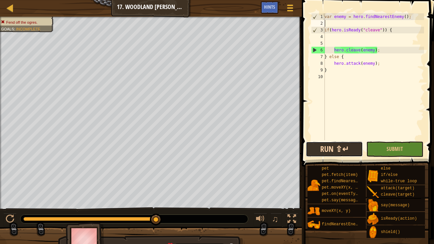
click at [346, 155] on button "Run ⇧↵" at bounding box center [334, 149] width 57 height 15
click at [330, 51] on div "var enemy = hero . findNearestEnemy ( ) ; if ( hero . isReady ( "cleave" )) { h…" at bounding box center [373, 83] width 101 height 140
type textarea "hero.cleave(enemy);"
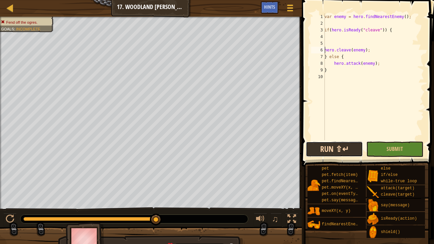
click at [341, 145] on button "Run ⇧↵" at bounding box center [334, 149] width 57 height 15
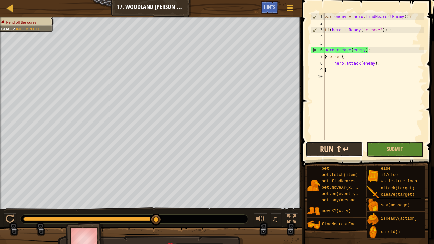
click at [342, 144] on button "Run ⇧↵" at bounding box center [334, 149] width 57 height 15
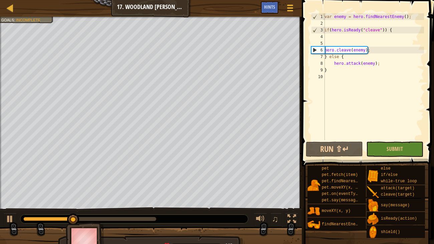
click at [346, 44] on div "var enemy = hero . findNearestEnemy ( ) ; if ( hero . isReady ( "cleave" )) { h…" at bounding box center [373, 83] width 101 height 140
click at [330, 25] on div "var enemy = hero . findNearestEnemy ( ) ; if ( hero . isReady ( "cleave" )) { h…" at bounding box center [373, 83] width 101 height 140
type textarea "w"
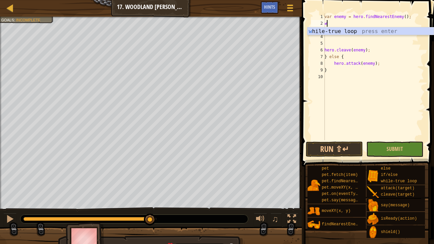
click at [358, 29] on div "w [PERSON_NAME]-true loop press enter" at bounding box center [370, 39] width 126 height 24
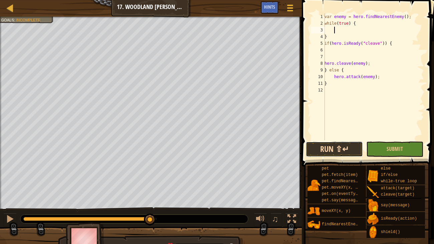
click at [335, 152] on button "Run ⇧↵" at bounding box center [334, 149] width 57 height 15
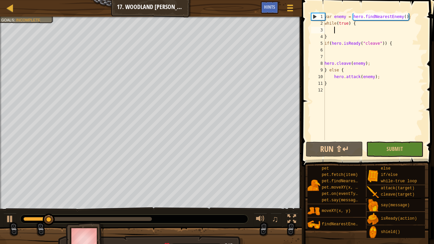
click at [360, 16] on div "var enemy = hero . findNearestEnemy ( ) ; while ( true ) { } if ( hero . isRead…" at bounding box center [373, 83] width 101 height 140
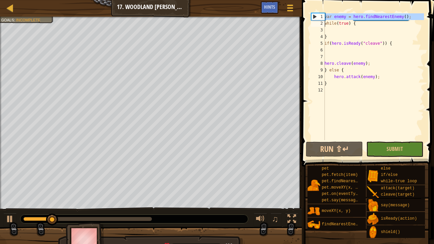
click at [360, 16] on div "var enemy = hero . findNearestEnemy ( ) ; while ( true ) { } if ( hero . isRead…" at bounding box center [373, 83] width 101 height 140
type textarea "while(true) {"
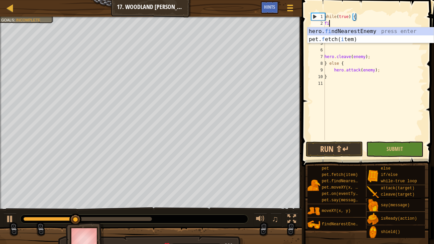
type textarea "fin"
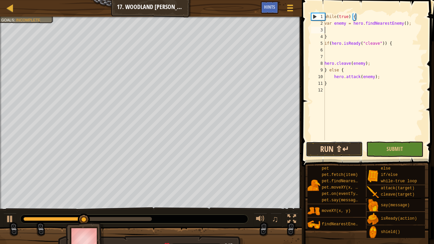
click at [346, 150] on button "Run ⇧↵" at bounding box center [334, 149] width 57 height 15
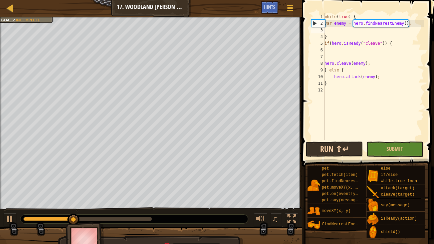
type textarea "fin"
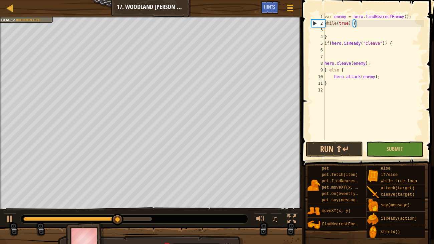
click at [375, 34] on div "var enemy = hero . findNearestEnemy ( ) ; while ( true ) { } if ( hero . isRead…" at bounding box center [373, 83] width 101 height 140
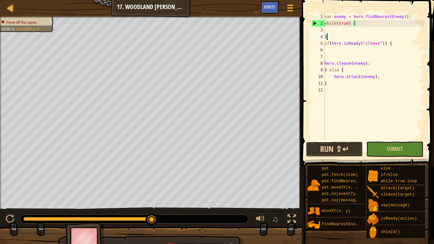
click at [337, 145] on button "Run ⇧↵" at bounding box center [334, 149] width 57 height 15
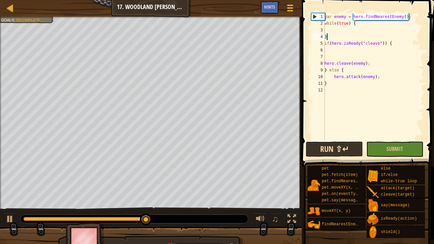
type textarea "w"
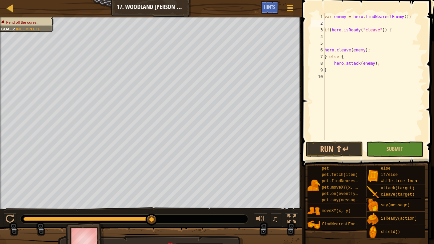
type textarea "w"
click at [361, 26] on div "var enemy = hero . findNearestEnemy ( ) ; w if ( hero . isReady ( "cleave" )) {…" at bounding box center [373, 83] width 101 height 140
type textarea "w"
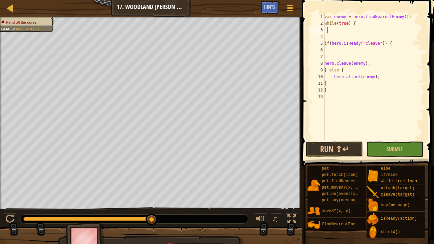
click at [372, 18] on div "var enemy = hero . findNearestEnemy ( ) ; while ( true ) { if ( hero . isReady …" at bounding box center [373, 83] width 101 height 140
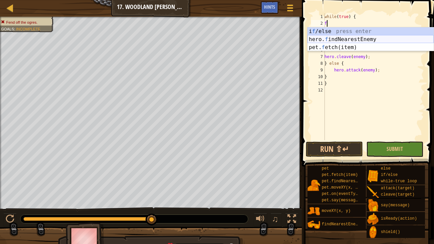
click at [375, 37] on div "i f /else press enter hero. f indNearestEnemy press enter pet. f etch(item) pre…" at bounding box center [370, 47] width 126 height 40
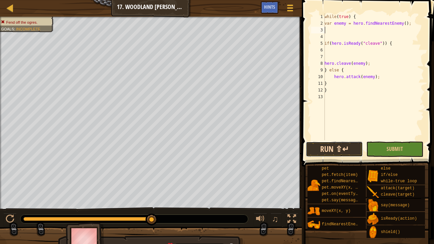
click at [329, 153] on button "Run ⇧↵" at bounding box center [334, 149] width 57 height 15
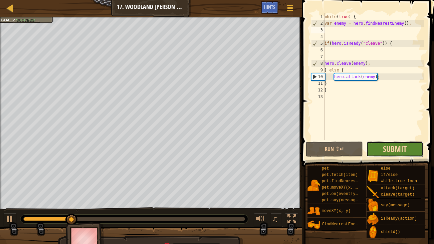
click at [406, 147] on span "Submit" at bounding box center [395, 149] width 24 height 11
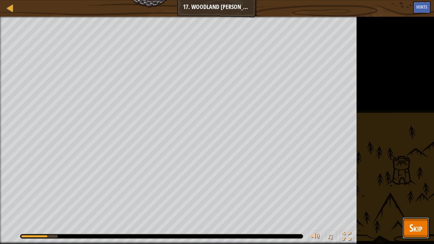
click at [409, 187] on span "Skip" at bounding box center [415, 228] width 13 height 14
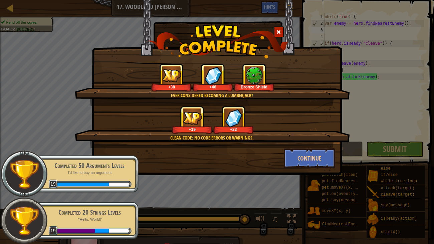
click at [282, 27] on div at bounding box center [279, 31] width 10 height 11
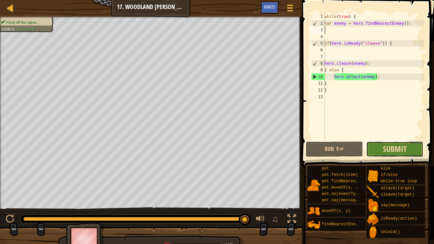
click at [405, 150] on span "Submit" at bounding box center [395, 149] width 24 height 11
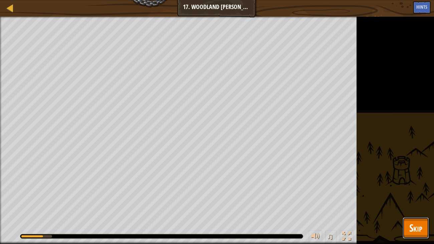
click at [420, 187] on span "Skip" at bounding box center [415, 228] width 13 height 14
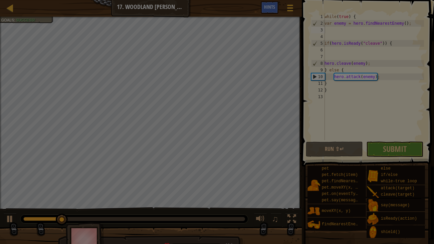
click at [0, 0] on div "Loading..." at bounding box center [0, 0] width 0 height 0
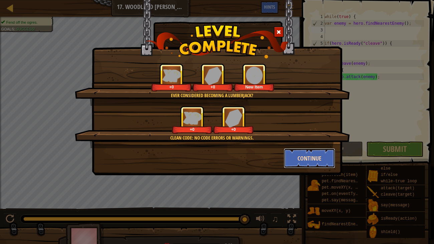
click at [313, 161] on button "Continue" at bounding box center [310, 158] width 52 height 20
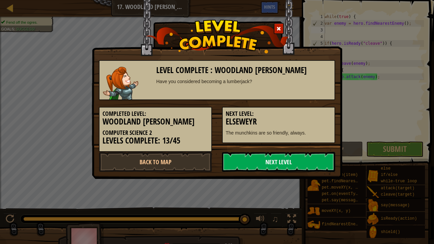
click at [309, 162] on link "Next Level" at bounding box center [278, 162] width 113 height 20
click at [311, 154] on link "Next Level" at bounding box center [278, 162] width 113 height 20
click at [307, 157] on link "Next Level" at bounding box center [278, 162] width 113 height 20
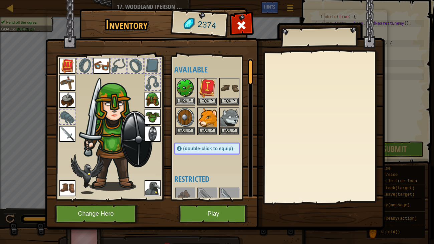
click at [182, 96] on img at bounding box center [185, 88] width 19 height 19
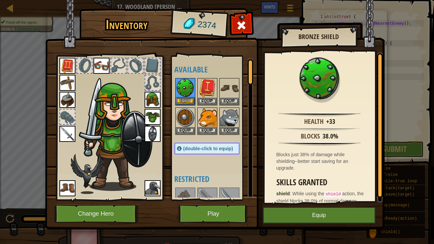
click at [182, 96] on img at bounding box center [185, 88] width 19 height 19
click at [281, 187] on button "Equip" at bounding box center [319, 215] width 113 height 17
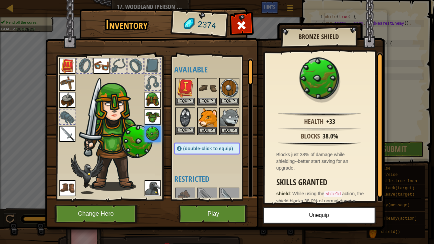
click at [184, 119] on img at bounding box center [185, 117] width 19 height 19
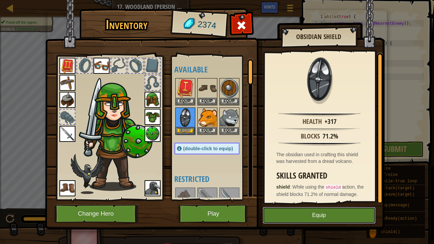
click at [283, 187] on button "Equip" at bounding box center [319, 215] width 113 height 17
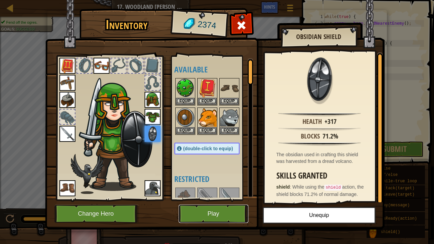
click at [204, 187] on button "Play" at bounding box center [214, 214] width 70 height 18
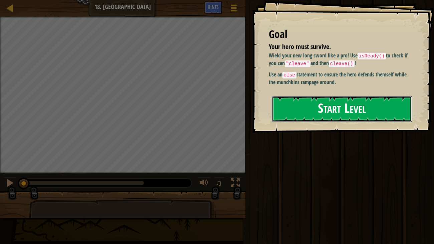
click at [343, 105] on button "Start Level" at bounding box center [342, 109] width 141 height 26
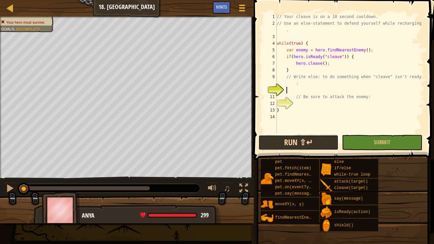
click at [300, 140] on button "Run ⇧↵" at bounding box center [298, 142] width 80 height 15
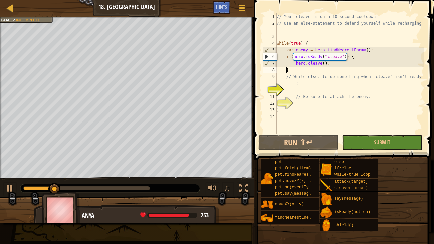
click at [286, 70] on div "// Your cleave is on a 10 second cooldown. // Use an else-statement to defend y…" at bounding box center [349, 80] width 149 height 134
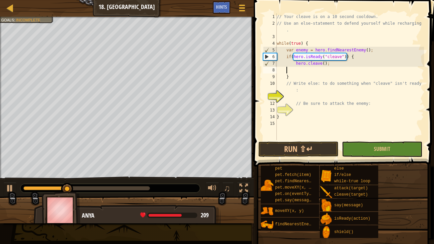
scroll to position [3, 0]
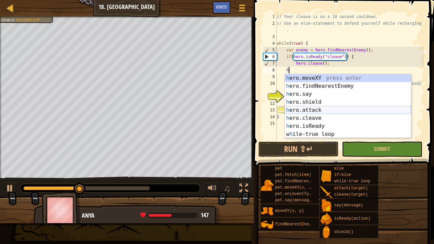
click at [304, 108] on div "h ero.moveXY press enter h ero.findNearestEnemy press enter h ero.say press ent…" at bounding box center [348, 114] width 126 height 80
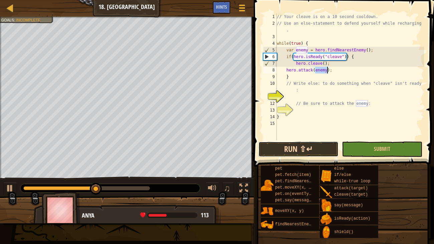
click at [305, 145] on button "Run ⇧↵" at bounding box center [298, 149] width 80 height 15
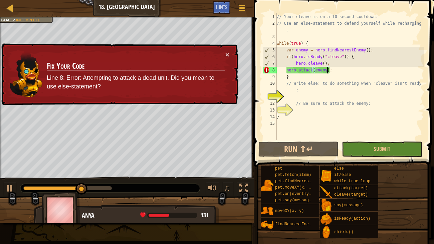
click at [342, 64] on div "// Your cleave is on a 10 second cooldown. // Use an else-statement to defend y…" at bounding box center [349, 83] width 149 height 140
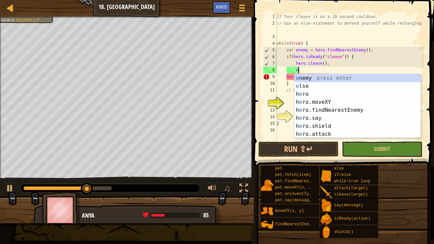
scroll to position [3, 1]
click at [309, 85] on div "e nemy press enter e lse press enter h e ro press enter h e ro.moveXY press ent…" at bounding box center [357, 114] width 126 height 80
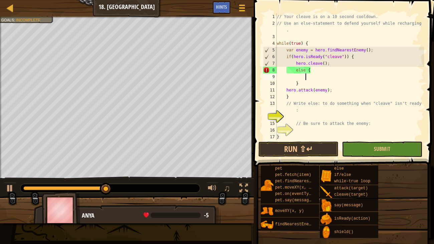
click at [301, 81] on div "// Your cleave is on a 10 second cooldown. // Use an else-statement to defend y…" at bounding box center [349, 83] width 149 height 140
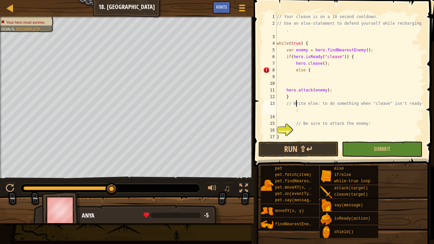
scroll to position [3, 0]
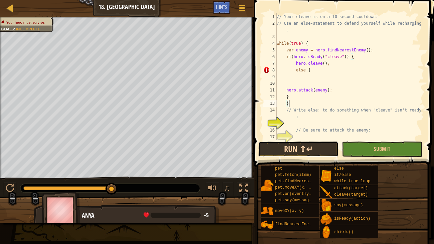
click at [311, 146] on button "Run ⇧↵" at bounding box center [298, 149] width 80 height 15
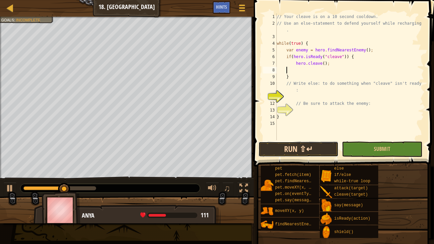
click at [315, 149] on button "Run ⇧↵" at bounding box center [298, 149] width 80 height 15
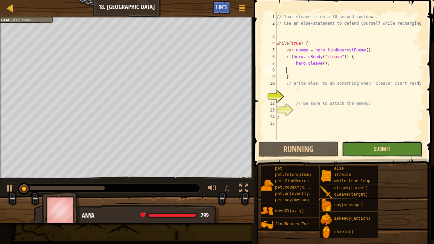
click at [386, 150] on span "Submit" at bounding box center [382, 148] width 16 height 7
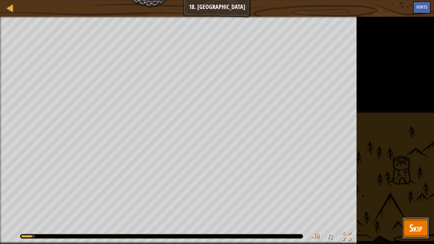
click at [416, 187] on span "Skip" at bounding box center [415, 228] width 13 height 14
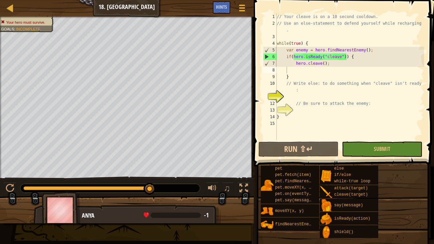
click at [329, 67] on div "// Your cleave is on a 10 second cooldown. // Use an else-statement to defend y…" at bounding box center [349, 83] width 149 height 140
click at [356, 66] on div "// Your cleave is on a 10 second cooldown. // Use an else-statement to defend y…" at bounding box center [349, 83] width 149 height 140
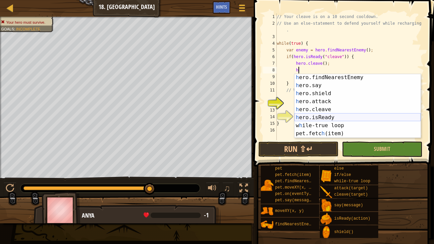
scroll to position [16, 0]
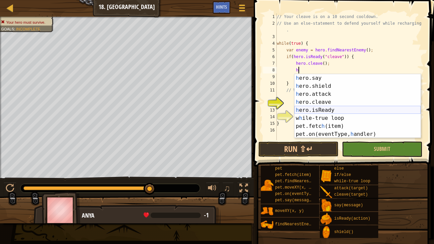
click at [328, 109] on div "h ero.say press enter h ero.shield press enter h ero.attack press enter h ero.c…" at bounding box center [357, 114] width 126 height 80
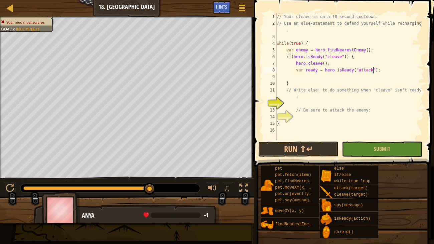
scroll to position [3, 8]
click at [316, 148] on button "Run ⇧↵" at bounding box center [298, 149] width 80 height 15
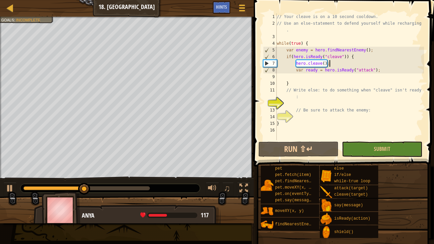
click at [335, 65] on div "// Your cleave is on a 10 second cooldown. // Use an else-statement to defend y…" at bounding box center [349, 83] width 149 height 140
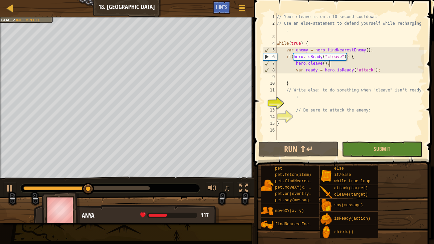
scroll to position [3, 1]
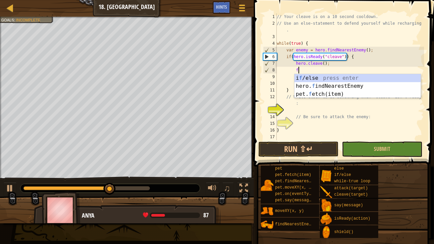
click at [347, 83] on div "i f /else press enter hero. f indNearestEnemy press enter pet. f etch(item) pre…" at bounding box center [357, 94] width 126 height 40
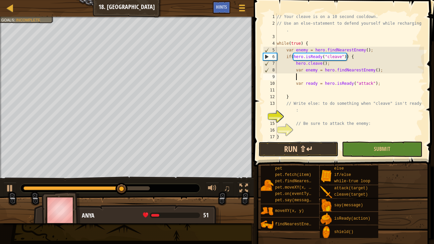
click at [315, 145] on button "Run ⇧↵" at bounding box center [298, 149] width 80 height 15
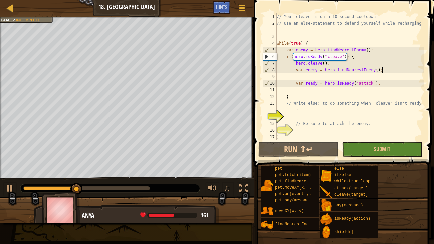
click at [384, 70] on div "// Your cleave is on a 10 second cooldown. // Use an else-statement to defend y…" at bounding box center [349, 83] width 149 height 140
click at [357, 63] on div "// Your cleave is on a 10 second cooldown. // Use an else-statement to defend y…" at bounding box center [349, 83] width 149 height 140
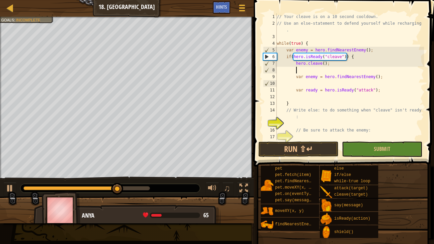
scroll to position [0, 0]
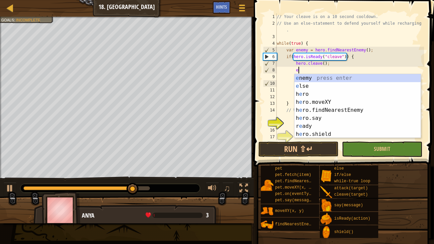
click at [297, 84] on div "e nemy press enter e lse press enter h e ro press enter h e ro.moveXY press ent…" at bounding box center [357, 114] width 126 height 80
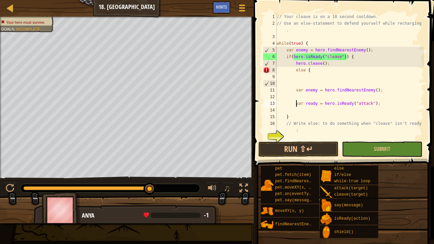
scroll to position [3, 0]
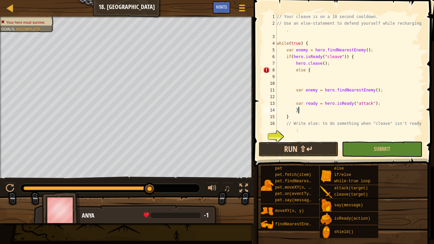
click at [306, 145] on button "Run ⇧↵" at bounding box center [298, 149] width 80 height 15
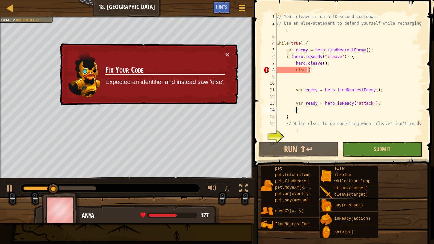
click at [302, 70] on div "// Your cleave is on a 10 second cooldown. // Use an else-statement to defend y…" at bounding box center [349, 83] width 149 height 140
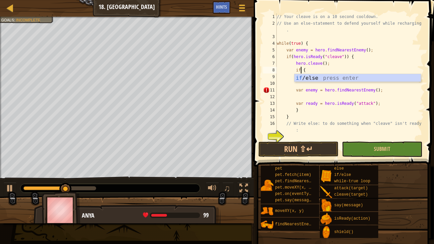
click at [321, 77] on div "if /else press enter" at bounding box center [357, 86] width 126 height 24
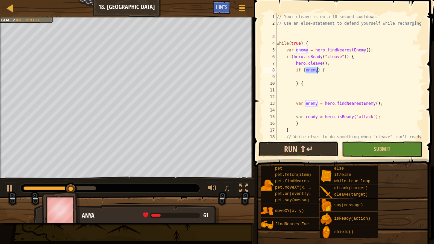
click at [317, 149] on button "Run ⇧↵" at bounding box center [298, 149] width 80 height 15
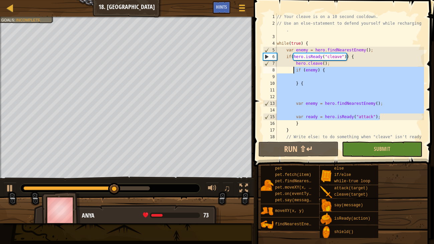
drag, startPoint x: 385, startPoint y: 116, endPoint x: 294, endPoint y: 70, distance: 102.4
click at [294, 70] on div "// Your cleave is on a 10 second cooldown. // Use an else-statement to defend y…" at bounding box center [349, 86] width 149 height 147
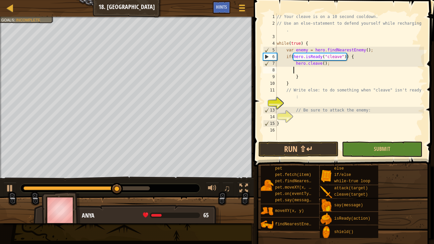
scroll to position [3, 1]
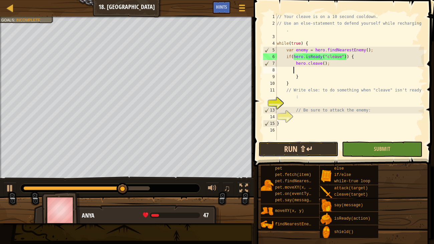
click at [312, 152] on button "Run ⇧↵" at bounding box center [298, 149] width 80 height 15
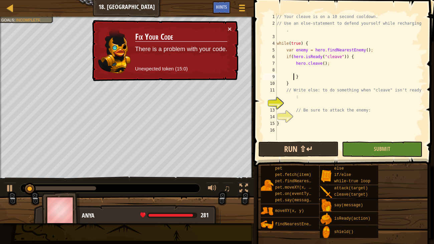
scroll to position [3, 0]
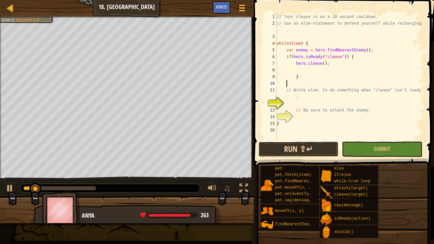
click at [316, 145] on button "Run ⇧↵" at bounding box center [298, 149] width 80 height 15
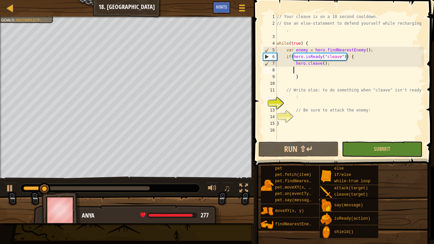
click at [312, 69] on div "// Your cleave is on a 10 second cooldown. // Use an else-statement to defend y…" at bounding box center [349, 83] width 149 height 140
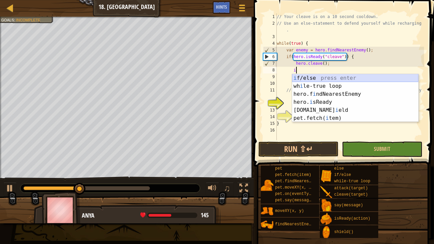
click at [315, 77] on div "i f/else press enter wh i le-true loop press enter hero.f i ndNearestEnemy pres…" at bounding box center [355, 106] width 126 height 64
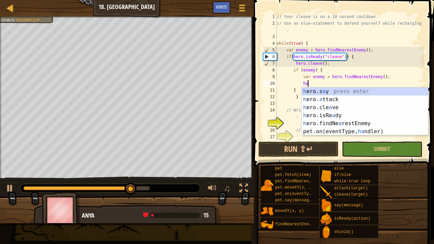
scroll to position [3, 2]
click at [343, 99] on div "h ero.s a y press enter h ero. a ttack press enter h ero.cle a ve press enter h…" at bounding box center [365, 119] width 126 height 64
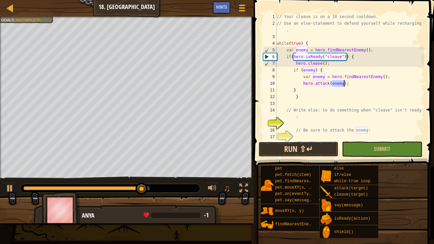
click at [313, 147] on button "Run ⇧↵" at bounding box center [298, 149] width 80 height 15
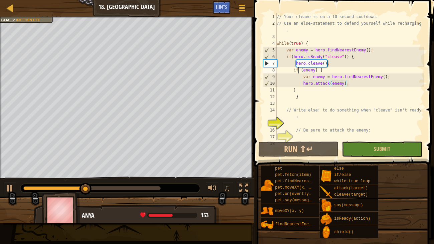
click at [298, 69] on div "// Your cleave is on a 10 second cooldown. // Use an else-statement to defend y…" at bounding box center [349, 83] width 149 height 140
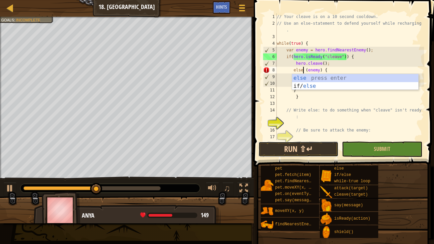
click at [312, 150] on button "Run ⇧↵" at bounding box center [298, 149] width 80 height 15
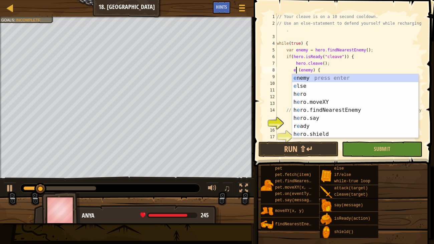
click at [308, 84] on div "e nemy press enter e lse press enter h e ro press enter h e ro.moveXY press ent…" at bounding box center [355, 114] width 126 height 80
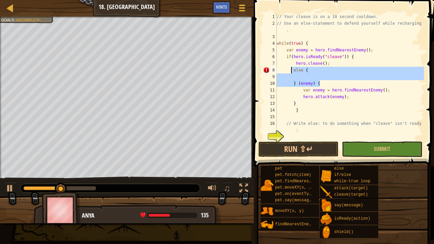
drag, startPoint x: 323, startPoint y: 84, endPoint x: 291, endPoint y: 71, distance: 34.4
click at [291, 71] on div "// Your cleave is on a 10 second cooldown. // Use an else-statement to defend y…" at bounding box center [349, 83] width 149 height 140
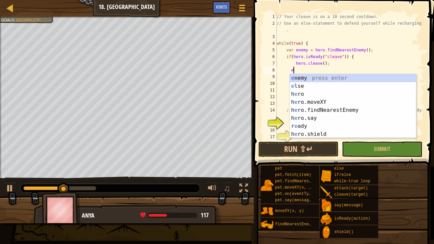
scroll to position [3, 1]
click at [312, 85] on div "e nemy press enter e lse press enter h e ro press enter h e ro.moveXY press ent…" at bounding box center [353, 114] width 126 height 80
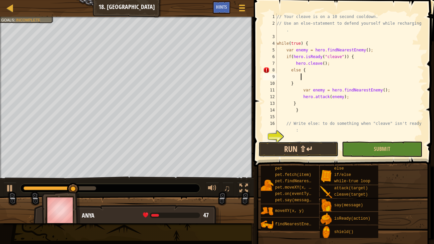
click at [315, 145] on button "Run ⇧↵" at bounding box center [298, 149] width 80 height 15
click at [314, 145] on button "Run ⇧↵" at bounding box center [298, 149] width 80 height 15
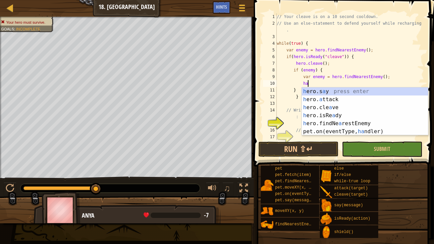
scroll to position [3, 2]
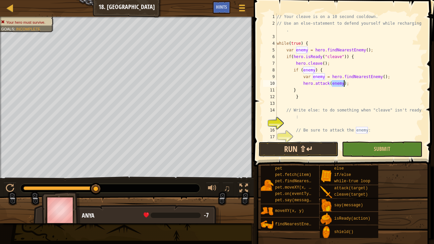
click at [310, 151] on button "Run ⇧↵" at bounding box center [298, 149] width 80 height 15
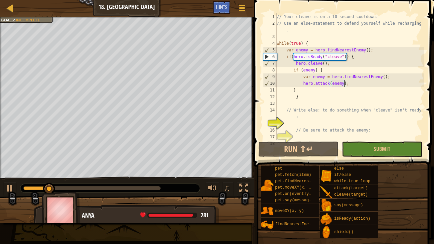
click at [361, 83] on div "// Your cleave is on a 10 second cooldown. // Use an else-statement to defend y…" at bounding box center [349, 83] width 149 height 140
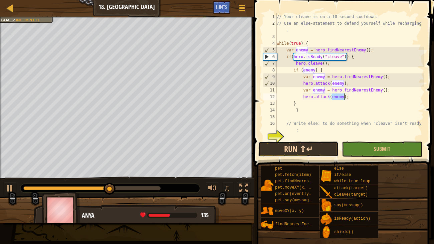
click at [305, 143] on button "Run ⇧↵" at bounding box center [298, 149] width 80 height 15
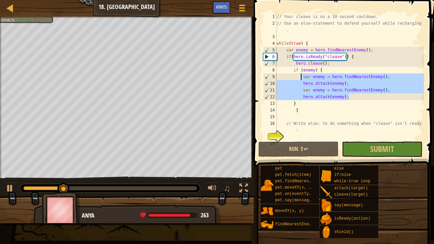
drag, startPoint x: 354, startPoint y: 96, endPoint x: 300, endPoint y: 76, distance: 56.9
click at [300, 76] on div "// Your cleave is on a 10 second cooldown. // Use an else-statement to defend y…" at bounding box center [349, 83] width 149 height 140
click at [360, 96] on div "// Your cleave is on a 10 second cooldown. // Use an else-statement to defend y…" at bounding box center [349, 76] width 149 height 127
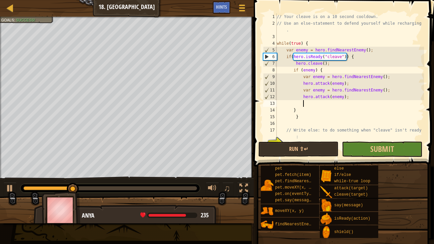
scroll to position [3, 2]
paste textarea "hero.attack(enemy);"
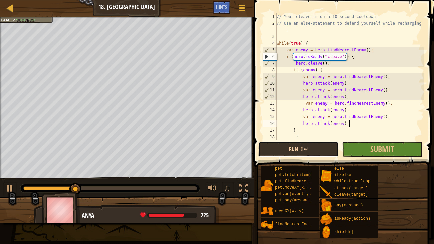
click at [314, 147] on button "Run ⇧↵" at bounding box center [298, 149] width 80 height 15
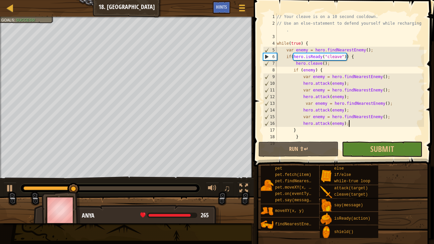
click at [358, 123] on div "// Your cleave is on a 10 second cooldown. // Use an else-statement to defend y…" at bounding box center [349, 83] width 149 height 140
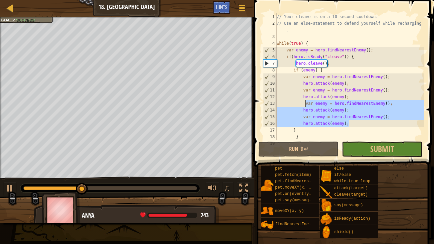
drag, startPoint x: 358, startPoint y: 123, endPoint x: 308, endPoint y: 105, distance: 53.5
click at [308, 105] on div "// Your cleave is on a 10 second cooldown. // Use an else-statement to defend y…" at bounding box center [349, 83] width 149 height 140
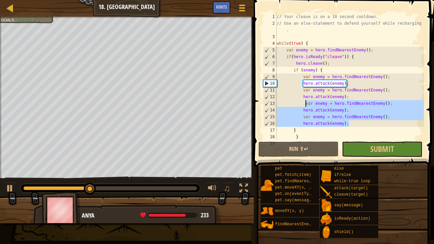
click at [358, 124] on div "// Your cleave is on a 10 second cooldown. // Use an else-statement to defend y…" at bounding box center [349, 76] width 149 height 127
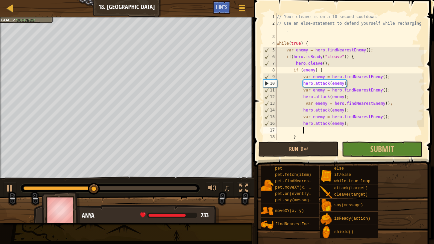
paste textarea "hero.attack(enemy);"
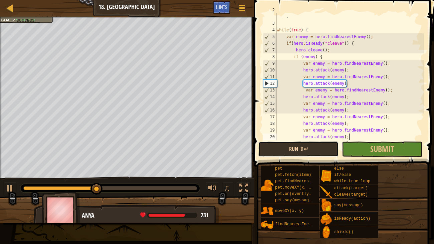
click at [316, 148] on button "Run ⇧↵" at bounding box center [298, 149] width 80 height 15
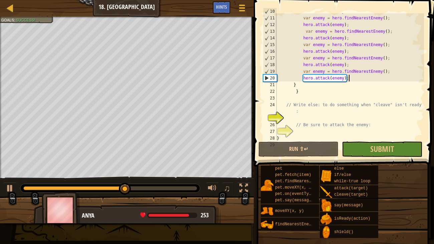
scroll to position [73, 0]
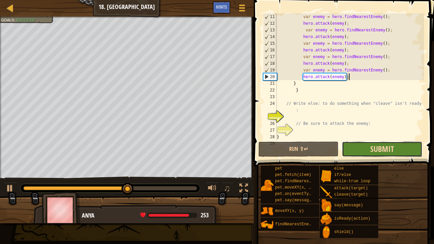
click at [394, 152] on span "Submit" at bounding box center [382, 149] width 24 height 11
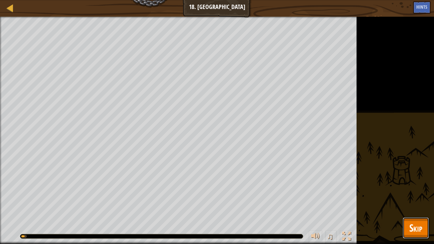
click at [417, 228] on span "Skip" at bounding box center [415, 228] width 13 height 14
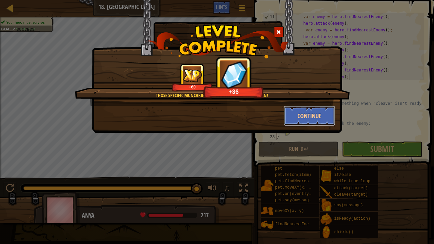
click at [303, 116] on button "Continue" at bounding box center [310, 116] width 52 height 20
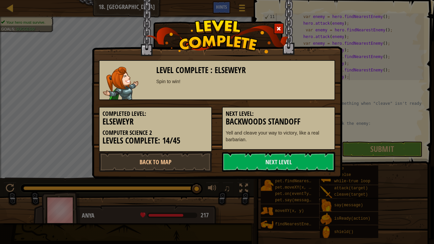
click at [317, 116] on h5 "Next Level:" at bounding box center [279, 113] width 106 height 7
click at [284, 162] on link "Next Level" at bounding box center [278, 162] width 113 height 20
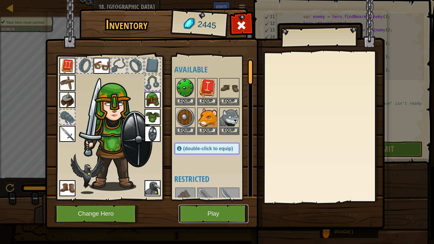
click at [229, 211] on button "Play" at bounding box center [214, 214] width 70 height 18
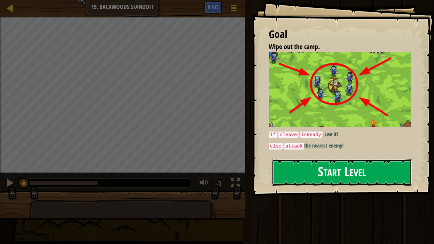
click at [285, 173] on button "Start Level" at bounding box center [342, 172] width 141 height 26
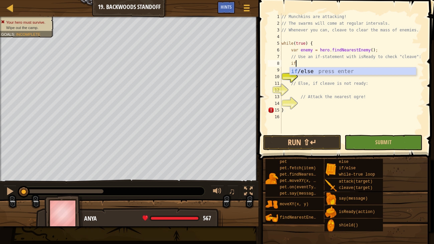
scroll to position [3, 1]
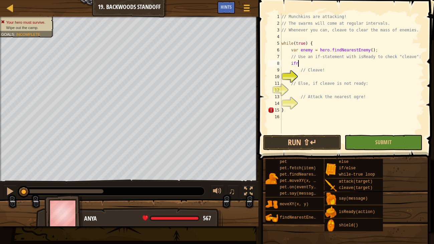
type textarea "i"
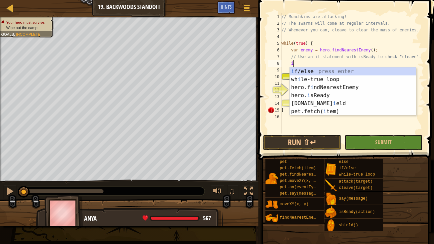
scroll to position [3, 0]
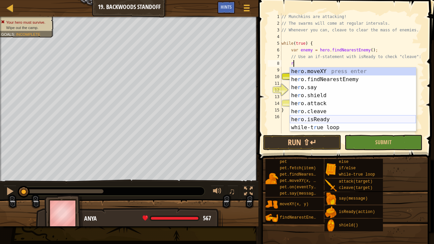
click at [312, 118] on div "he r o.moveXY press enter he r o.findNearestEnemy press enter he r o.say press …" at bounding box center [353, 107] width 126 height 80
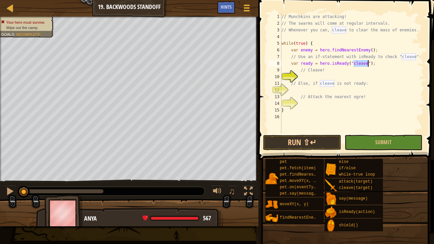
click at [304, 72] on div "// Munchkins are attacking! // The swarms will come at regular intervals. // Wh…" at bounding box center [352, 80] width 144 height 134
type textarea "// Cleave!"
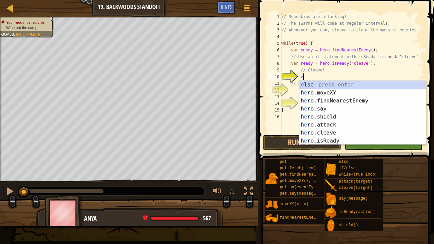
type textarea "el"
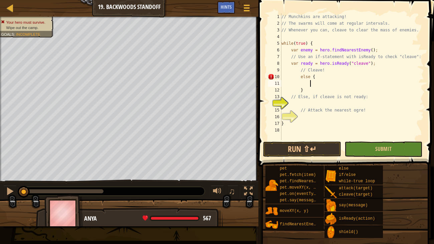
type textarea "h"
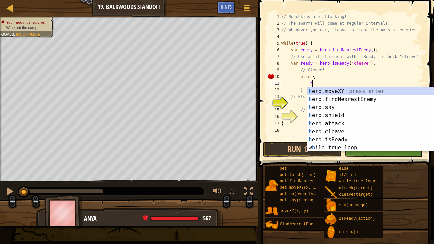
click at [373, 100] on div "h ero.moveXY press enter h ero.findNearestEnemy press enter h ero.say press ent…" at bounding box center [370, 127] width 126 height 80
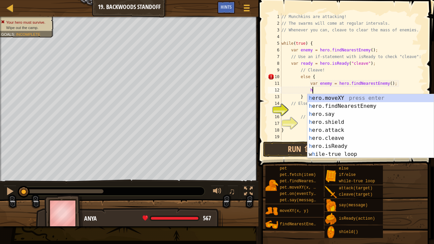
click at [340, 129] on div "h ero.moveXY press enter h ero.findNearestEnemy press enter h ero.say press ent…" at bounding box center [370, 134] width 126 height 80
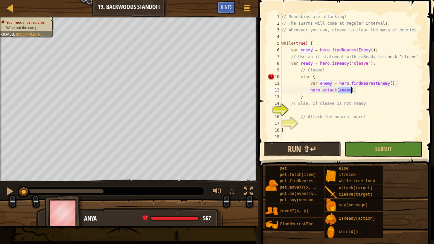
click at [320, 146] on button "Run ⇧↵" at bounding box center [302, 149] width 78 height 15
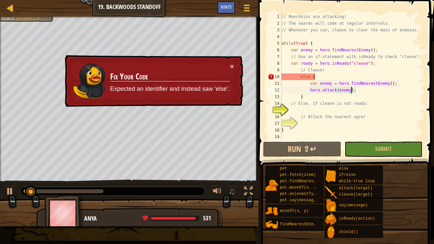
click at [311, 77] on div "// Munchkins are attacking! // The swarms will come at regular intervals. // Wh…" at bounding box center [352, 83] width 144 height 140
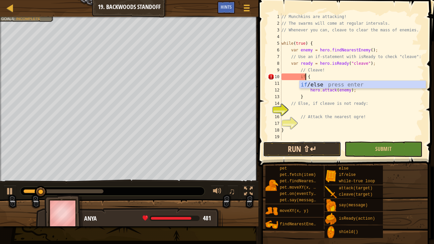
click at [315, 149] on button "Run ⇧↵" at bounding box center [302, 149] width 78 height 15
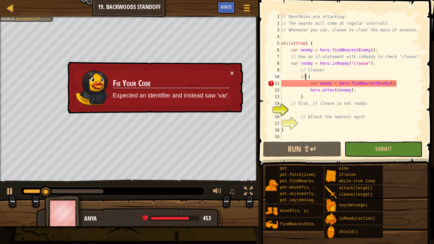
click at [310, 77] on div "// Munchkins are attacking! // The swarms will come at regular intervals. // Wh…" at bounding box center [352, 83] width 144 height 140
type textarea "i"
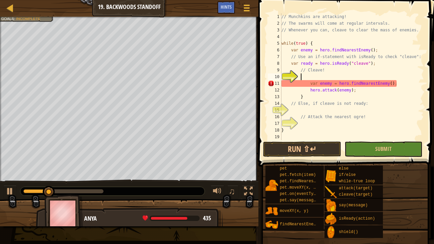
scroll to position [3, 1]
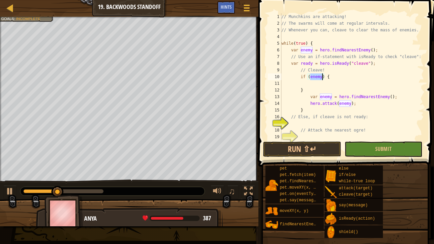
click at [310, 91] on div "// Munchkins are attacking! // The swarms will come at regular intervals. // Wh…" at bounding box center [352, 83] width 144 height 140
type textarea "}"
click at [309, 151] on button "Run ⇧↵" at bounding box center [302, 149] width 78 height 15
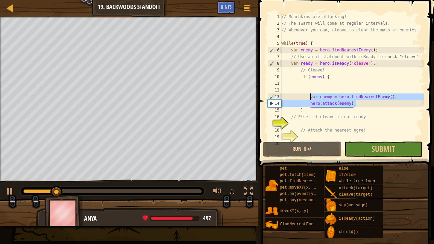
drag, startPoint x: 359, startPoint y: 105, endPoint x: 309, endPoint y: 94, distance: 50.8
click at [309, 94] on div "// Munchkins are attacking! // The swarms will come at regular intervals. // Wh…" at bounding box center [352, 83] width 144 height 140
click at [361, 106] on div "// Munchkins are attacking! // The swarms will come at regular intervals. // Wh…" at bounding box center [352, 76] width 144 height 127
type textarea "hero.attack(enemy);"
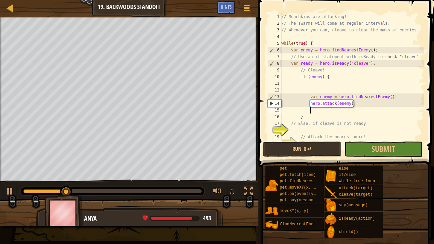
paste textarea "hero.attack(enemy);"
type textarea "hero.attack(enemy);"
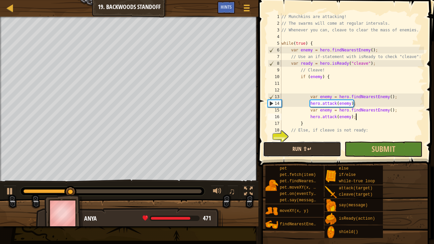
click at [322, 145] on button "Run ⇧↵" at bounding box center [302, 149] width 78 height 15
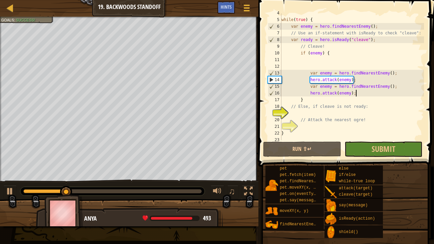
scroll to position [24, 0]
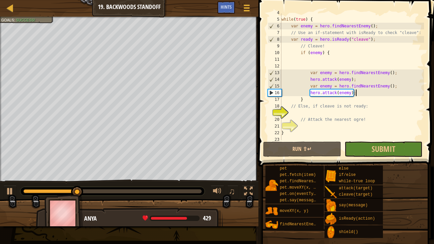
click at [319, 65] on div "while ( true ) { var enemy = hero . findNearestEnemy ( ) ; // Use an if-stateme…" at bounding box center [352, 79] width 144 height 140
click at [309, 92] on div "while ( true ) { var enemy = hero . findNearestEnemy ( ) ; // Use an if-stateme…" at bounding box center [352, 79] width 144 height 140
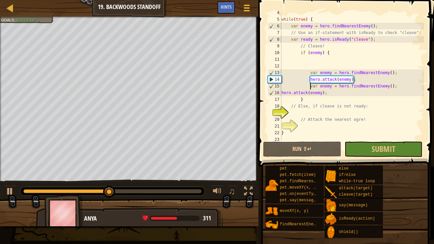
click at [309, 88] on div "while ( true ) { var enemy = hero . findNearestEnemy ( ) ; // Use an if-stateme…" at bounding box center [352, 79] width 144 height 140
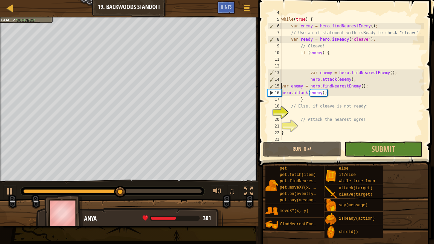
click at [310, 72] on div "while ( true ) { var enemy = hero . findNearestEnemy ( ) ; // Use an if-stateme…" at bounding box center [352, 79] width 144 height 140
click at [310, 78] on div "while ( true ) { var enemy = hero . findNearestEnemy ( ) ; // Use an if-stateme…" at bounding box center [352, 79] width 144 height 140
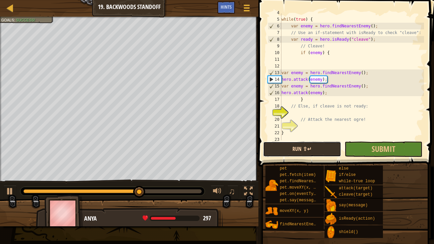
click at [317, 145] on button "Run ⇧↵" at bounding box center [302, 149] width 78 height 15
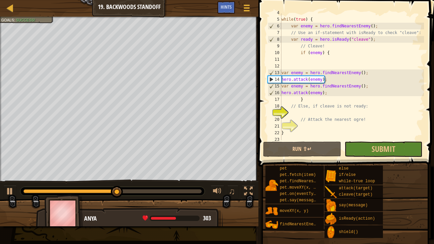
click at [300, 53] on div "while ( true ) { var enemy = hero . findNearestEnemy ( ) ; // Use an if-stateme…" at bounding box center [352, 79] width 144 height 140
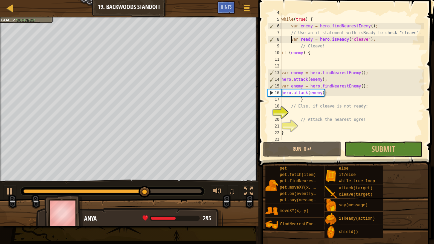
click at [290, 40] on div "while ( true ) { var enemy = hero . findNearestEnemy ( ) ; // Use an if-stateme…" at bounding box center [352, 79] width 144 height 140
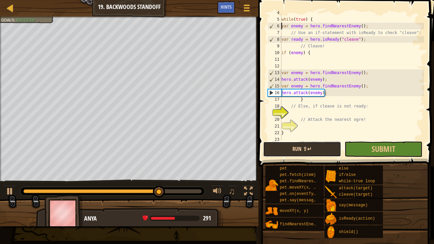
click at [313, 146] on button "Run ⇧↵" at bounding box center [302, 149] width 78 height 15
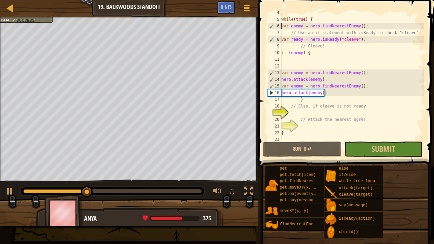
click at [330, 94] on div "while ( true ) { var enemy = hero . findNearestEnemy ( ) ; // Use an if-stateme…" at bounding box center [352, 79] width 144 height 140
type textarea "hero.attack(enemy);"
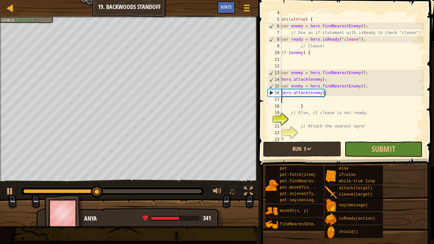
scroll to position [3, 0]
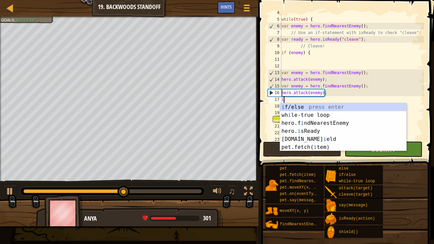
click at [315, 133] on div "i f/else press enter wh i le-true loop press enter hero.f i ndNearestEnemy pres…" at bounding box center [343, 135] width 126 height 64
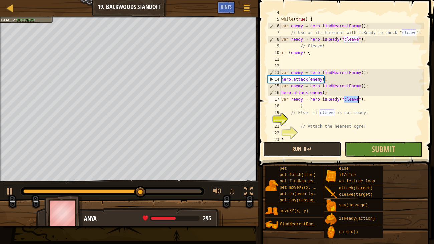
click at [321, 147] on button "Run ⇧↵" at bounding box center [302, 149] width 78 height 15
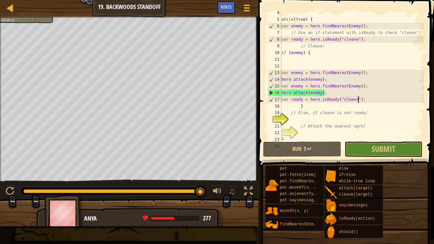
click at [311, 106] on div "while ( true ) { var enemy = hero . findNearestEnemy ( ) ; // Use an if-stateme…" at bounding box center [352, 79] width 144 height 140
type textarea "}"
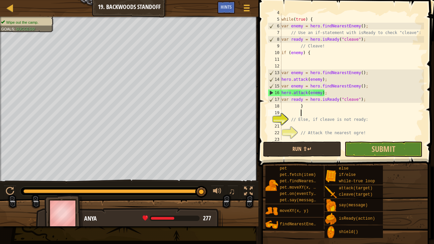
scroll to position [3, 1]
click at [317, 146] on button "Run ⇧↵" at bounding box center [302, 149] width 78 height 15
type textarea "}"
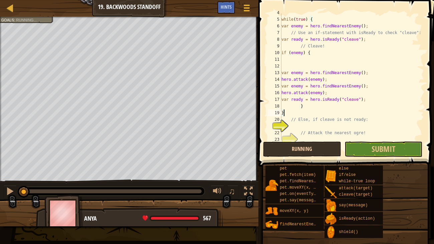
scroll to position [3, 0]
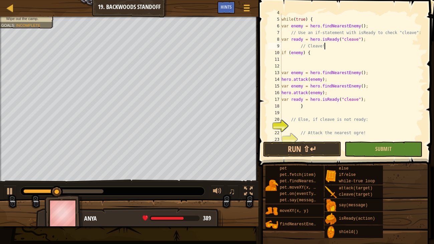
click at [324, 45] on div "while ( true ) { var enemy = hero . findNearestEnemy ( ) ; // Use an if-stateme…" at bounding box center [352, 79] width 144 height 140
type textarea "// Cleave!"
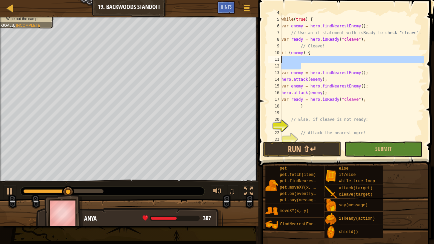
drag, startPoint x: 320, startPoint y: 66, endPoint x: 277, endPoint y: 59, distance: 43.6
click at [277, 59] on div "// Cleave! 4 5 6 7 8 9 10 11 12 13 14 15 16 17 18 19 20 21 22 23 24 while ( tru…" at bounding box center [345, 76] width 158 height 127
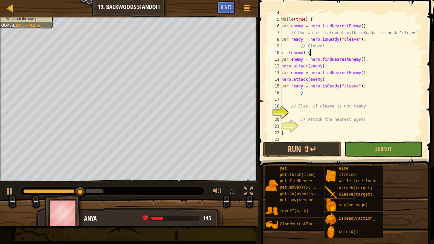
click at [327, 45] on div "while ( true ) { var enemy = hero . findNearestEnemy ( ) ; // Use an if-stateme…" at bounding box center [352, 79] width 144 height 140
type textarea "/"
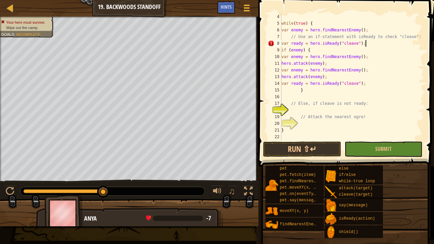
scroll to position [3, 6]
click at [321, 150] on button "Run ⇧↵" at bounding box center [302, 149] width 78 height 15
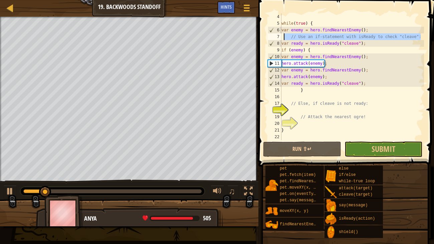
drag, startPoint x: 420, startPoint y: 36, endPoint x: 283, endPoint y: 36, distance: 137.2
click at [283, 36] on div "var ready = hero.isReady("cleave"); 4 5 6 7 8 9 10 11 12 13 14 15 16 17 18 19 2…" at bounding box center [345, 76] width 158 height 127
type textarea "// Use an if-statement with isReady to check "cleave":"
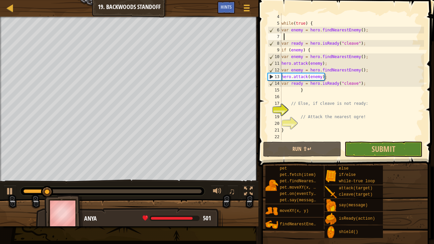
scroll to position [3, 0]
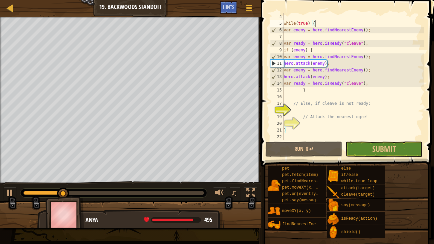
click at [322, 24] on div "while ( true ) { var enemy = hero . findNearestEnemy ( ) ; var ready = hero . i…" at bounding box center [353, 83] width 142 height 140
type textarea "while(true) {"
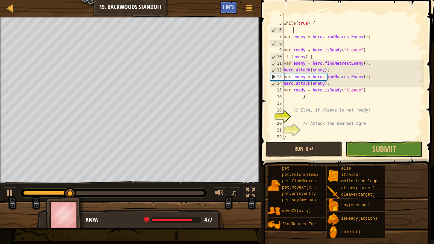
scroll to position [3, 0]
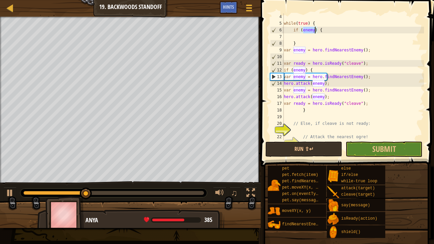
click at [297, 42] on div "while ( true ) { if ( enemy ) { } var enemy = hero . findNearestEnemy ( ) ; var…" at bounding box center [353, 83] width 142 height 140
type textarea "}"
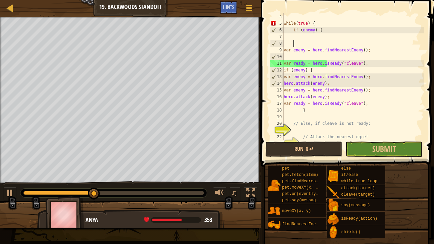
click at [313, 109] on div "while ( true ) { if ( enemy ) { var enemy = hero . findNearestEnemy ( ) ; var r…" at bounding box center [353, 83] width 142 height 140
type textarea "}"
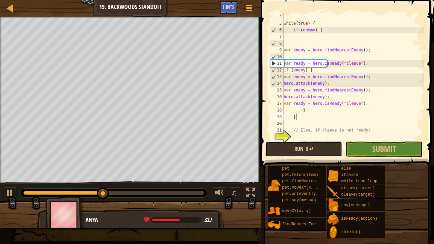
click at [324, 152] on button "Run ⇧↵" at bounding box center [303, 149] width 77 height 15
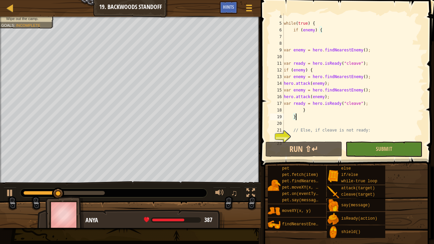
click at [287, 69] on div "while ( true ) { if ( enemy ) { var enemy = hero . findNearestEnemy ( ) ; var r…" at bounding box center [353, 83] width 142 height 140
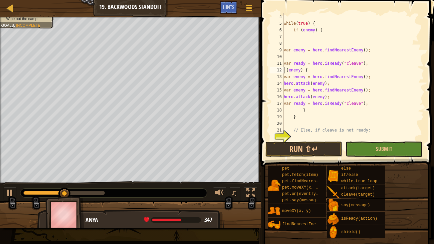
type textarea "el (enemy) {"
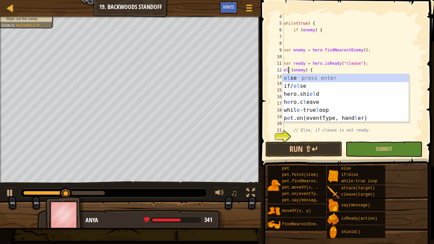
scroll to position [3, 0]
click at [295, 77] on div "el se press enter if/ el se press enter hero.shi el d press enter h e ro.c l ea…" at bounding box center [345, 106] width 126 height 64
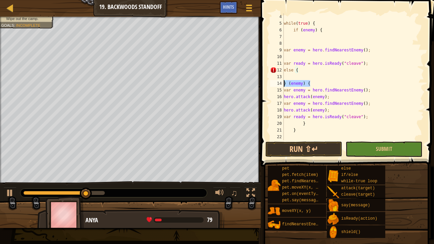
drag, startPoint x: 302, startPoint y: 84, endPoint x: 284, endPoint y: 83, distance: 18.1
click at [284, 83] on div "while ( true ) { if ( enemy ) { var enemy = hero . findNearestEnemy ( ) ; var r…" at bounding box center [353, 83] width 142 height 140
type textarea "} (enemy) {"
click at [318, 148] on button "Run ⇧↵" at bounding box center [303, 149] width 77 height 15
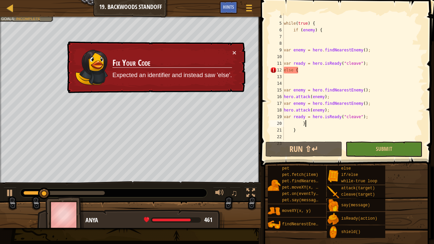
click at [311, 122] on div "while ( true ) { if ( enemy ) { var enemy = hero . findNearestEnemy ( ) ; var r…" at bounding box center [353, 83] width 142 height 140
type textarea "}"
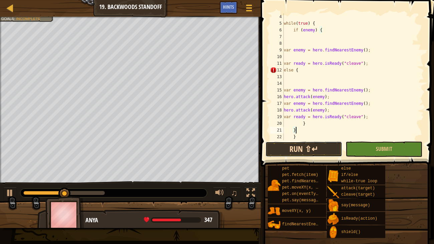
click at [315, 145] on button "Run ⇧↵" at bounding box center [303, 149] width 77 height 15
type textarea "}"
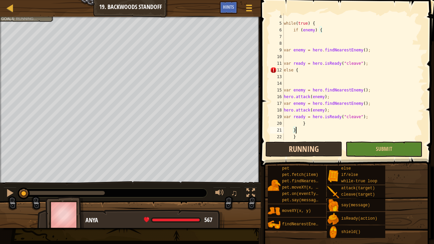
scroll to position [3, 0]
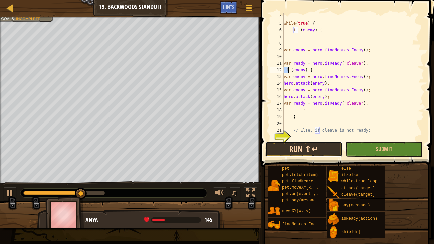
click at [312, 149] on button "Run ⇧↵" at bounding box center [303, 149] width 77 height 15
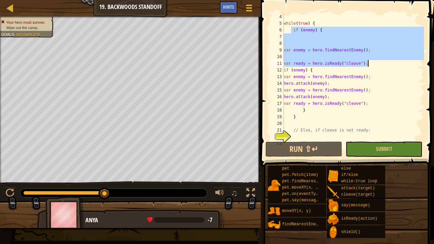
drag, startPoint x: 291, startPoint y: 31, endPoint x: 369, endPoint y: 63, distance: 84.1
click at [369, 63] on div "while ( true ) { if ( enemy ) { var enemy = hero . findNearestEnemy ( ) ; var r…" at bounding box center [353, 83] width 142 height 140
type textarea "var ready = hero.isReady("cleave");"
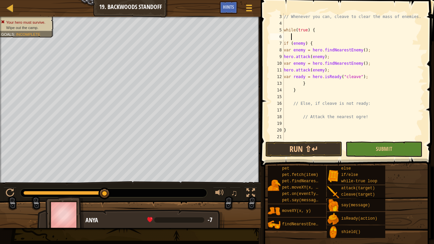
scroll to position [13, 0]
click at [316, 147] on button "Run ⇧↵" at bounding box center [303, 149] width 77 height 15
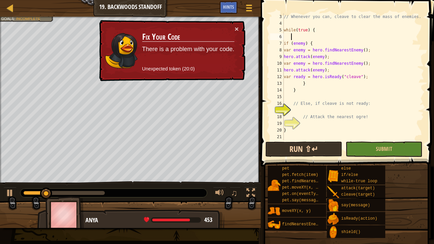
type textarea "var ready = hero.isReady("cleave");"
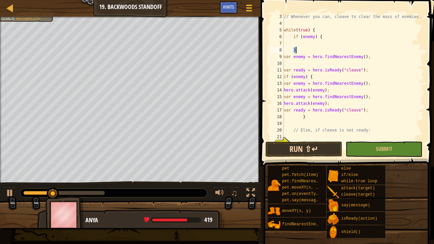
type textarea "i"
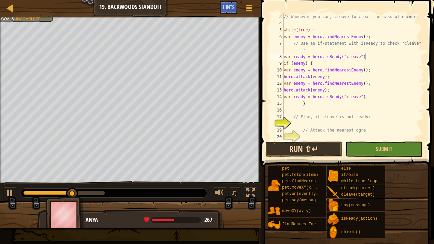
type textarea "var ready = hero.isReady("cleave"); // Cleave!"
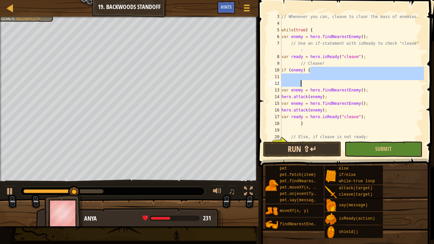
type textarea "}"
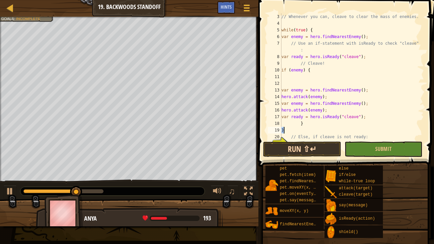
scroll to position [3, 0]
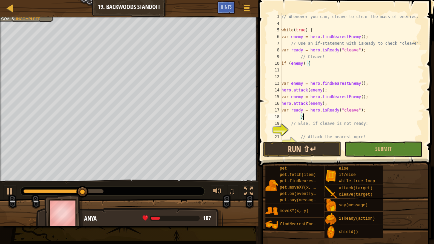
type textarea "i"
click at [315, 140] on span at bounding box center [346, 74] width 181 height 186
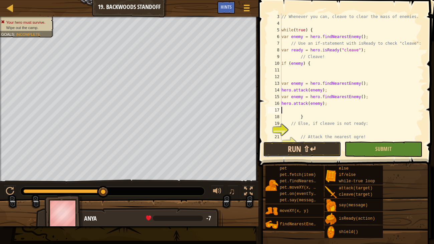
click at [318, 150] on button "Run ⇧↵" at bounding box center [302, 149] width 78 height 15
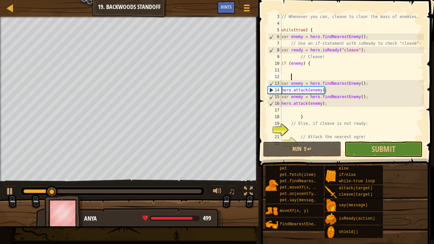
click at [291, 75] on div "// Whenever you can, cleave to clear the mass of enemies. while ( true ) { var …" at bounding box center [352, 83] width 144 height 140
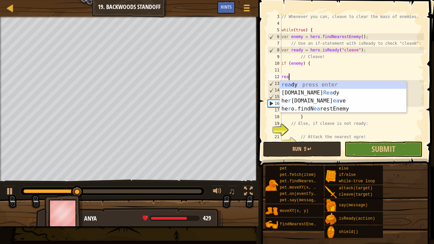
type textarea "r"
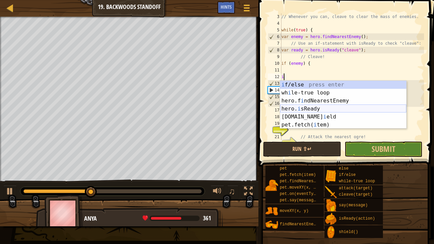
click at [314, 107] on div "i f/else press enter wh i le-true loop press enter hero.f i ndNearestEnemy pres…" at bounding box center [343, 113] width 126 height 64
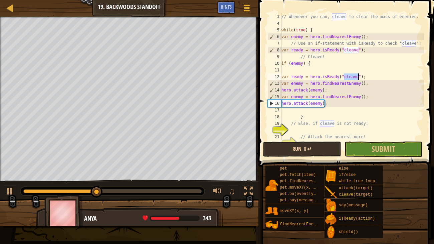
type textarea "var ready = hero.isReady("cleave");"
click at [321, 149] on button "Run ⇧↵" at bounding box center [302, 149] width 78 height 15
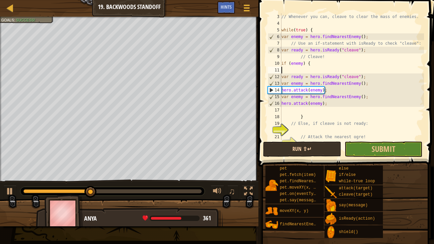
type textarea "if (enemy) {"
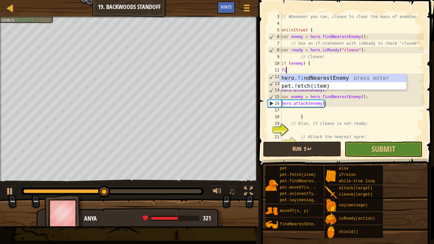
type textarea "fin"
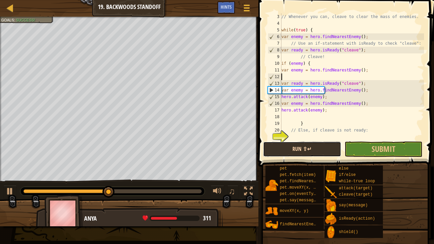
click at [303, 145] on button "Run ⇧↵" at bounding box center [302, 149] width 78 height 15
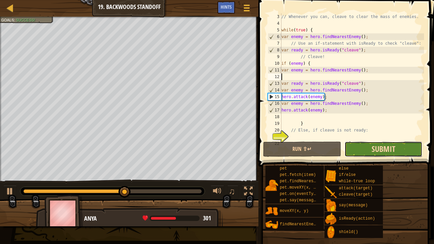
click at [387, 150] on span "Submit" at bounding box center [383, 149] width 24 height 11
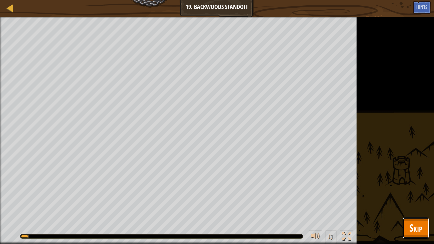
click at [420, 236] on button "Skip" at bounding box center [416, 227] width 26 height 21
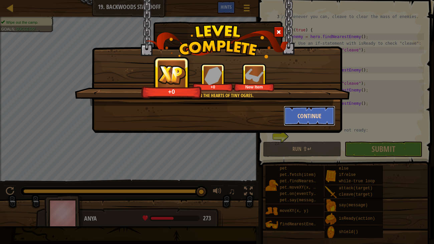
click at [307, 116] on button "Continue" at bounding box center [310, 116] width 52 height 20
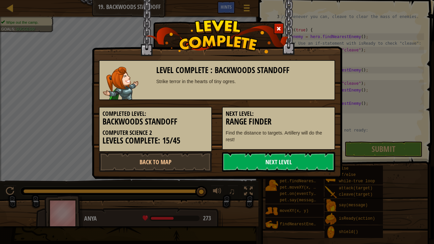
click at [270, 157] on link "Next Level" at bounding box center [278, 162] width 113 height 20
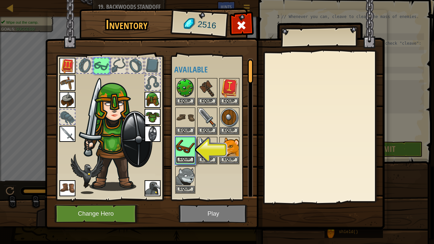
click at [183, 157] on button "Equip" at bounding box center [185, 159] width 19 height 7
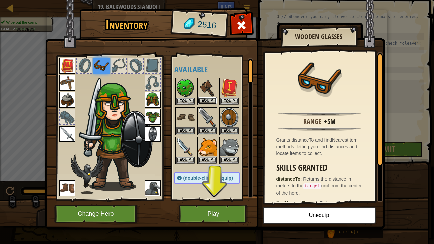
click at [207, 98] on button "Equip" at bounding box center [207, 100] width 19 height 7
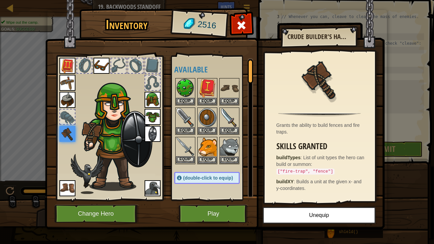
click at [182, 145] on img at bounding box center [185, 147] width 19 height 19
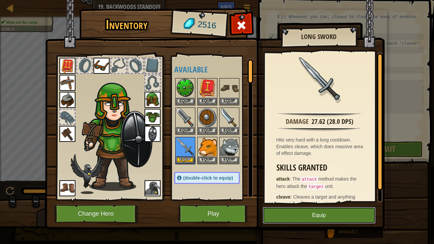
click at [292, 211] on button "Equip" at bounding box center [319, 215] width 113 height 17
click at [0, 0] on button "Unequip" at bounding box center [0, 0] width 0 height 0
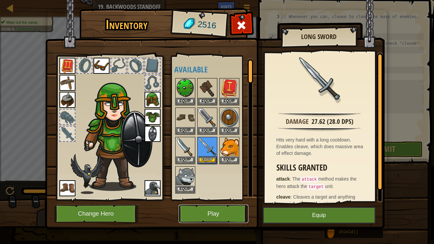
click at [224, 212] on button "Play" at bounding box center [214, 214] width 70 height 18
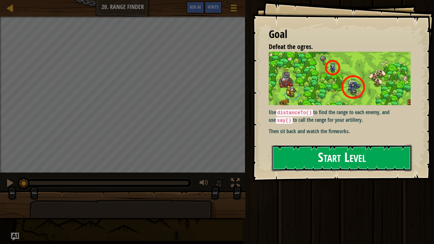
click at [384, 158] on button "Start Level" at bounding box center [342, 158] width 141 height 26
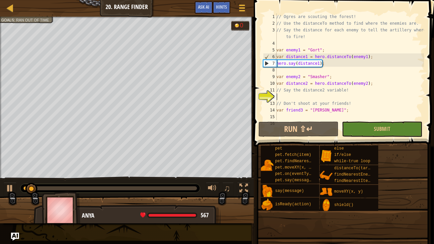
scroll to position [6, 0]
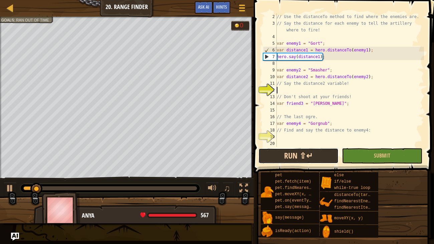
click at [308, 161] on button "Run ⇧↵" at bounding box center [298, 155] width 80 height 15
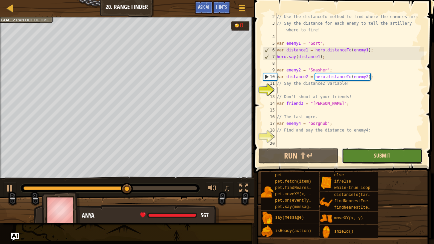
click at [390, 156] on span "Submit" at bounding box center [382, 155] width 16 height 7
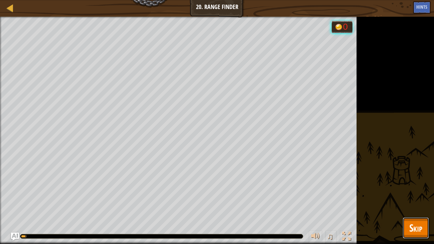
click at [417, 232] on span "Skip" at bounding box center [415, 228] width 13 height 14
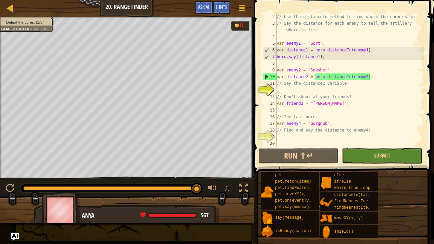
click at [312, 135] on div "// Use the distanceTo method to find where the enemies are. // Say the distance…" at bounding box center [349, 86] width 149 height 147
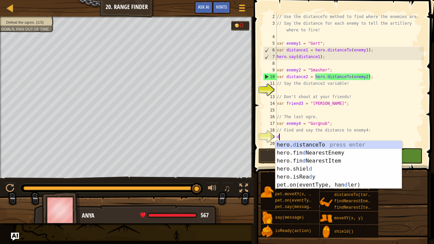
scroll to position [3, 0]
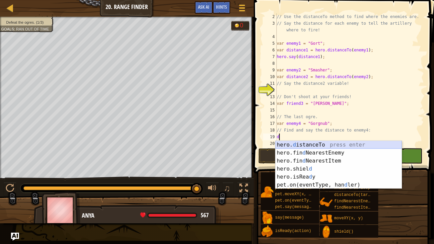
click at [287, 144] on div "hero. d istanceTo press enter hero.fin d NearestEnemy press enter hero.fin d Ne…" at bounding box center [338, 173] width 126 height 64
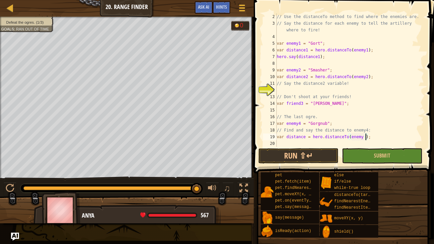
scroll to position [3, 7]
type textarea "// Find and say the distance to enemy4:"
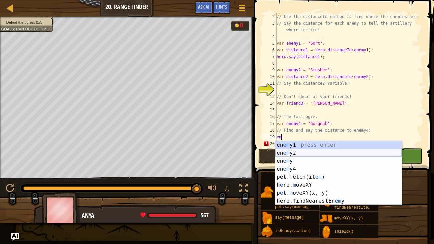
click at [308, 152] on div "en em y1 press enter en em y2 press enter en em y press enter en em y4 press en…" at bounding box center [338, 181] width 126 height 80
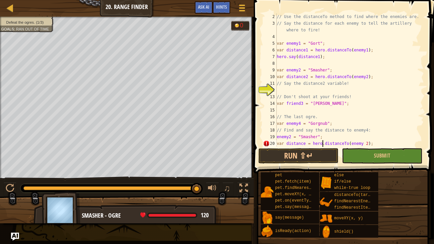
scroll to position [13, 0]
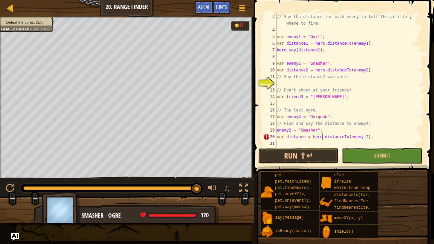
click at [373, 137] on div "// Say the distance for each enemy to tell the artillery where to fire! var ene…" at bounding box center [349, 90] width 149 height 154
click at [366, 137] on div "// Say the distance for each enemy to tell the artillery where to fire! var ene…" at bounding box center [349, 90] width 149 height 154
type textarea "var distance = hero.distanceTo(enemy2);"
type textarea "hero.say("distance2");"
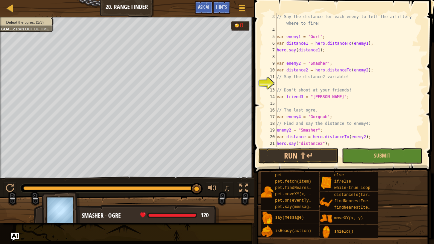
scroll to position [3, 0]
click at [315, 152] on button "Run ⇧↵" at bounding box center [298, 155] width 80 height 15
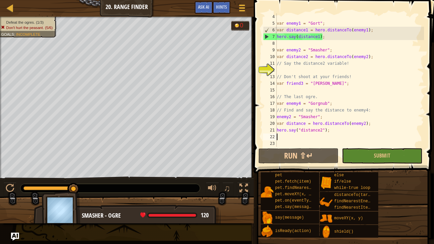
scroll to position [26, 0]
click at [321, 130] on div "var enemy1 = "Gort" ; var distance1 = hero . distanceTo ( enemy1 ) ; hero . say…" at bounding box center [349, 86] width 149 height 147
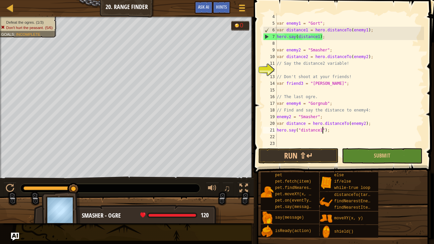
scroll to position [3, 4]
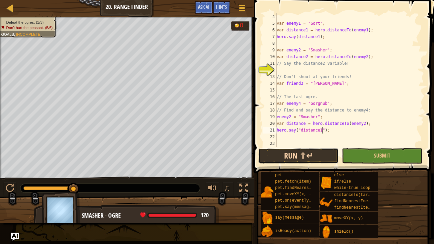
click at [320, 154] on button "Run ⇧↵" at bounding box center [298, 155] width 80 height 15
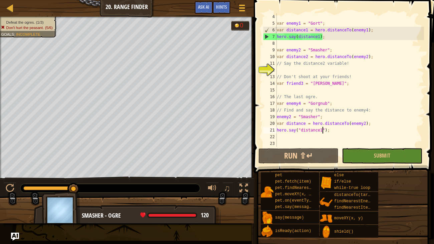
click at [334, 131] on div "var enemy1 = "Gort" ; var distance1 = hero . distanceTo ( enemy1 ) ; hero . say…" at bounding box center [349, 86] width 149 height 147
click at [314, 129] on div "var enemy1 = "Gort" ; var distance1 = hero . distanceTo ( enemy1 ) ; hero . say…" at bounding box center [349, 86] width 149 height 147
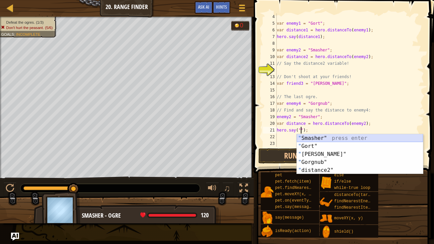
click at [303, 138] on div "" Smasher" press enter " Gort" press enter " Charles" press enter " Gorgnub" pr…" at bounding box center [360, 162] width 126 height 56
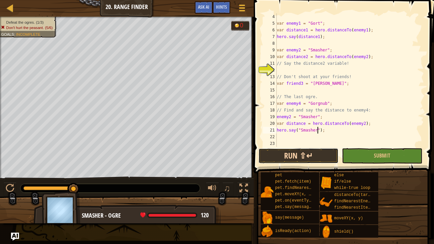
click at [325, 151] on button "Run ⇧↵" at bounding box center [298, 155] width 80 height 15
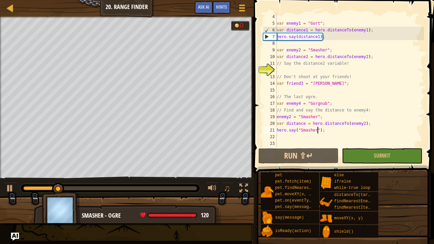
click at [311, 132] on div "var enemy1 = "Gort" ; var distance1 = hero . distanceTo ( enemy1 ) ; hero . say…" at bounding box center [349, 86] width 149 height 147
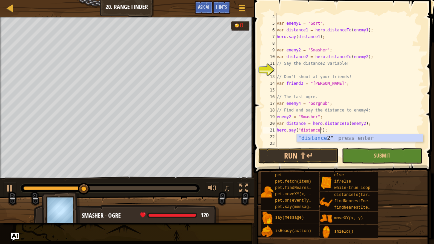
scroll to position [3, 4]
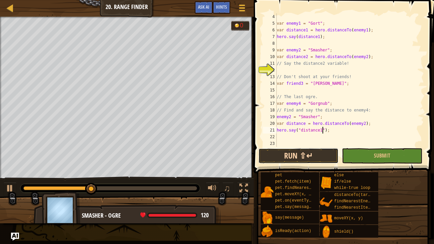
click at [311, 156] on button "Run ⇧↵" at bounding box center [298, 155] width 80 height 15
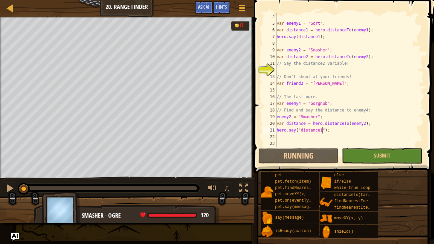
click at [316, 148] on span at bounding box center [345, 77] width 186 height 193
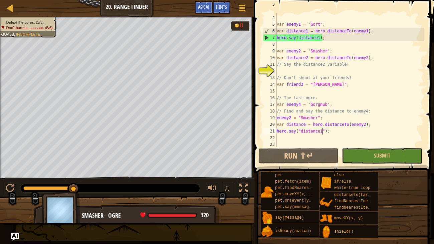
scroll to position [26, 0]
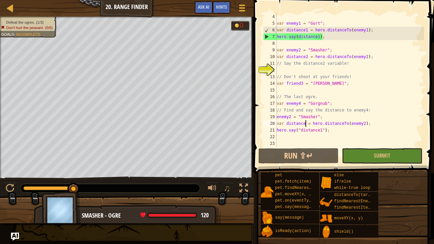
click at [306, 123] on div "var enemy1 = "Gort" ; var distance1 = hero . distanceTo ( enemy1 ) ; hero . say…" at bounding box center [349, 86] width 149 height 147
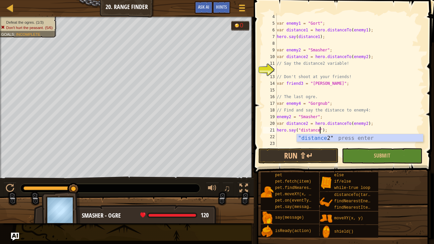
scroll to position [3, 4]
click at [327, 157] on button "Run ⇧↵" at bounding box center [298, 155] width 80 height 15
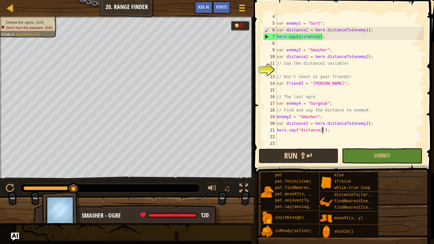
click at [310, 152] on button "Run ⇧↵" at bounding box center [298, 155] width 80 height 15
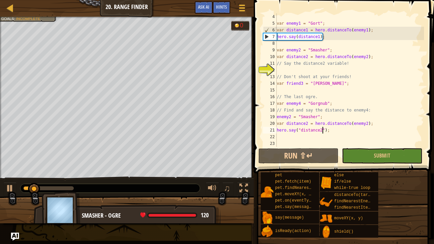
click at [271, 72] on div "12" at bounding box center [270, 70] width 14 height 7
type textarea "// Don't shoot at your friends!"
click at [268, 69] on div "12" at bounding box center [270, 70] width 14 height 7
type textarea "// Don't shoot at your friends!"
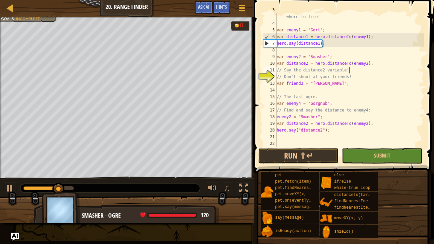
scroll to position [20, 0]
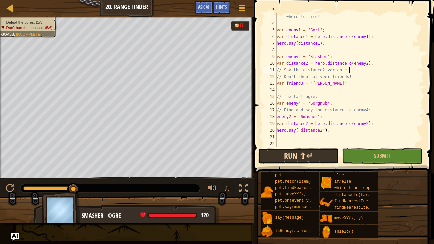
click at [314, 158] on button "Run ⇧↵" at bounding box center [298, 155] width 80 height 15
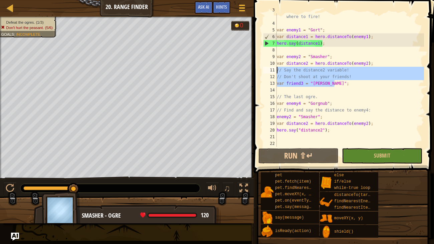
drag, startPoint x: 337, startPoint y: 84, endPoint x: 272, endPoint y: 70, distance: 66.7
click at [272, 70] on div "// Say the distance2 variable! 3 4 5 6 7 8 9 10 11 12 13 14 15 16 17 18 19 20 2…" at bounding box center [343, 80] width 162 height 134
type textarea "// Say the distance2 variable! // Don't shoot at your friends!"
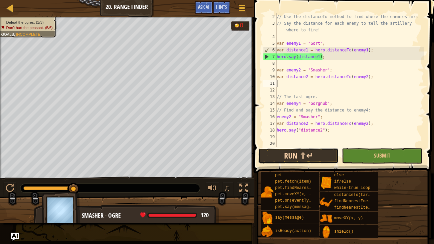
click at [322, 150] on button "Run ⇧↵" at bounding box center [298, 155] width 80 height 15
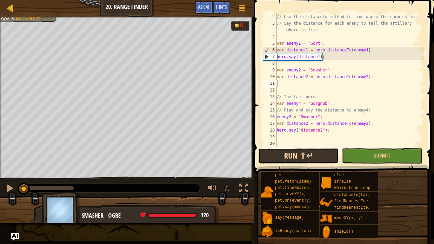
click at [315, 156] on button "Run ⇧↵" at bounding box center [298, 155] width 80 height 15
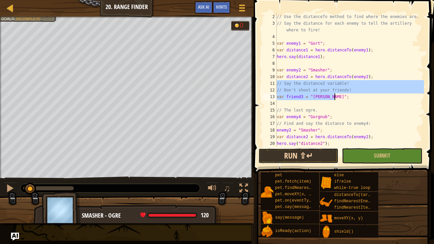
click at [297, 150] on button "Run ⇧↵" at bounding box center [298, 155] width 80 height 15
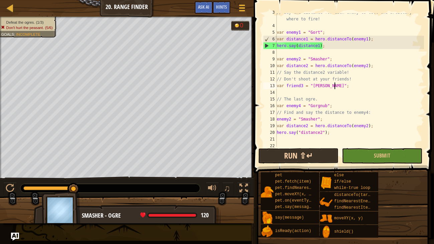
scroll to position [20, 0]
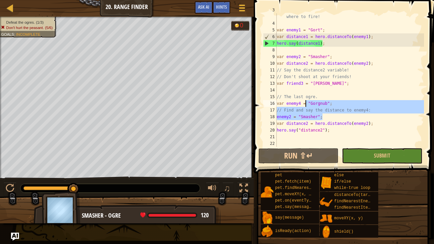
drag, startPoint x: 379, startPoint y: 113, endPoint x: 294, endPoint y: 100, distance: 85.8
click at [294, 100] on div "// Say the distance for each enemy to tell the artillery where to fire! var ene…" at bounding box center [349, 84] width 149 height 154
click at [333, 131] on div "// Say the distance for each enemy to tell the artillery where to fire! var ene…" at bounding box center [349, 84] width 149 height 154
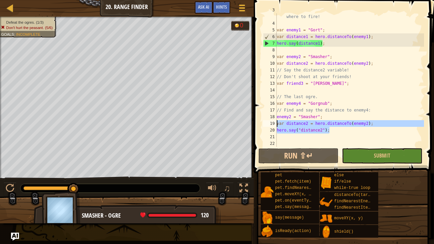
drag, startPoint x: 333, startPoint y: 131, endPoint x: 277, endPoint y: 123, distance: 57.2
click at [277, 123] on div "// Say the distance for each enemy to tell the artillery where to fire! var ene…" at bounding box center [349, 84] width 149 height 154
type textarea "var distance2 = hero.distanceTo(enemy2); hero.say("distance2");"
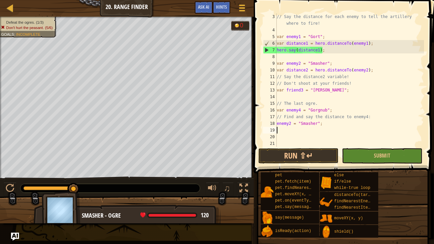
scroll to position [13, 0]
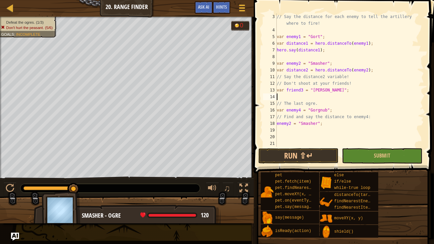
click at [306, 95] on div "// Say the distance for each enemy to tell the artillery where to fire! var ene…" at bounding box center [349, 90] width 149 height 154
click at [319, 155] on button "Run ⇧↵" at bounding box center [298, 155] width 80 height 15
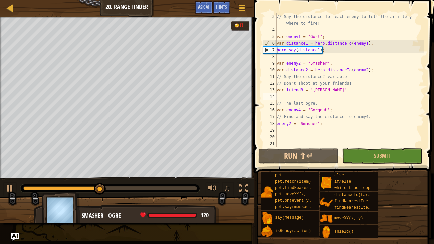
click at [319, 77] on div "// Say the distance for each enemy to tell the artillery where to fire! var ene…" at bounding box center [349, 90] width 149 height 154
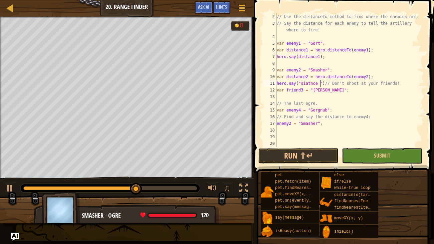
scroll to position [3, 4]
click at [310, 152] on button "Run ⇧↵" at bounding box center [298, 155] width 80 height 15
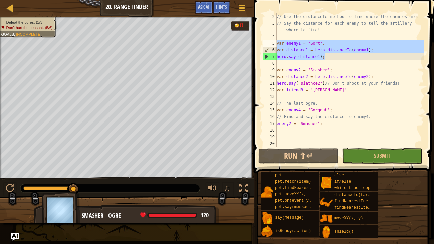
drag, startPoint x: 329, startPoint y: 58, endPoint x: 270, endPoint y: 42, distance: 61.6
click at [270, 42] on div "var friend3 = "Charles"; 2 3 4 5 6 7 8 9 10 11 12 13 14 15 16 17 18 19 20 // Us…" at bounding box center [343, 80] width 162 height 134
type textarea "var enemy1 = "Gort"; var distance1 = hero.distanceTo(enemy1);"
click at [304, 64] on div "// Use the distanceTo method to find where the enemies are. // Say the distance…" at bounding box center [349, 86] width 149 height 147
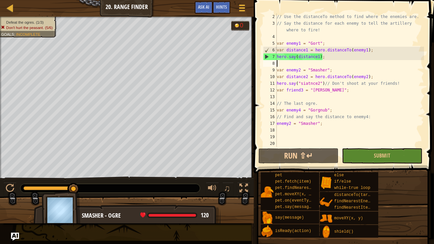
paste textarea "hero.say(distance1);"
type textarea "hero.say(distance1);"
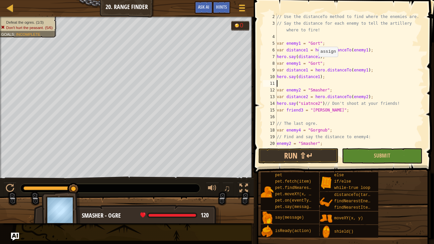
click at [315, 63] on div "// Use the distanceTo method to find where the enemies are. // Say the distance…" at bounding box center [349, 86] width 149 height 147
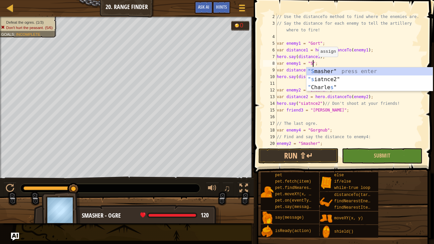
scroll to position [3, 3]
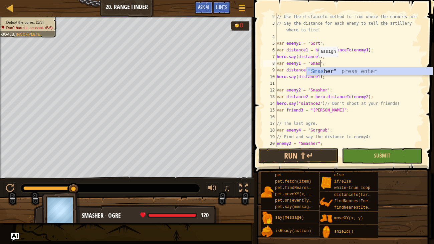
type textarea "var enemy1 = "Smasher";"
click at [313, 86] on div "// Use the distanceTo method to find where the enemies are. // Say the distance…" at bounding box center [349, 86] width 149 height 147
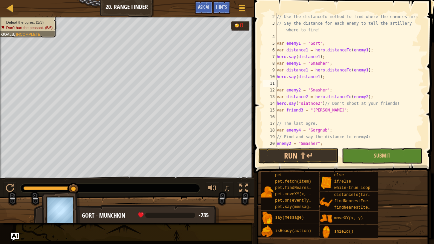
scroll to position [3, 0]
click at [308, 69] on div "// Use the distanceTo method to find where the enemies are. // Say the distance…" at bounding box center [349, 86] width 149 height 147
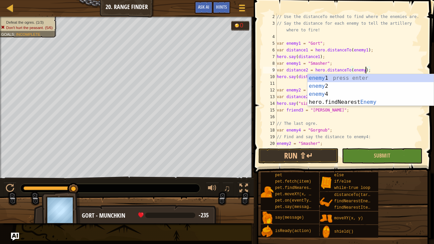
scroll to position [3, 7]
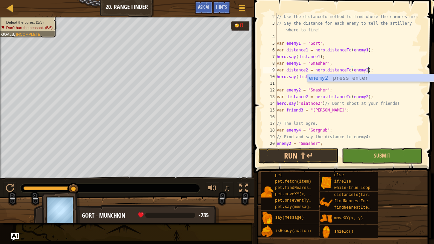
click at [290, 74] on div "// Use the distanceTo method to find where the enemies are. // Say the distance…" at bounding box center [349, 86] width 149 height 147
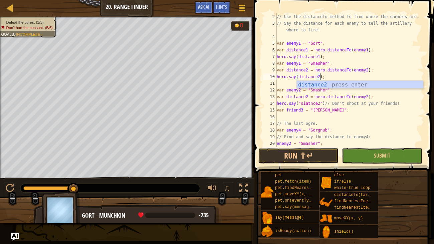
scroll to position [3, 3]
click at [311, 151] on button "Run ⇧↵" at bounding box center [298, 155] width 80 height 15
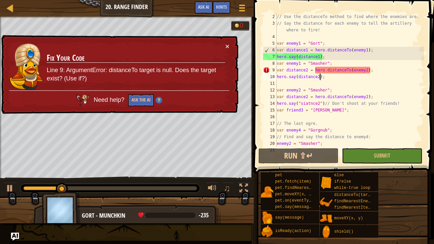
click at [308, 71] on div "// Use the distanceTo method to find where the enemies are. // Say the distance…" at bounding box center [349, 86] width 149 height 147
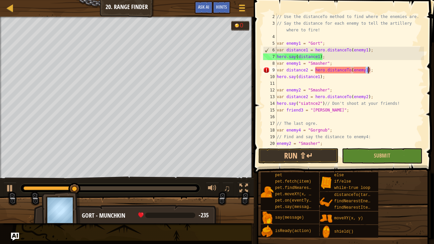
scroll to position [3, 7]
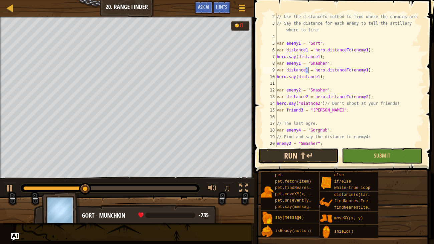
click at [305, 156] on button "Run ⇧↵" at bounding box center [298, 155] width 80 height 15
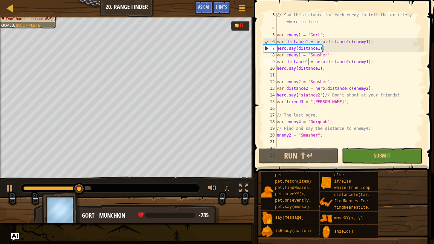
scroll to position [26, 0]
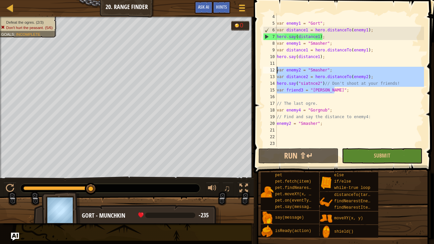
drag, startPoint x: 338, startPoint y: 90, endPoint x: 276, endPoint y: 68, distance: 65.8
click at [276, 68] on div "var distance1 = hero.distanceTo(enemy1); 4 5 6 7 8 9 10 11 12 13 14 15 16 17 18…" at bounding box center [343, 80] width 162 height 134
type textarea "var enemy2 = "Smasher"; var distance2 = hero.distanceTo(enemy2);"
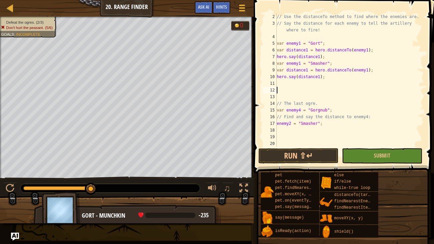
click at [334, 110] on div "// Use the distanceTo method to find where the enemies are. // Say the distance…" at bounding box center [349, 86] width 149 height 147
type textarea "var enemy4 = "Gorgnub";"
paste textarea "hero.say(distance1);"
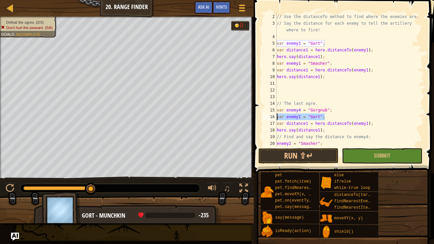
drag, startPoint x: 325, startPoint y: 115, endPoint x: 268, endPoint y: 117, distance: 57.1
click at [268, 117] on div "hero.say(distance1); 2 3 4 5 6 7 8 9 10 11 12 13 14 15 16 17 18 19 20 21 // Use…" at bounding box center [343, 80] width 162 height 134
type textarea "var enemy1 = "Gort";"
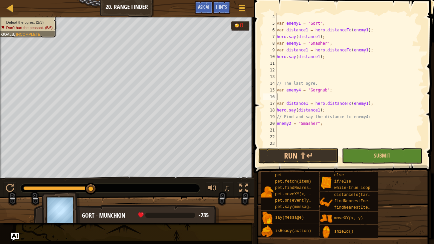
scroll to position [26, 0]
click at [305, 122] on div "var enemy1 = "Gort" ; var distance1 = hero . distanceTo ( enemy1 ) ; hero . say…" at bounding box center [349, 86] width 149 height 147
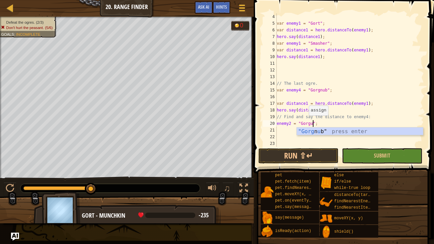
scroll to position [3, 3]
type textarea "enemy2 = "Gorgub";"
click at [309, 155] on button "Run ⇧↵" at bounding box center [298, 155] width 80 height 15
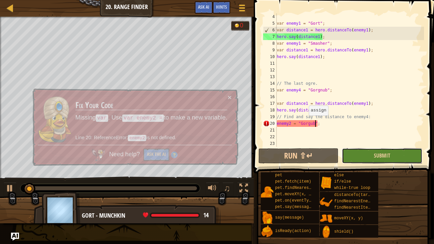
click at [411, 150] on button "Submit" at bounding box center [382, 155] width 80 height 15
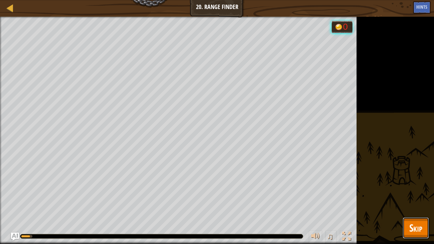
click at [413, 223] on span "Skip" at bounding box center [415, 228] width 13 height 14
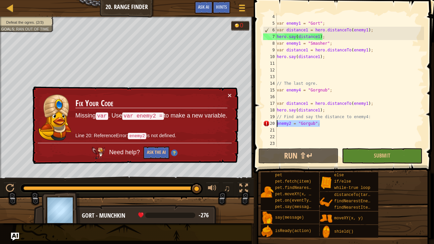
drag, startPoint x: 325, startPoint y: 123, endPoint x: 274, endPoint y: 120, distance: 50.8
click at [274, 120] on div "enemy2 = "Gorgub"; 4 5 6 7 8 9 10 11 12 13 14 15 16 17 18 19 20 21 22 23 var en…" at bounding box center [343, 80] width 162 height 134
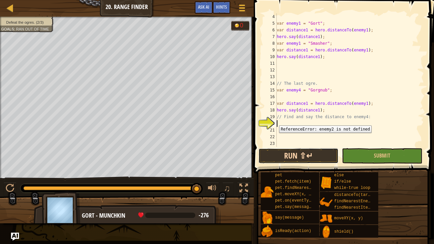
click at [312, 152] on button "Run ⇧↵" at bounding box center [298, 155] width 80 height 15
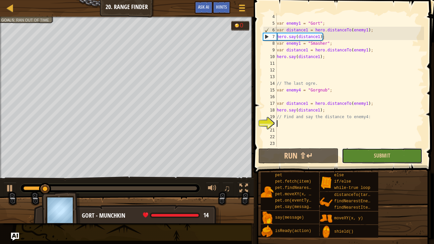
click at [396, 157] on button "Submit" at bounding box center [382, 155] width 80 height 15
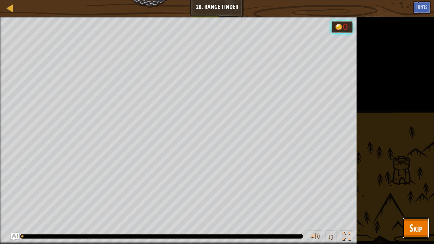
click at [417, 230] on span "Skip" at bounding box center [415, 228] width 13 height 14
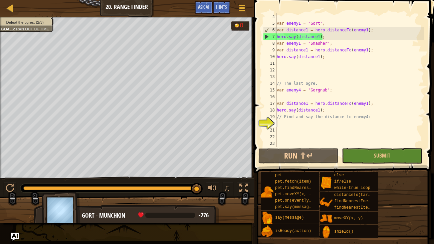
type textarea "// The last ogre."
drag, startPoint x: 319, startPoint y: 84, endPoint x: 262, endPoint y: 82, distance: 56.5
click at [262, 82] on div "// The last ogre. 4 5 6 7 8 9 10 11 12 13 14 15 16 17 18 19 20 21 22 23 var ene…" at bounding box center [343, 80] width 162 height 134
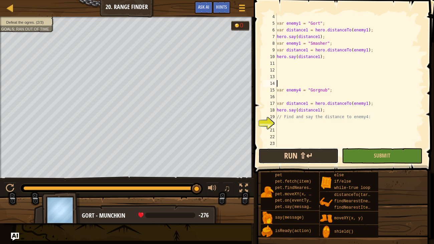
click at [314, 152] on button "Run ⇧↵" at bounding box center [298, 155] width 80 height 15
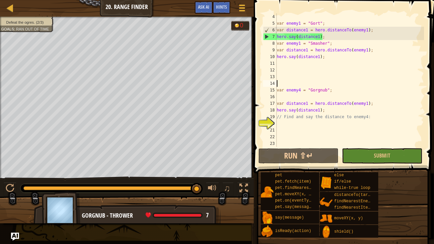
click at [319, 116] on div "var enemy1 = "Gort" ; var distance1 = hero . distanceTo ( enemy1 ) ; hero . say…" at bounding box center [349, 86] width 149 height 147
type textarea "// Find and say the distance to enemy4:"
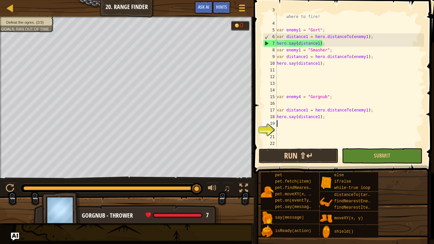
click at [319, 151] on button "Run ⇧↵" at bounding box center [298, 155] width 80 height 15
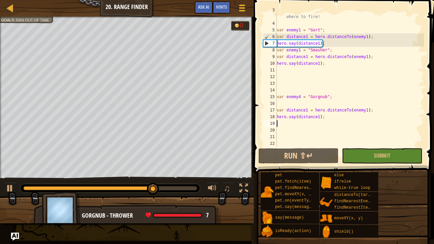
click at [302, 96] on div "// Say the distance for each enemy to tell the artillery where to fire! var ene…" at bounding box center [349, 84] width 149 height 154
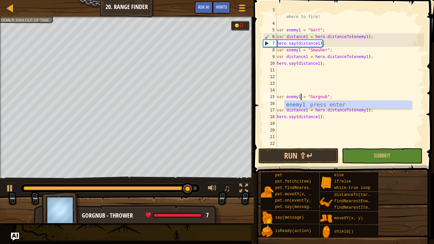
scroll to position [3, 2]
type textarea "var enemy1 = "Gorgnub";"
click at [324, 157] on button "Run ⇧↵" at bounding box center [298, 155] width 80 height 15
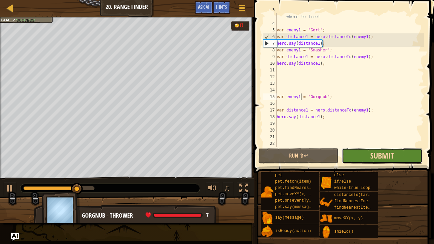
click at [390, 157] on span "Submit" at bounding box center [382, 155] width 24 height 11
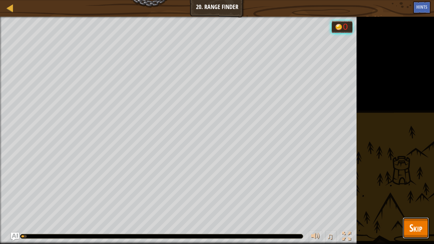
click at [412, 228] on span "Skip" at bounding box center [415, 228] width 13 height 14
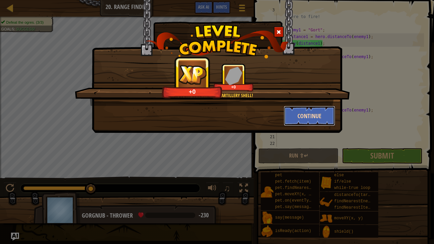
click at [310, 114] on button "Continue" at bounding box center [310, 116] width 52 height 20
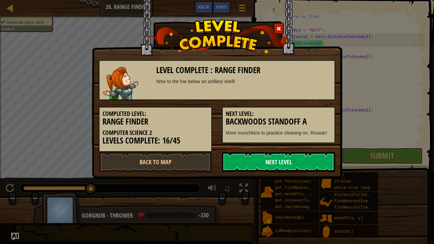
click at [288, 162] on link "Next Level" at bounding box center [278, 162] width 113 height 20
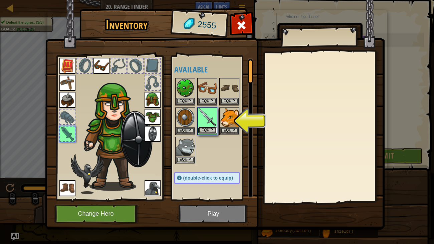
click at [209, 128] on button "Equip" at bounding box center [207, 130] width 19 height 7
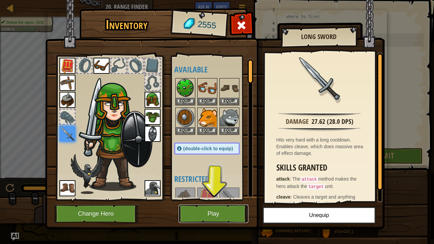
click at [221, 209] on button "Play" at bounding box center [214, 214] width 70 height 18
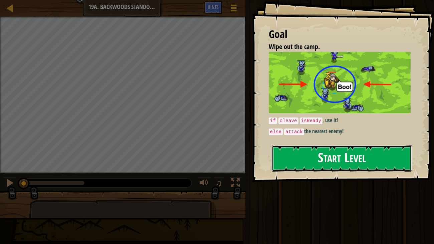
click at [388, 158] on button "Start Level" at bounding box center [342, 158] width 141 height 26
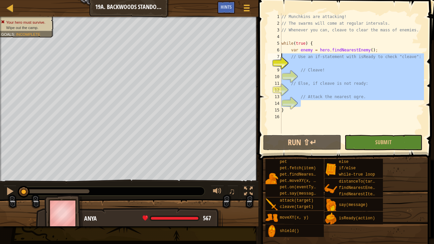
drag, startPoint x: 369, startPoint y: 100, endPoint x: 275, endPoint y: 57, distance: 103.3
click at [275, 57] on div "1 2 3 4 5 6 7 8 9 10 11 12 13 14 15 16 // Munchkins are attacking! // The swarm…" at bounding box center [345, 73] width 158 height 120
type textarea "// Use an if-statement with isReady to check "cleave":"
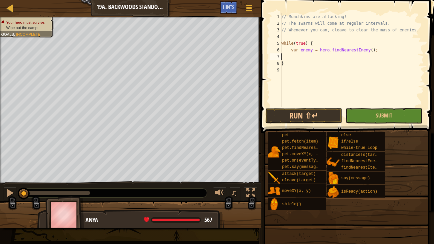
scroll to position [3, 0]
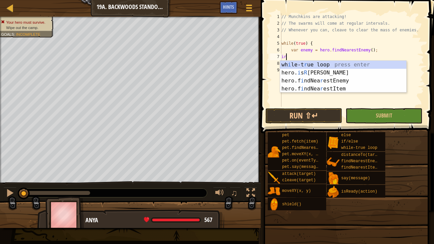
click at [322, 72] on div "wh i le-t r ue loop press enter hero. i s R eady press enter hero.f i ndNea r e…" at bounding box center [343, 85] width 126 height 48
type textarea "hero.isReady("cleave");"
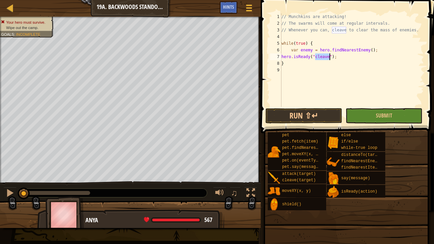
click at [354, 57] on div "// Munchkins are attacking! // The swarms will come at regular intervals. // Wh…" at bounding box center [352, 66] width 144 height 107
type textarea "e"
type textarea "i"
type textarea "el"
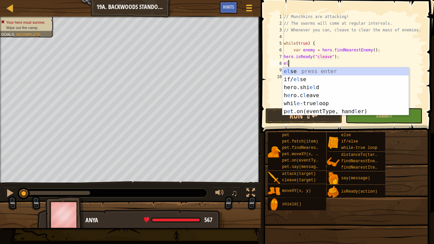
click at [312, 72] on div "el se press enter if/ el se press enter hero.shi el d press enter h e ro.c l ea…" at bounding box center [345, 99] width 126 height 64
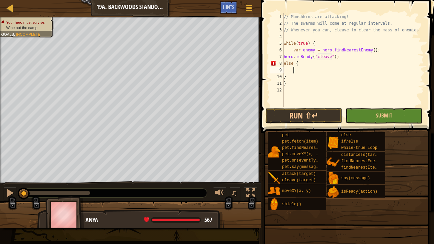
scroll to position [3, 0]
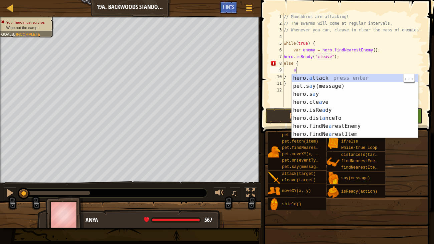
click at [348, 79] on div "hero. a ttack press enter pet.s a y(message) press enter hero.s a y press enter…" at bounding box center [355, 114] width 126 height 80
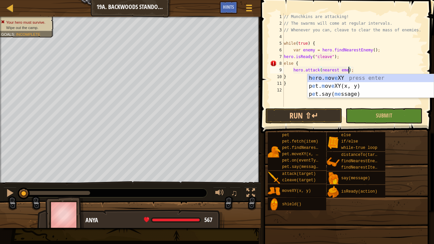
scroll to position [3, 6]
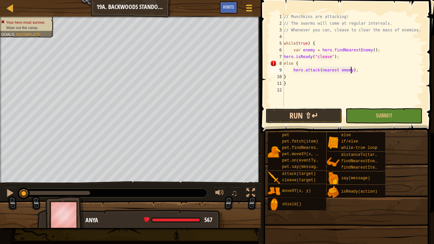
click at [324, 111] on button "Run ⇧↵" at bounding box center [303, 115] width 77 height 15
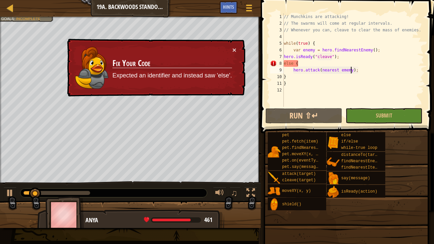
click at [288, 63] on div "// Munchkins are attacking! // The swarms will come at regular intervals. // Wh…" at bounding box center [353, 66] width 142 height 107
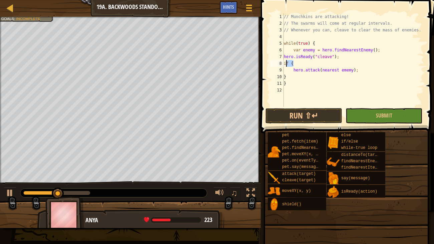
drag, startPoint x: 297, startPoint y: 62, endPoint x: 278, endPoint y: 62, distance: 19.0
click at [278, 62] on div "if { 1 2 3 4 5 6 7 8 9 10 11 12 // Munchkins are attacking! // The swarms will …" at bounding box center [346, 59] width 155 height 93
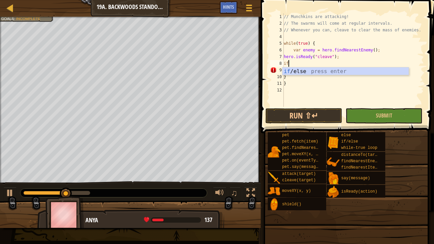
click at [318, 66] on div "// Munchkins are attacking! // The swarms will come at regular intervals. // Wh…" at bounding box center [353, 66] width 142 height 107
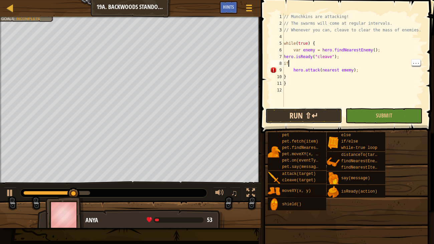
click at [315, 116] on button "Run ⇧↵" at bounding box center [303, 115] width 77 height 15
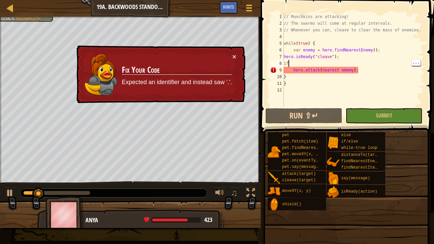
click at [289, 62] on div "// Munchkins are attacking! // The swarms will come at regular intervals. // Wh…" at bounding box center [353, 66] width 142 height 107
drag, startPoint x: 289, startPoint y: 62, endPoint x: 283, endPoint y: 62, distance: 6.0
click at [283, 62] on div "if 1 2 3 4 5 6 7 8 9 10 11 12 // Munchkins are attacking! // The swarms will co…" at bounding box center [346, 59] width 155 height 93
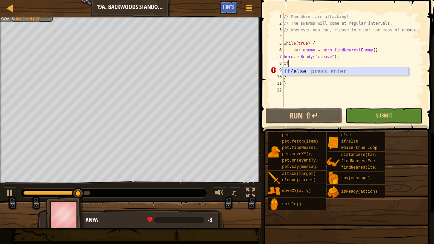
click at [307, 69] on div "if /else press enter" at bounding box center [345, 79] width 126 height 24
type textarea "if (enemy) {"
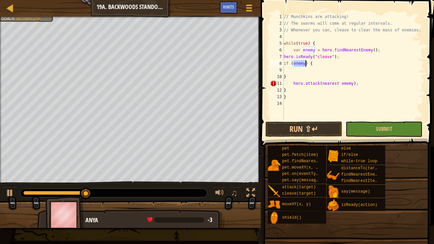
click at [304, 73] on div "// Munchkins are attacking! // The swarms will come at regular intervals. // Wh…" at bounding box center [353, 73] width 142 height 120
type textarea "}"
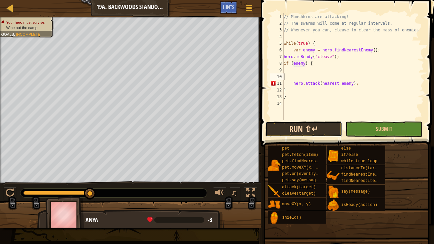
click at [320, 129] on button "Run ⇧↵" at bounding box center [303, 128] width 77 height 15
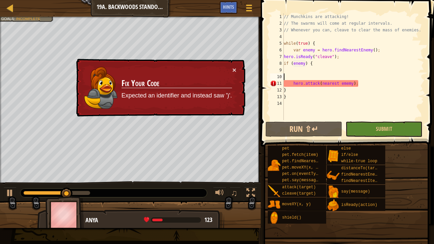
click at [332, 85] on div "// Munchkins are attacking! // The swarms will come at regular intervals. // Wh…" at bounding box center [353, 73] width 142 height 120
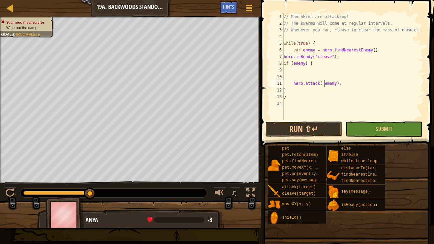
type textarea "hero.attack(ememy);"
click at [324, 127] on button "Run ⇧↵" at bounding box center [303, 128] width 77 height 15
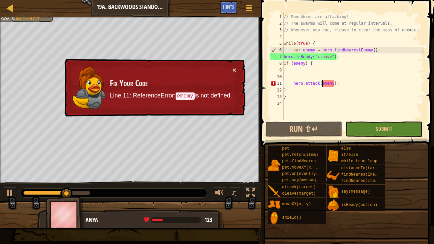
click at [329, 76] on div "// Munchkins are attacking! // The swarms will come at regular intervals. // Wh…" at bounding box center [353, 73] width 142 height 120
type textarea "f"
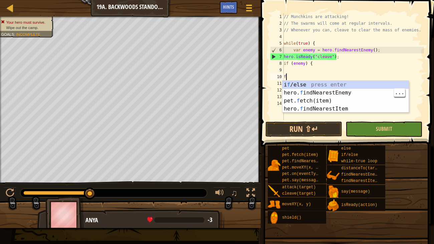
click at [338, 92] on div "i f /else press enter hero. f indNearestEnemy press enter pet. f etch(item) pre…" at bounding box center [345, 105] width 126 height 48
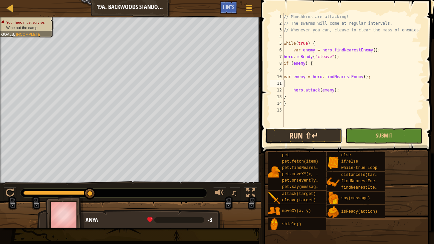
click at [319, 130] on button "Run ⇧↵" at bounding box center [303, 135] width 77 height 15
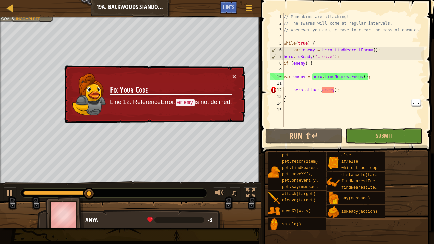
click at [310, 103] on div "// Munchkins are attacking! // The swarms will come at regular intervals. // Wh…" at bounding box center [353, 76] width 142 height 127
type textarea "}"
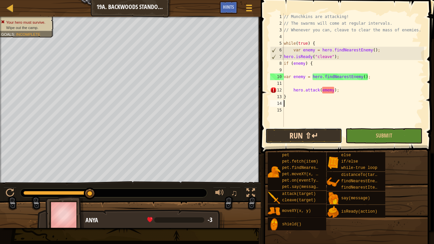
click at [320, 131] on button "Run ⇧↵" at bounding box center [303, 135] width 77 height 15
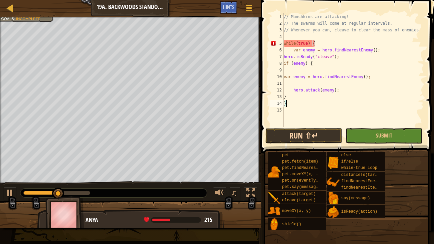
type textarea "}"
click at [317, 135] on button "Run ⇧↵" at bounding box center [303, 135] width 77 height 15
